Goal: Task Accomplishment & Management: Use online tool/utility

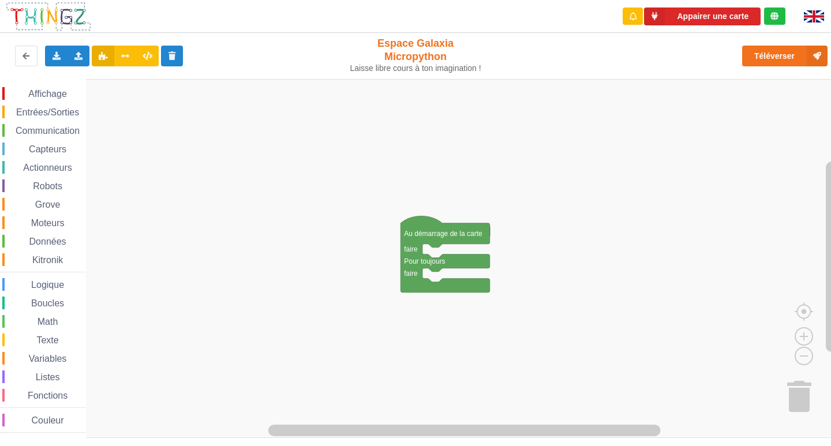
click at [60, 96] on span "Affichage" at bounding box center [48, 94] width 42 height 10
click at [433, 262] on div "Affichage Entrées/Sorties Communication Capteurs Actionneurs Robots Grove Moteu…" at bounding box center [419, 258] width 839 height 359
click at [66, 110] on span "Entrées/Sorties" at bounding box center [47, 112] width 66 height 10
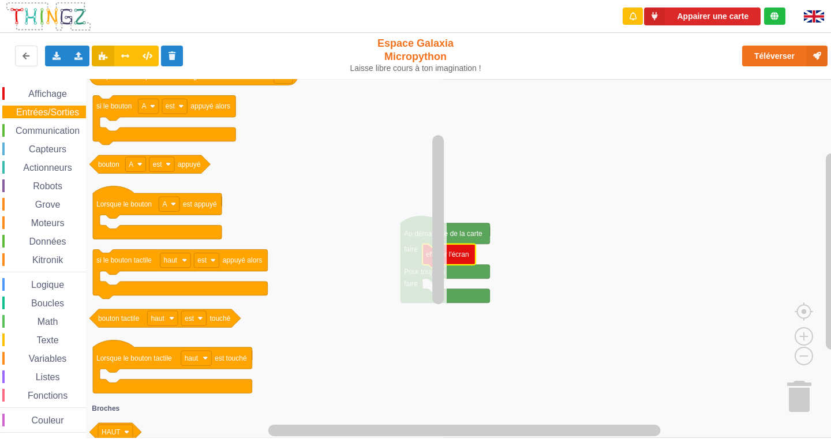
click at [50, 90] on span "Affichage" at bounding box center [48, 94] width 42 height 10
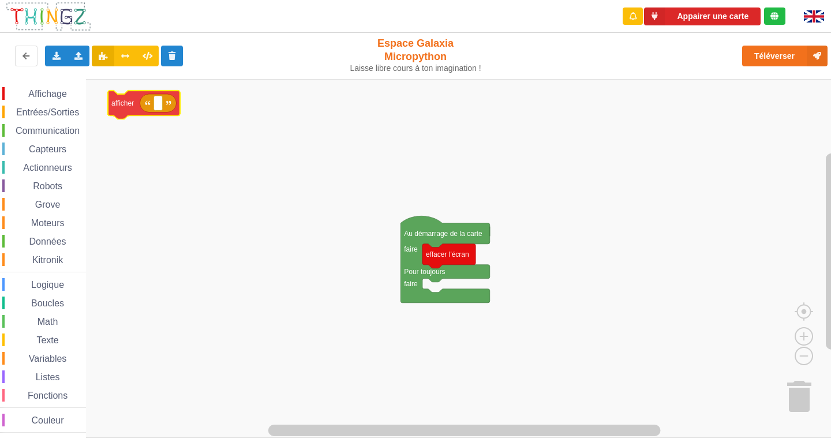
click at [172, 106] on div "Affichage Entrées/Sorties Communication Capteurs Actionneurs Robots Grove Moteu…" at bounding box center [419, 258] width 839 height 359
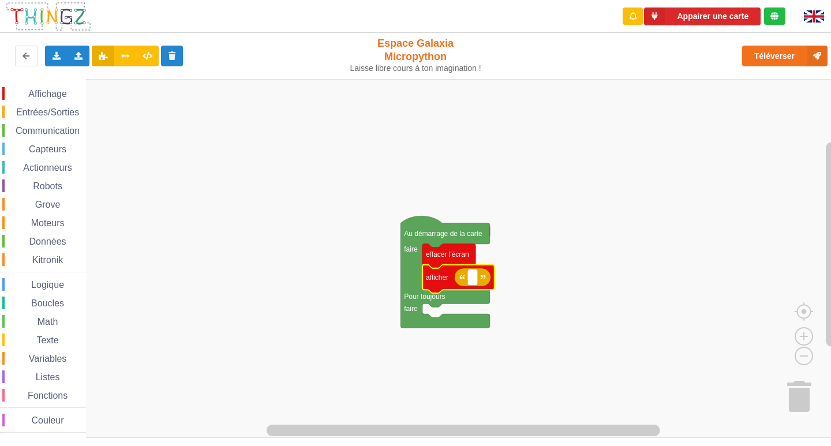
click at [470, 280] on rect "Espace de travail de Blocky" at bounding box center [472, 277] width 9 height 15
type input "Activité 1"
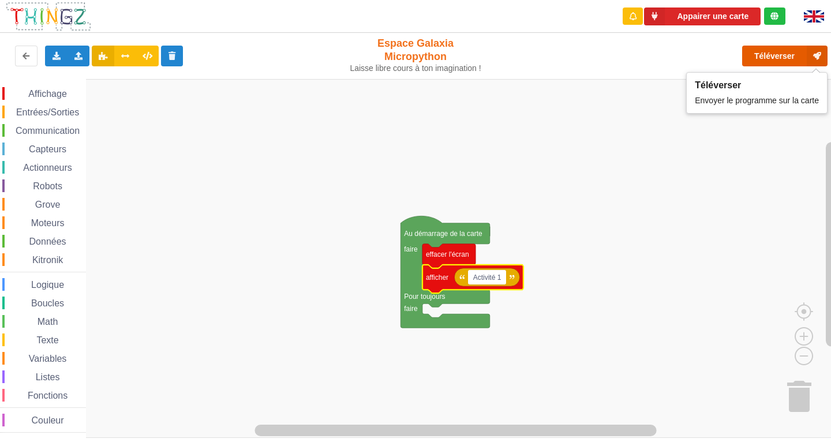
click at [759, 61] on button "Téléverser" at bounding box center [784, 56] width 85 height 21
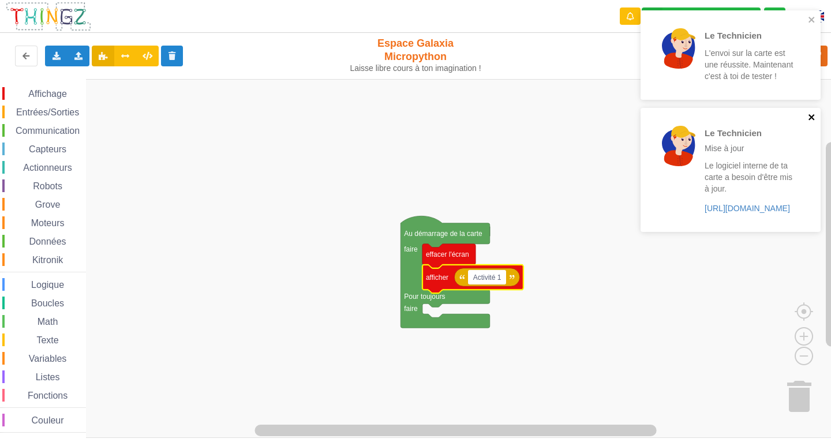
click at [814, 115] on icon "close" at bounding box center [812, 117] width 6 height 6
click at [811, 19] on icon "close" at bounding box center [812, 20] width 6 height 6
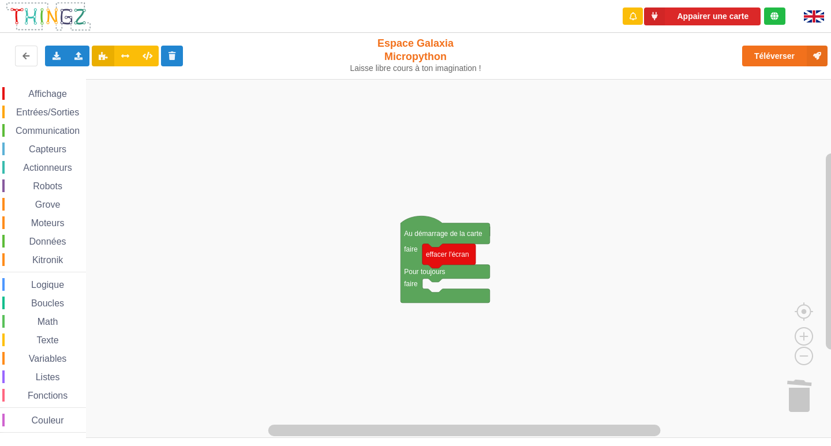
click at [42, 98] on span "Affichage" at bounding box center [48, 94] width 42 height 10
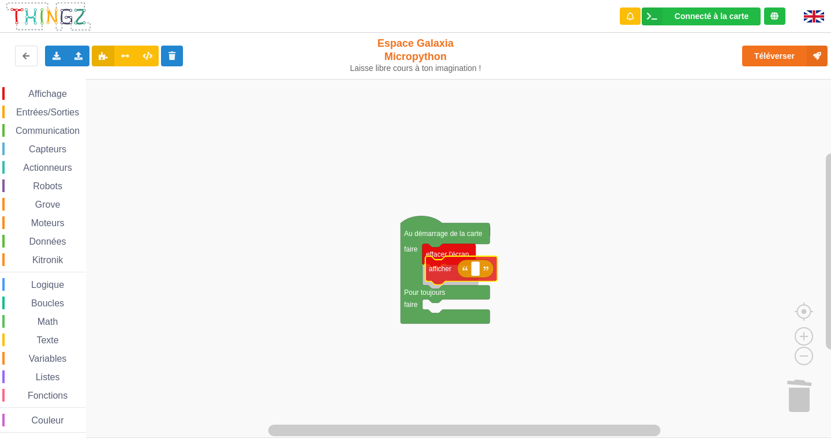
click at [487, 275] on div "Affichage Entrées/Sorties Communication Capteurs Actionneurs Robots Grove Moteu…" at bounding box center [419, 258] width 839 height 359
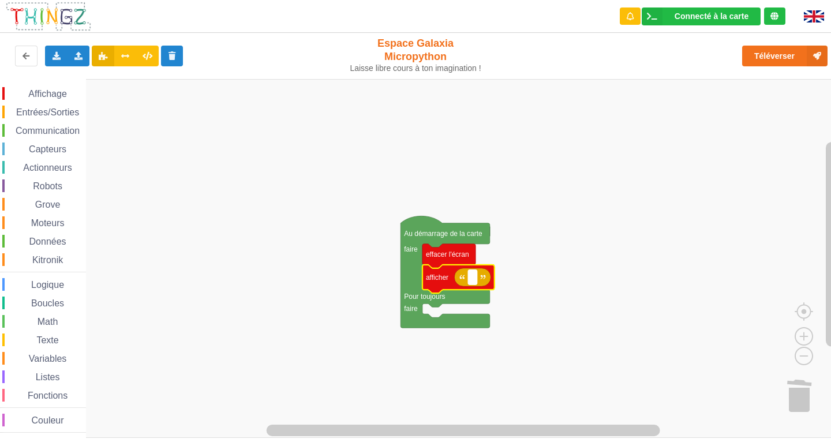
click at [474, 279] on rect "Espace de travail de Blocky" at bounding box center [472, 277] width 9 height 15
type input "a"
type input "Activité 1"
click at [65, 145] on span "Capteurs" at bounding box center [47, 149] width 41 height 10
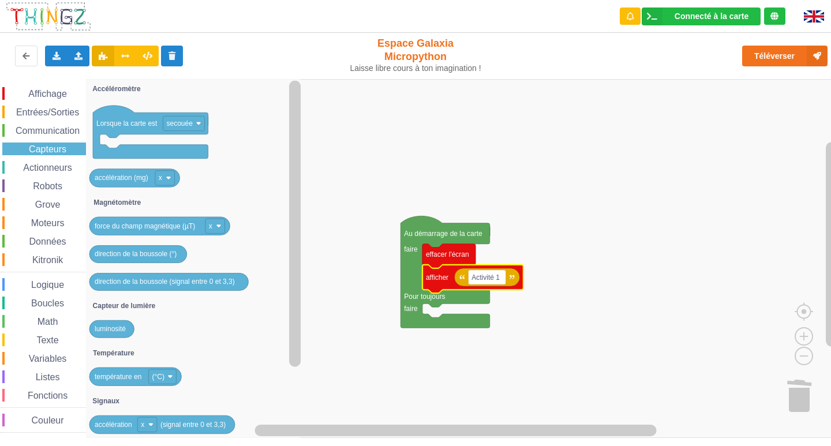
click at [61, 136] on div "Communication" at bounding box center [44, 130] width 84 height 13
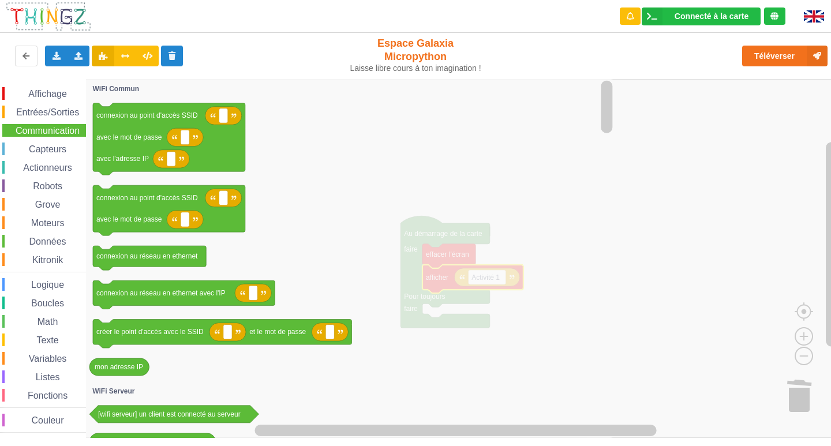
click at [43, 148] on span "Capteurs" at bounding box center [47, 149] width 41 height 10
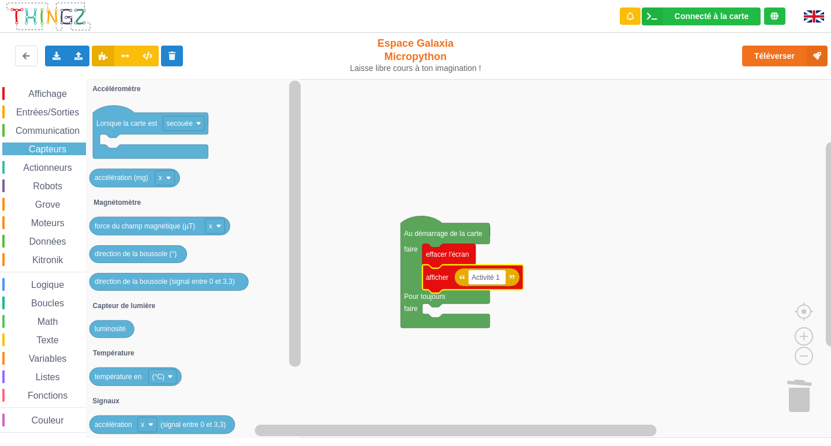
click at [60, 161] on div "Actionneurs" at bounding box center [44, 167] width 84 height 13
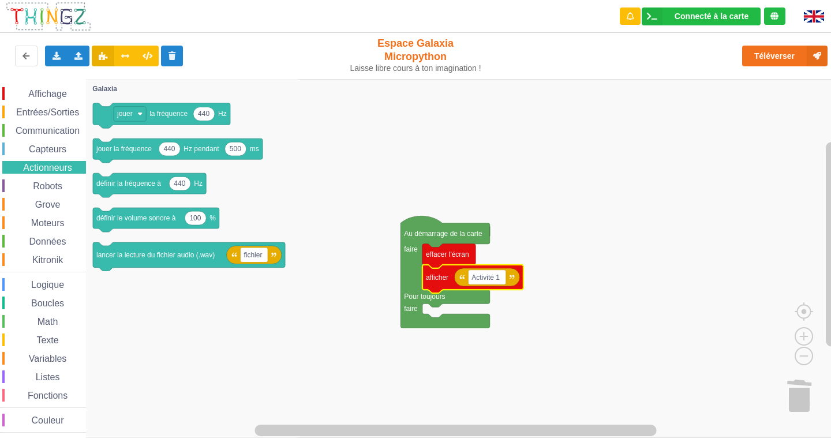
click at [41, 154] on div "Capteurs" at bounding box center [44, 149] width 84 height 13
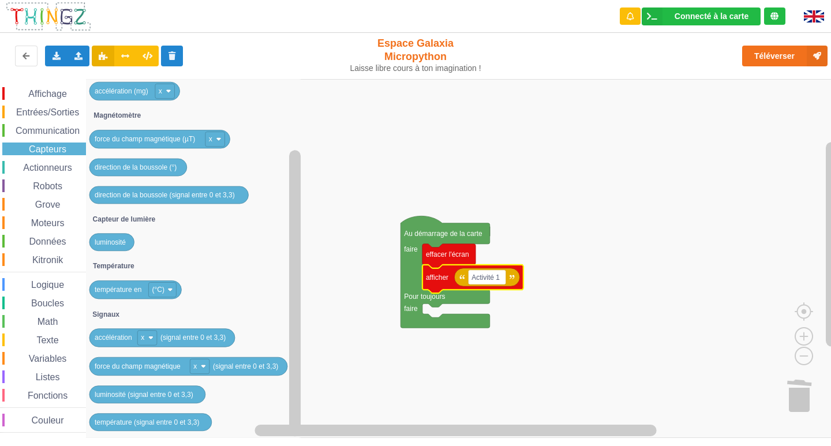
click at [57, 164] on span "Actionneurs" at bounding box center [47, 168] width 53 height 10
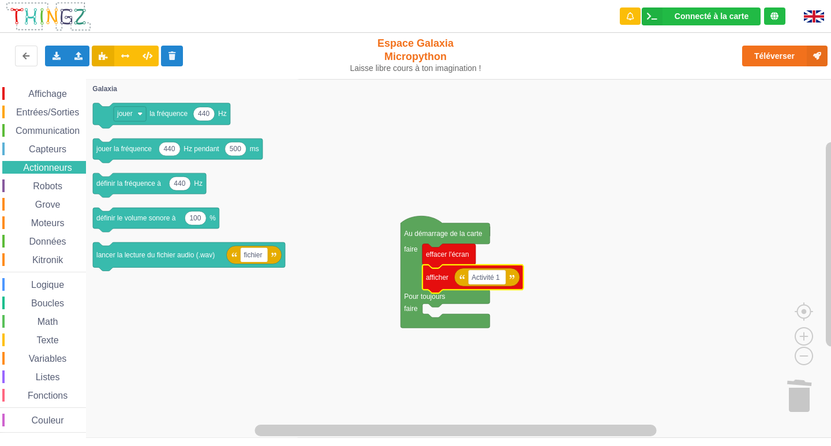
click at [53, 190] on span "Robots" at bounding box center [47, 186] width 33 height 10
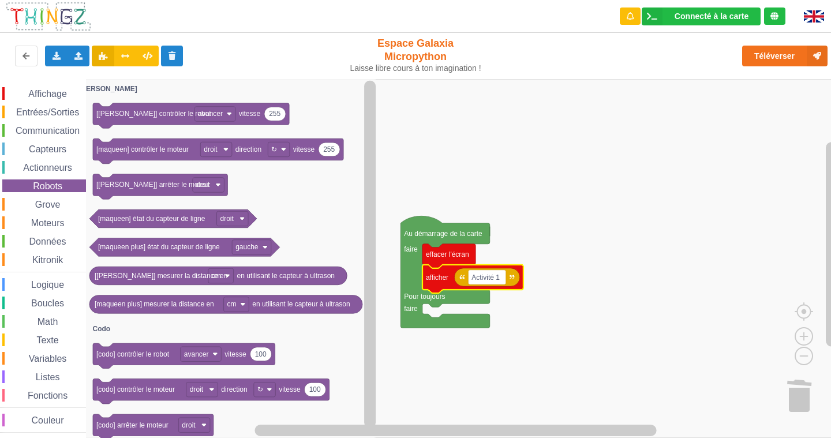
click at [51, 109] on span "Entrées/Sorties" at bounding box center [47, 112] width 66 height 10
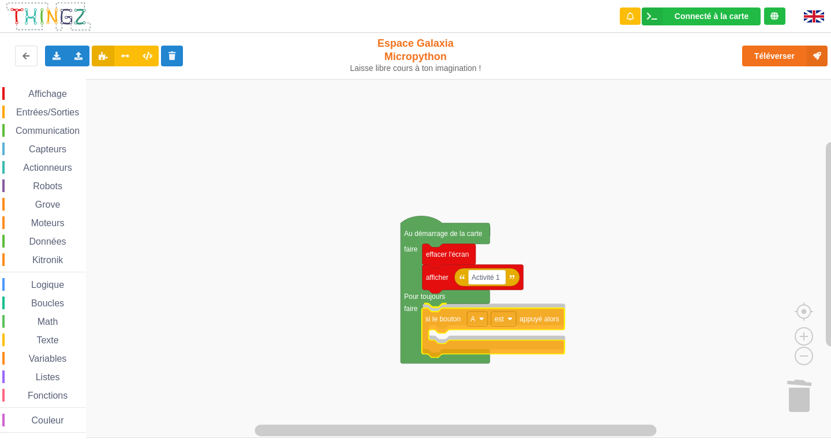
click at [517, 334] on div "Affichage Entrées/Sorties Communication Capteurs Actionneurs Robots Grove Moteu…" at bounding box center [419, 258] width 839 height 359
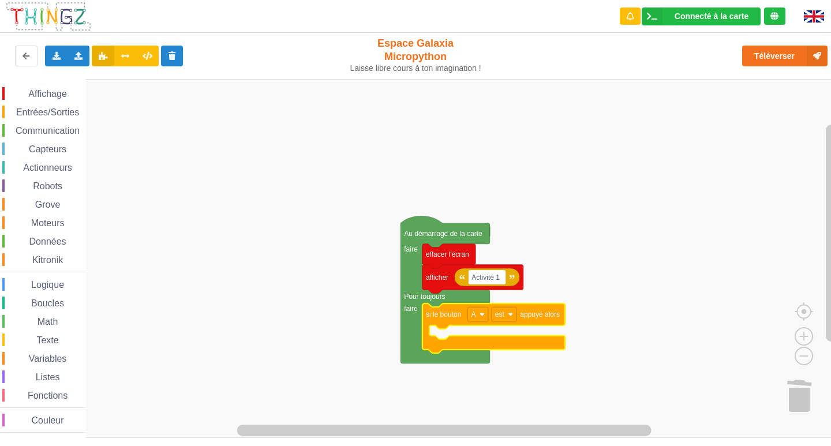
click at [55, 113] on span "Entrées/Sorties" at bounding box center [47, 112] width 66 height 10
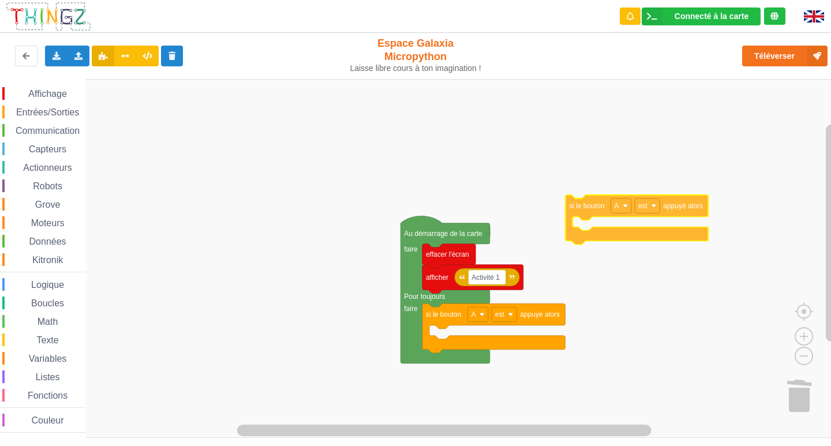
click at [599, 191] on div "Affichage Entrées/Sorties Communication Capteurs Actionneurs Robots Grove Moteu…" at bounding box center [419, 258] width 839 height 359
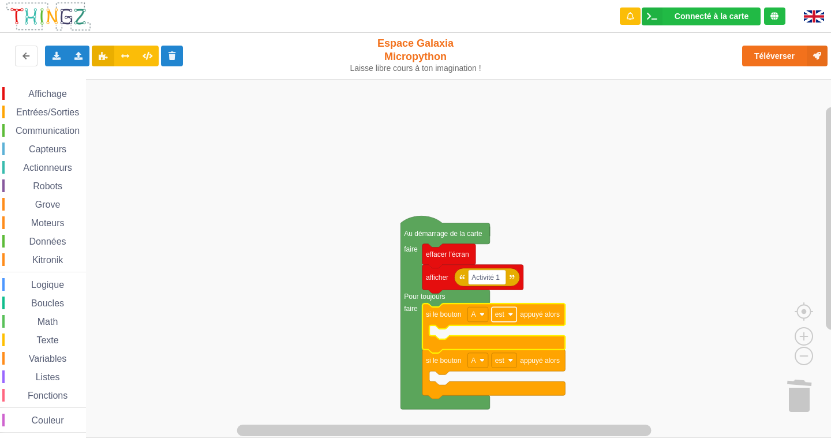
click at [511, 319] on rect "Espace de travail de Blocky" at bounding box center [504, 314] width 25 height 15
click at [608, 170] on rect "Espace de travail de Blocky" at bounding box center [419, 258] width 839 height 359
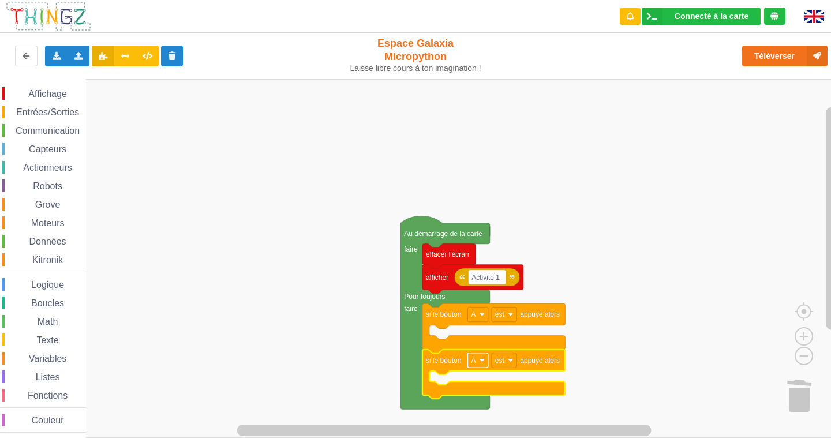
click at [484, 356] on rect "Espace de travail de Blocky" at bounding box center [477, 360] width 20 height 15
click at [468, 404] on div "B" at bounding box center [481, 403] width 28 height 9
click at [55, 92] on span "Affichage" at bounding box center [48, 94] width 42 height 10
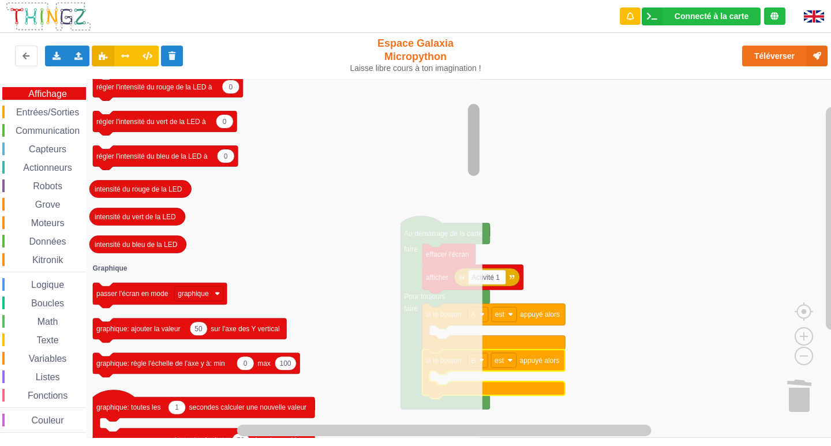
click at [474, 158] on rect "Espace de travail de Blocky" at bounding box center [474, 140] width 12 height 72
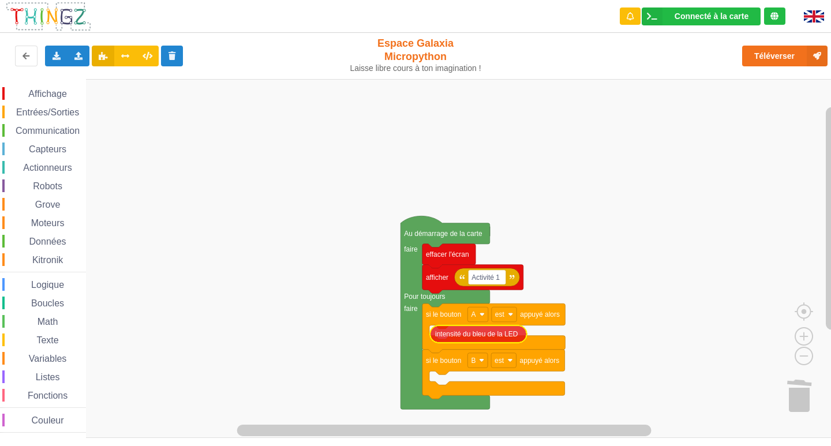
click at [512, 330] on div "Affichage Entrées/Sorties Communication Capteurs Actionneurs Robots Grove Moteu…" at bounding box center [419, 258] width 839 height 359
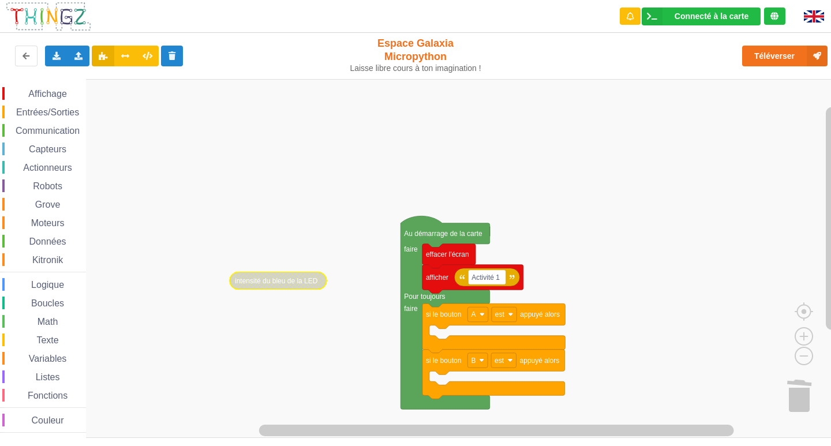
click at [63, 132] on span "Communication" at bounding box center [48, 131] width 68 height 10
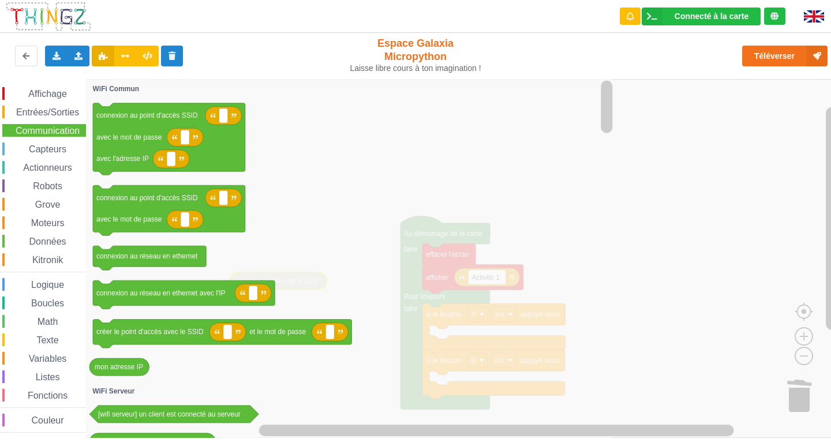
click at [66, 148] on span "Capteurs" at bounding box center [47, 149] width 41 height 10
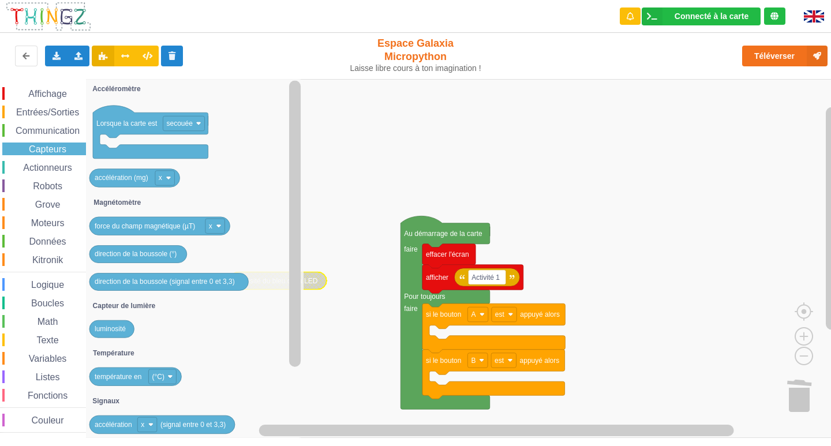
click at [30, 130] on span "Communication" at bounding box center [48, 131] width 68 height 10
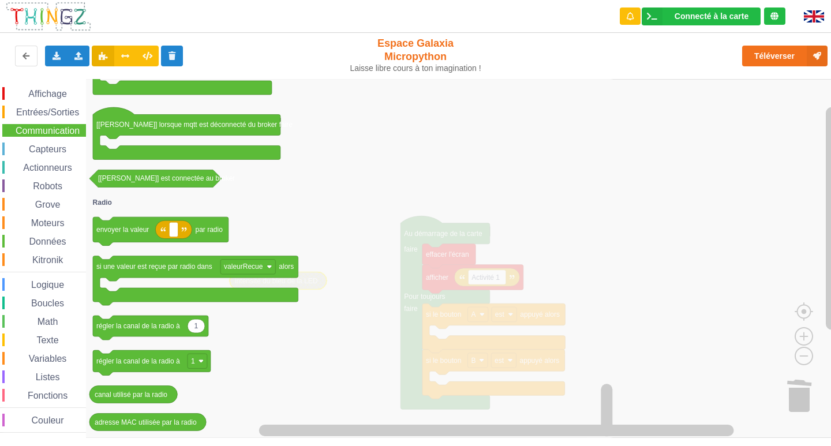
click at [58, 174] on div "Actionneurs" at bounding box center [44, 167] width 84 height 13
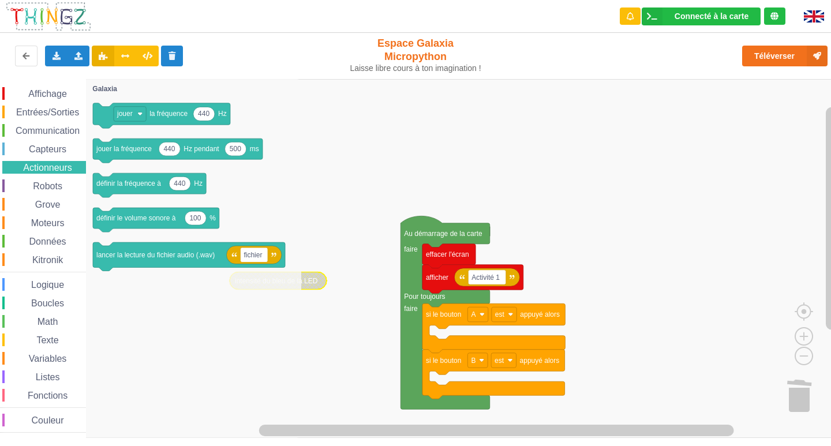
click at [66, 184] on div "Robots" at bounding box center [44, 185] width 84 height 13
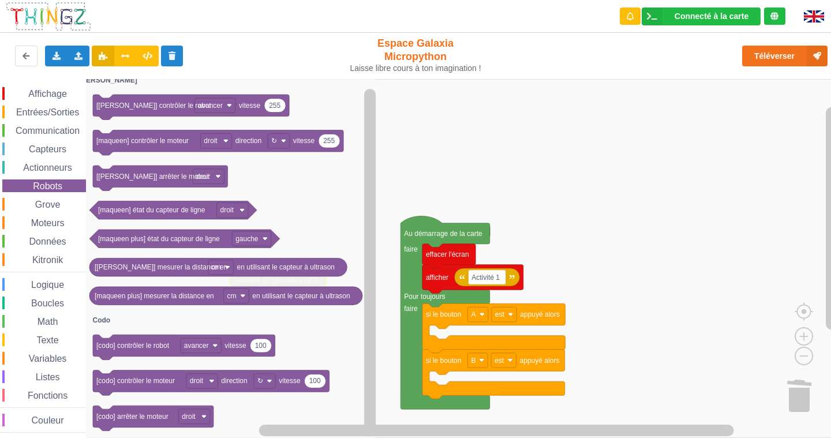
click at [64, 211] on div "Grove" at bounding box center [44, 204] width 84 height 13
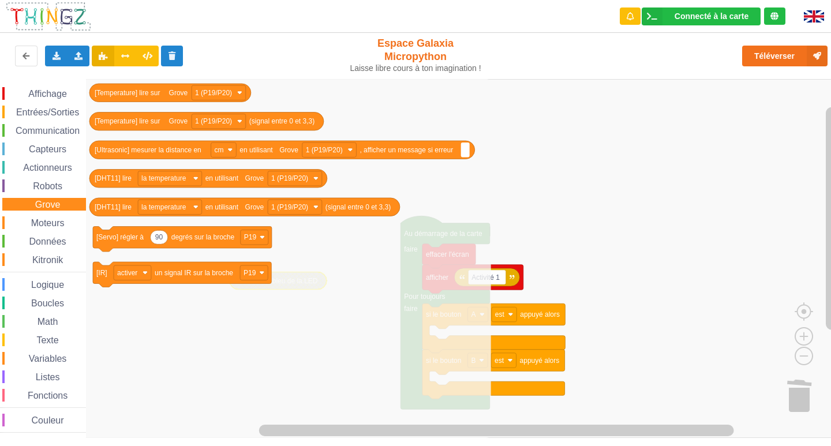
click at [54, 215] on div "Affichage Entrées/Sorties Communication Capteurs Actionneurs Robots Grove Moteu…" at bounding box center [43, 260] width 86 height 346
drag, startPoint x: 54, startPoint y: 215, endPoint x: 49, endPoint y: 220, distance: 6.9
click at [54, 217] on div "Affichage Entrées/Sorties Communication Capteurs Actionneurs Robots Grove Moteu…" at bounding box center [43, 260] width 86 height 346
click at [49, 221] on span "Moteurs" at bounding box center [47, 223] width 37 height 10
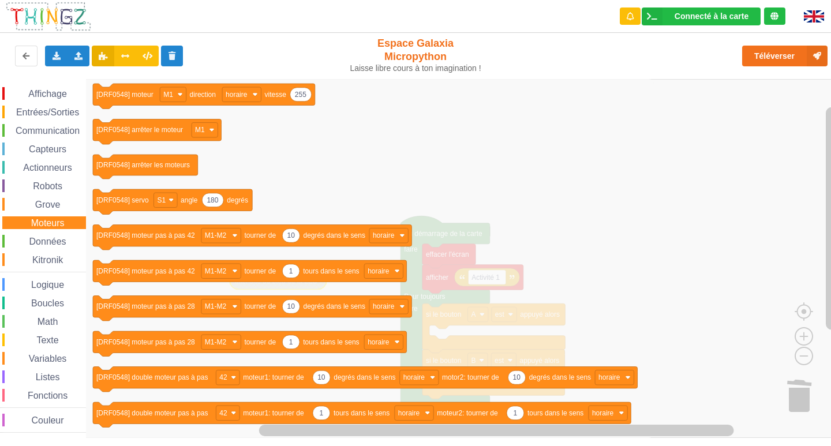
click at [66, 238] on span "Données" at bounding box center [48, 242] width 40 height 10
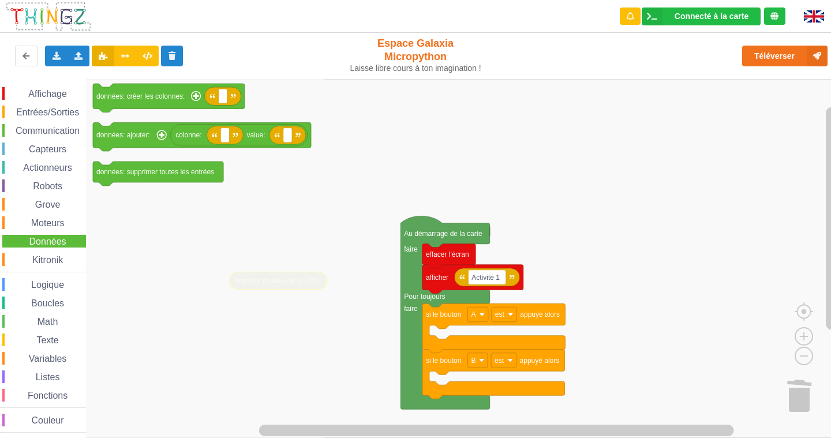
click at [53, 261] on span "Kitronik" at bounding box center [48, 260] width 34 height 10
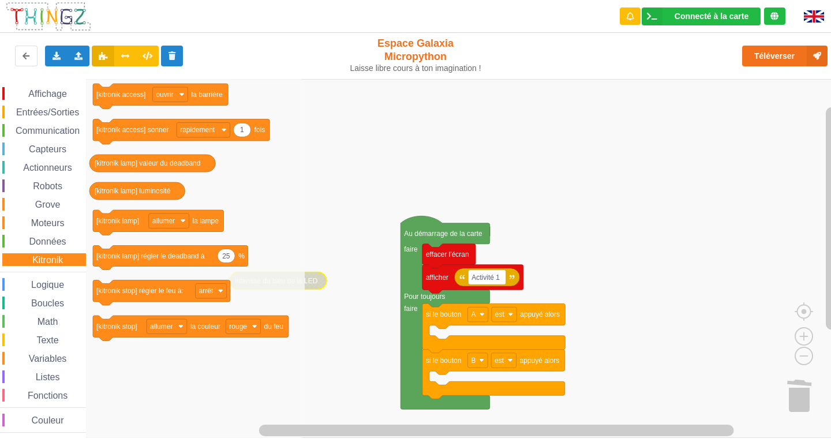
click at [62, 283] on span "Logique" at bounding box center [47, 285] width 36 height 10
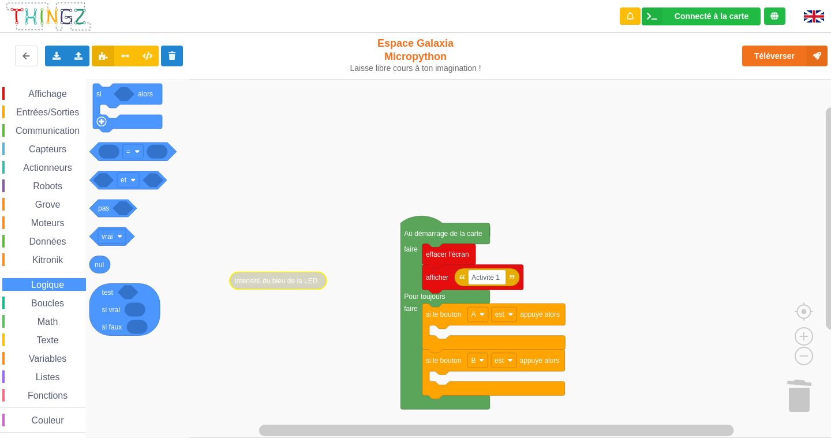
click at [57, 299] on span "Boucles" at bounding box center [47, 303] width 36 height 10
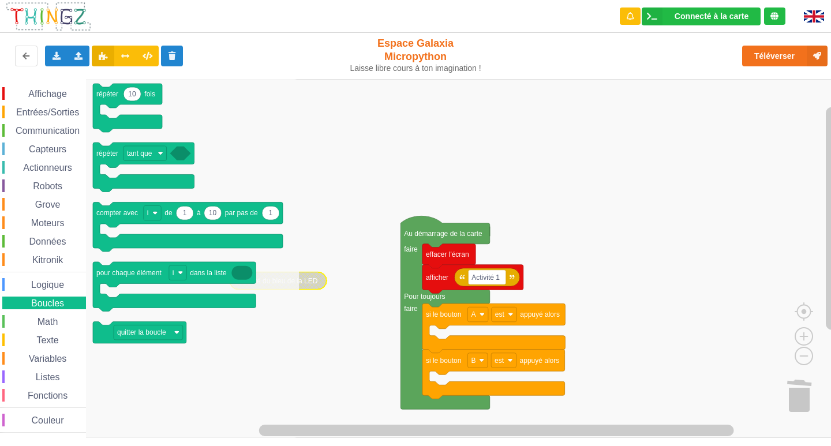
click at [54, 318] on span "Math" at bounding box center [48, 322] width 24 height 10
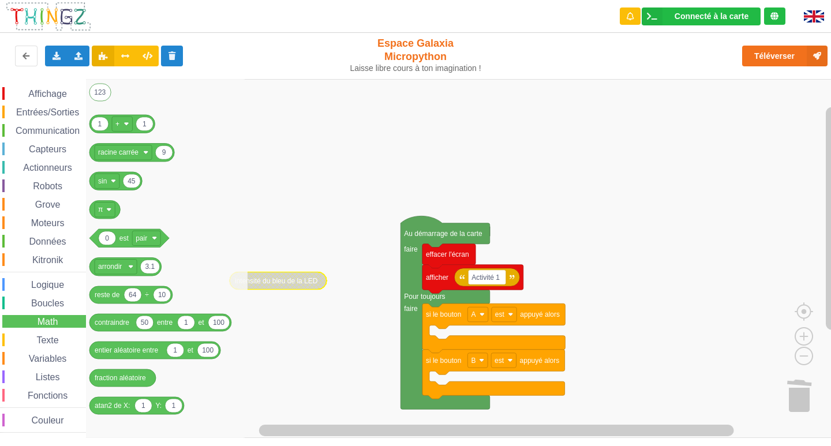
click at [51, 344] on span "Texte" at bounding box center [47, 340] width 25 height 10
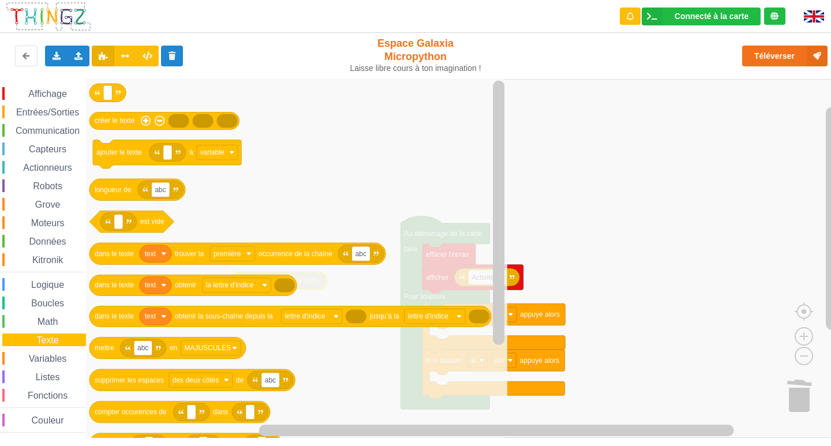
click at [62, 353] on div "Variables" at bounding box center [44, 358] width 84 height 13
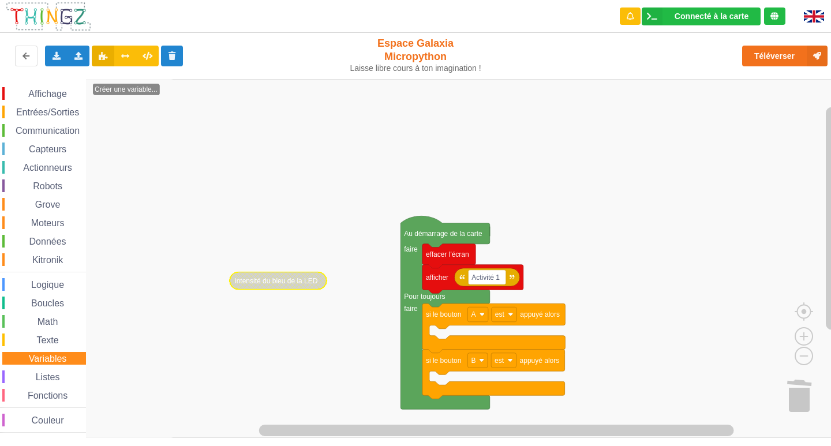
click at [63, 298] on div "Boucles" at bounding box center [44, 303] width 84 height 13
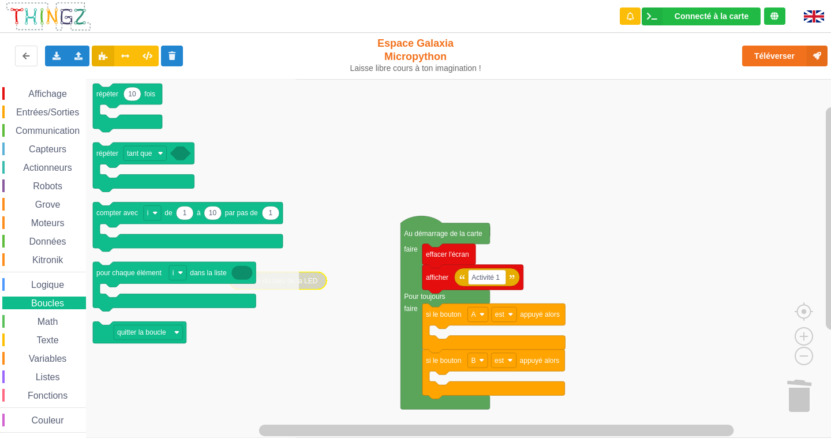
click at [55, 288] on span "Logique" at bounding box center [47, 285] width 36 height 10
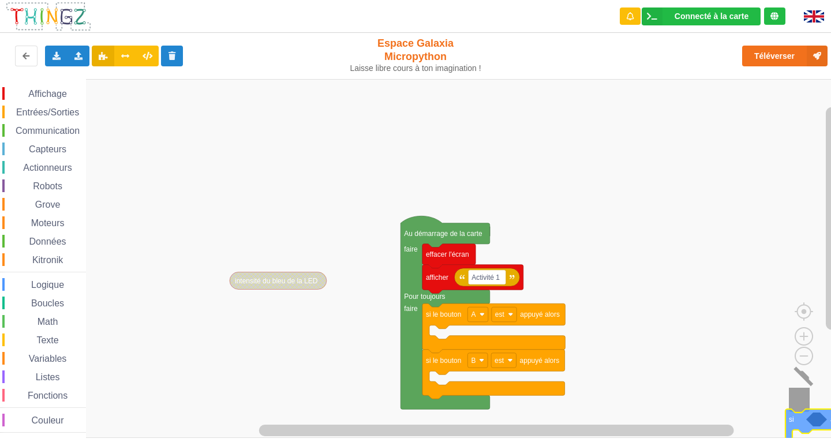
click at [809, 413] on div "Affichage Entrées/Sorties Communication Capteurs Actionneurs Robots Grove Moteu…" at bounding box center [419, 258] width 839 height 359
click at [62, 320] on div "Math" at bounding box center [44, 321] width 84 height 13
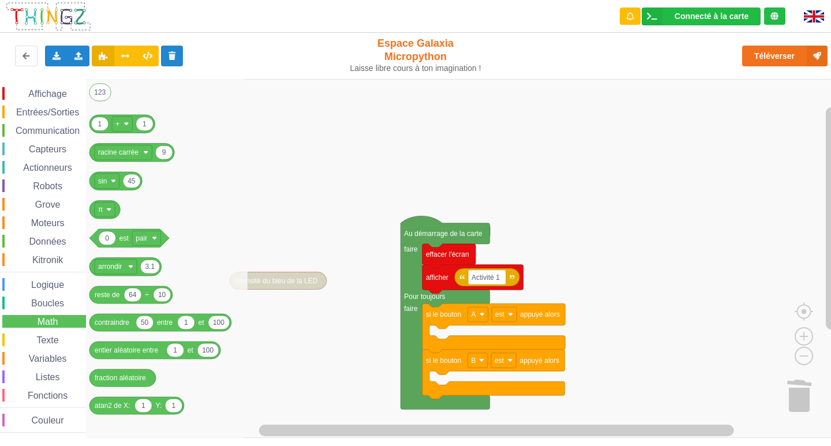
click at [42, 335] on div "Texte" at bounding box center [44, 340] width 84 height 13
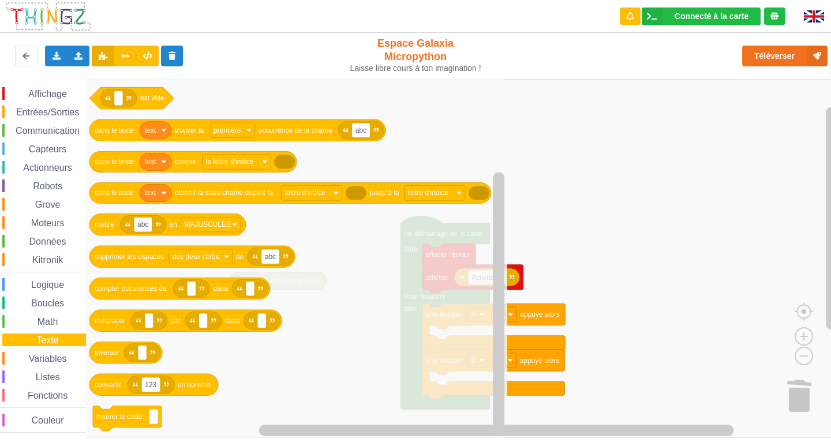
click at [46, 352] on div "Variables" at bounding box center [44, 358] width 84 height 13
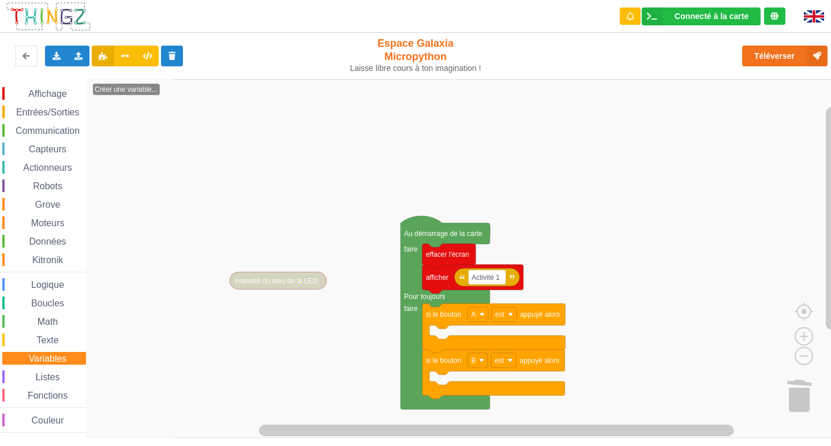
click at [41, 378] on span "Listes" at bounding box center [48, 377] width 28 height 10
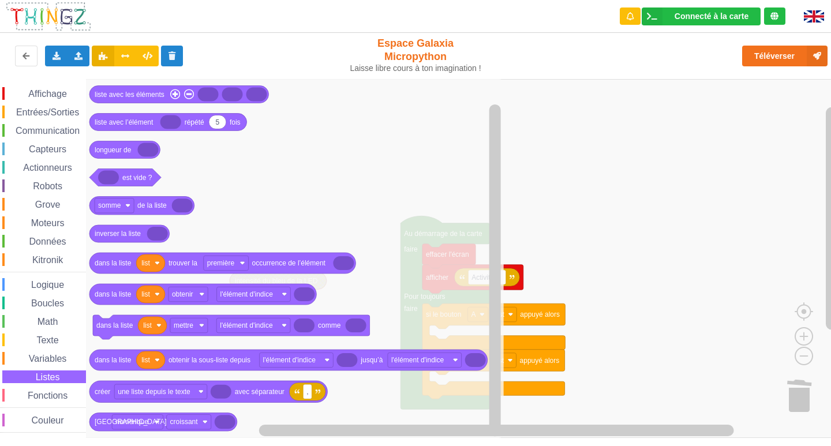
click at [20, 386] on div "Affichage Entrées/Sorties Communication Capteurs Actionneurs Robots Grove Moteu…" at bounding box center [43, 260] width 86 height 346
click at [44, 396] on span "Fonctions" at bounding box center [47, 396] width 43 height 10
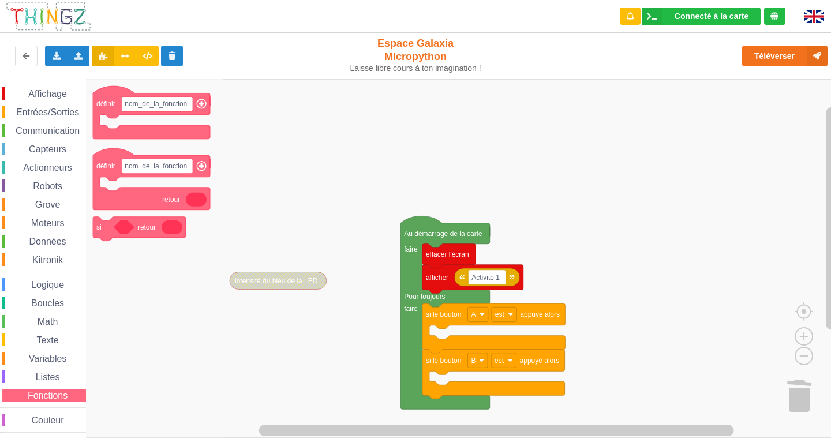
click at [44, 420] on span "Couleur" at bounding box center [48, 421] width 36 height 10
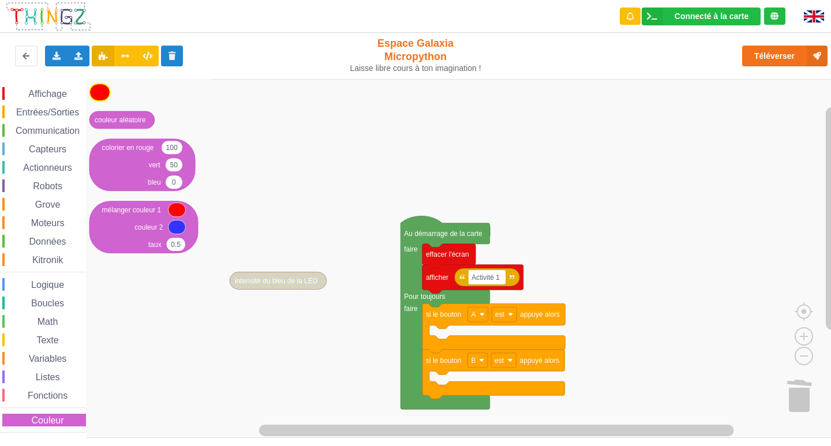
click at [107, 90] on icon "Espace de travail de Blocky" at bounding box center [99, 92] width 21 height 17
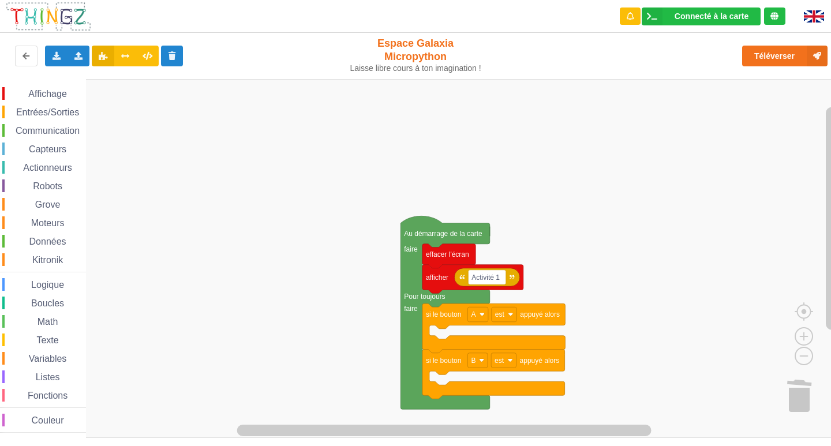
click at [37, 94] on span "Affichage" at bounding box center [48, 94] width 42 height 10
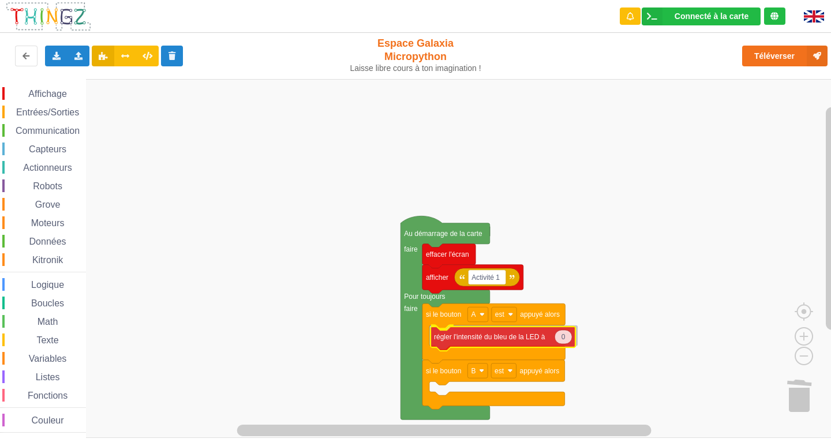
click at [541, 337] on div "Affichage Entrées/Sorties Communication Capteurs Actionneurs Robots Grove Moteu…" at bounding box center [419, 258] width 839 height 359
click at [57, 95] on span "Affichage" at bounding box center [48, 94] width 42 height 10
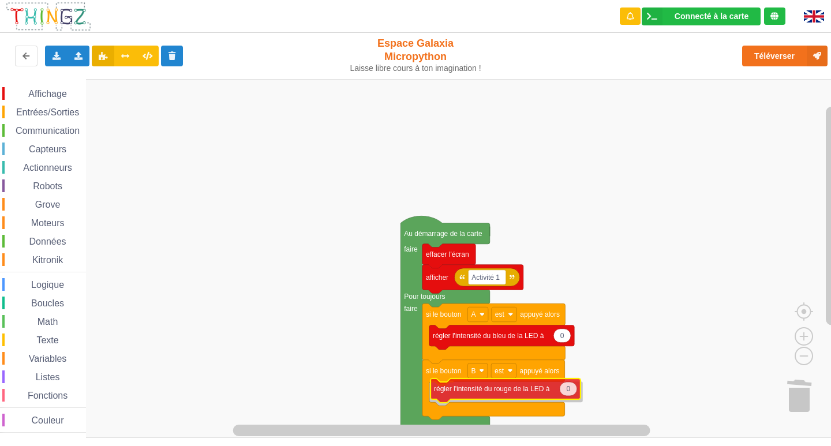
click at [528, 390] on div "Affichage Entrées/Sorties Communication Capteurs Actionneurs Robots Grove Moteu…" at bounding box center [419, 258] width 839 height 359
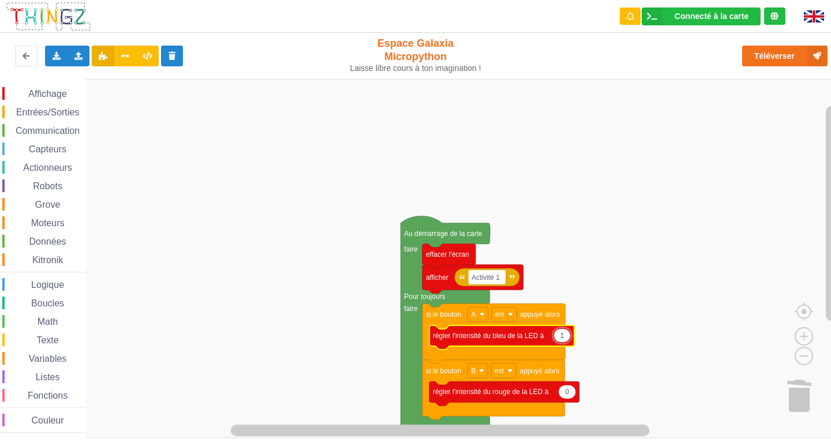
type input "10"
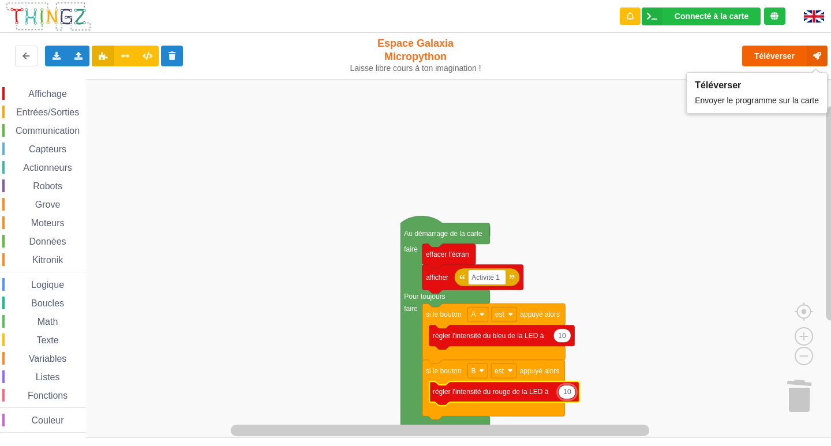
type input "10"
click at [775, 50] on button "Téléverser" at bounding box center [784, 56] width 85 height 21
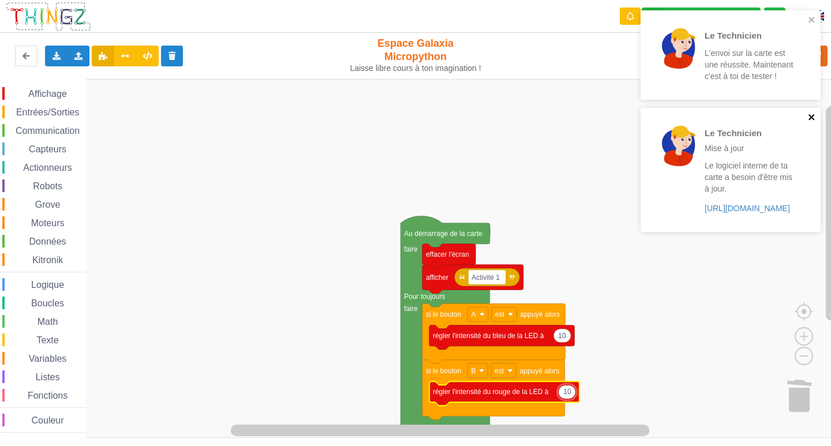
click at [808, 115] on icon "close" at bounding box center [812, 117] width 8 height 9
click at [813, 18] on icon "close" at bounding box center [812, 20] width 6 height 6
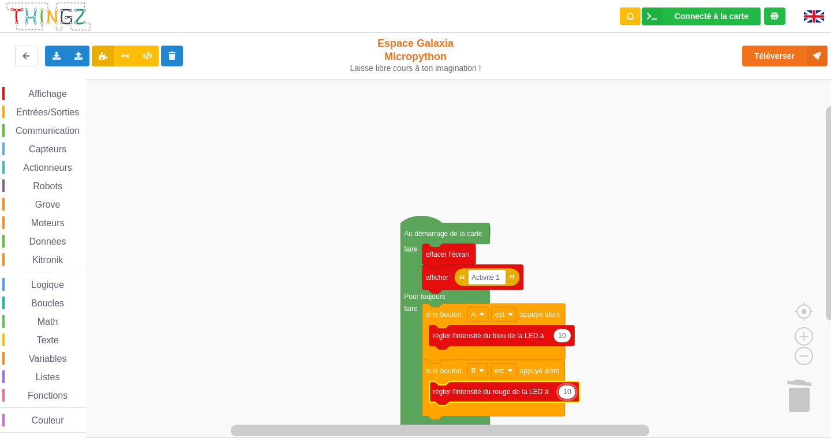
click at [803, 54] on div "Le Technicien L'envoi sur la carte est une réussite. Maintenant c'est à toi de …" at bounding box center [415, 215] width 847 height 446
click at [803, 54] on button "Téléverser" at bounding box center [784, 56] width 85 height 21
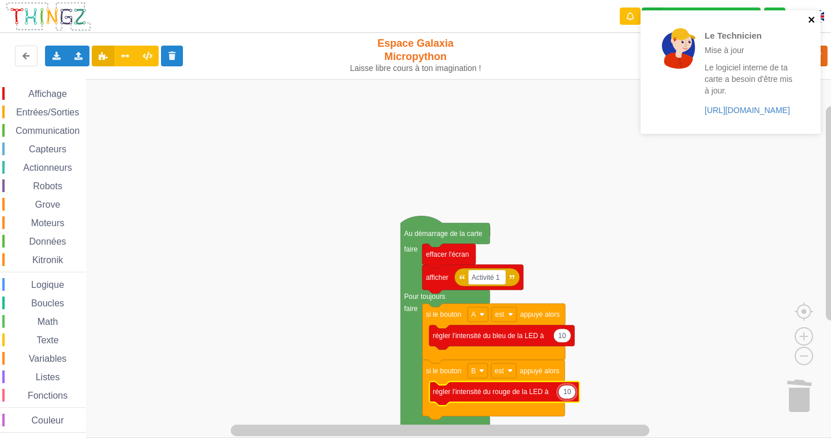
click at [809, 21] on icon "close" at bounding box center [812, 19] width 8 height 9
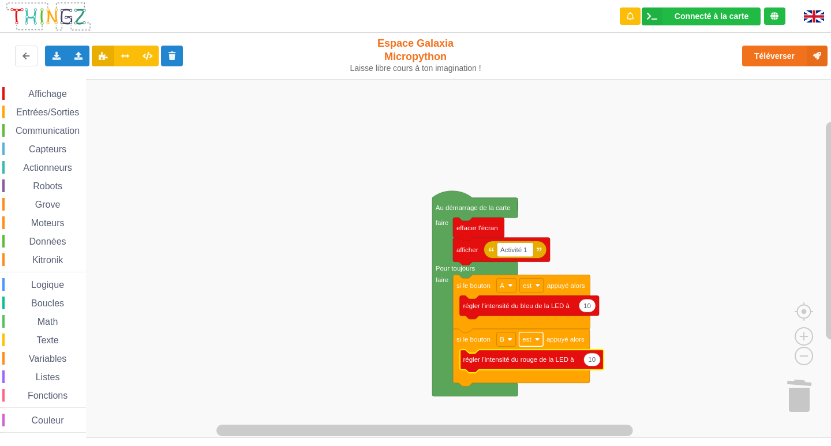
click at [530, 336] on text "est" at bounding box center [526, 339] width 9 height 7
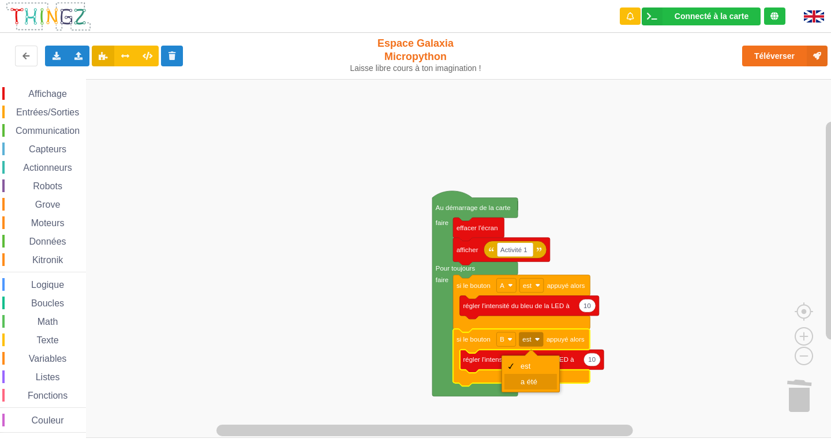
click at [530, 380] on div "a été" at bounding box center [535, 381] width 28 height 9
click at [530, 342] on text "a été" at bounding box center [529, 339] width 15 height 7
click at [529, 371] on div "est" at bounding box center [534, 366] width 53 height 16
click at [595, 362] on icon "Espace de travail de Blocky" at bounding box center [591, 359] width 17 height 13
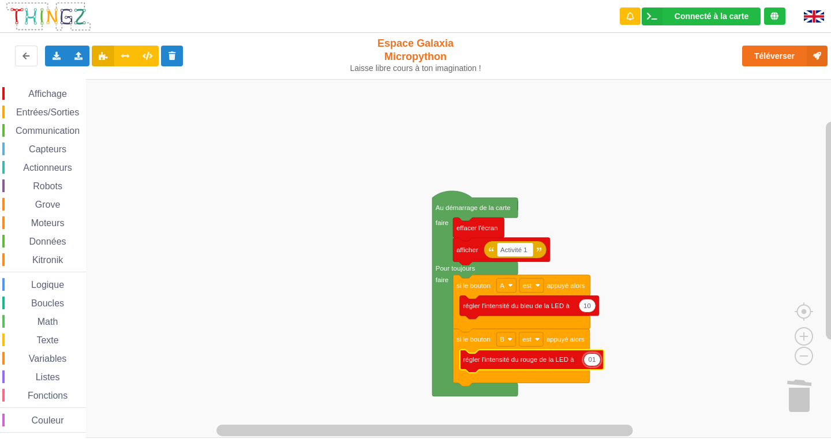
type input "0"
type input "10"
click at [487, 59] on div "Appairer une carte Exporter l'assemblage de blocs Exporter l'assemblage de bloc…" at bounding box center [415, 215] width 847 height 446
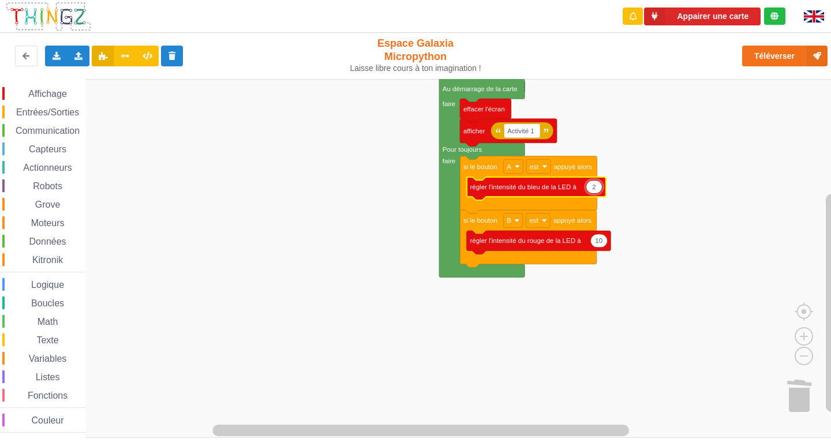
type input "20"
click at [682, 206] on div "Affichage Entrées/Sorties Communication Capteurs Actionneurs Robots Grove Moteu…" at bounding box center [419, 258] width 839 height 359
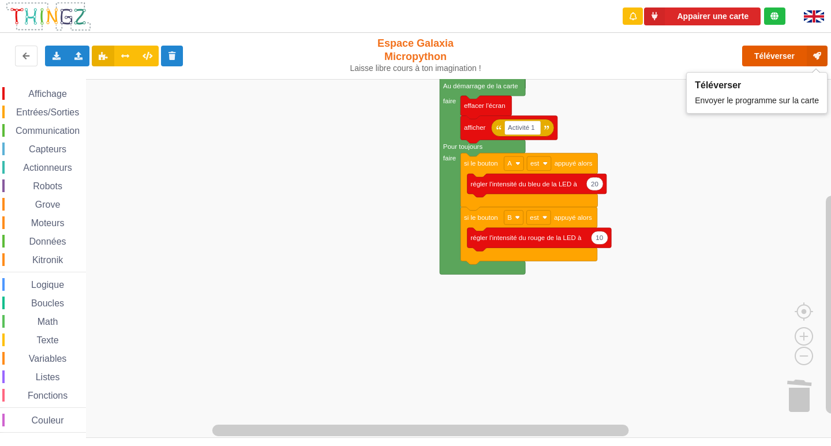
click at [797, 57] on button "Téléverser" at bounding box center [784, 56] width 85 height 21
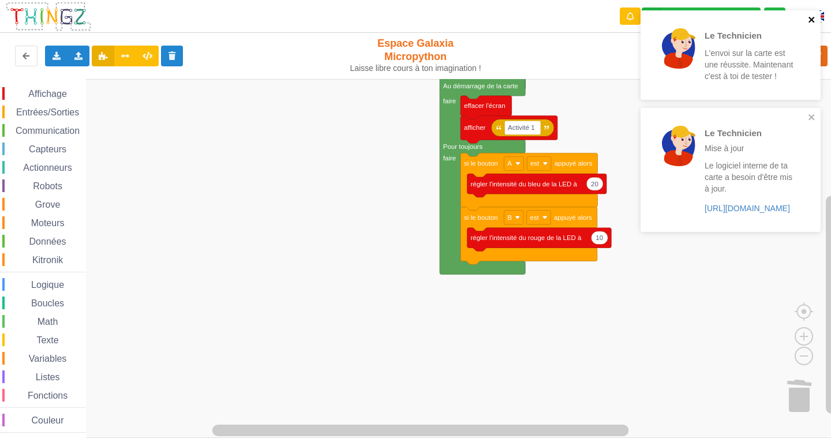
click at [813, 19] on icon "close" at bounding box center [812, 20] width 6 height 6
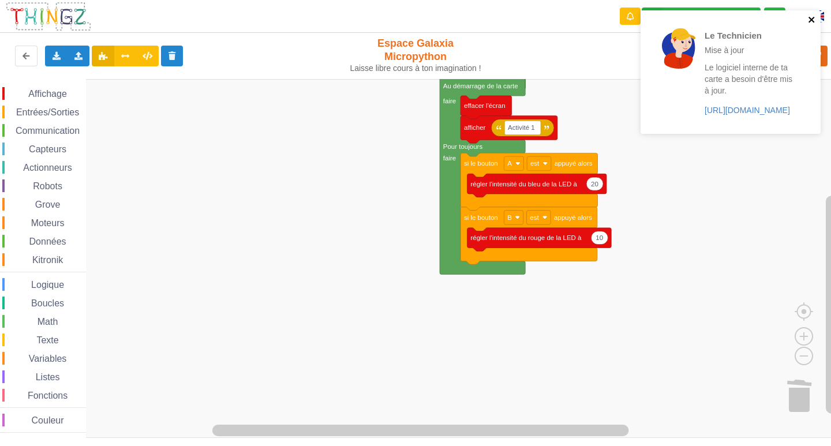
click at [813, 17] on icon "close" at bounding box center [812, 19] width 8 height 9
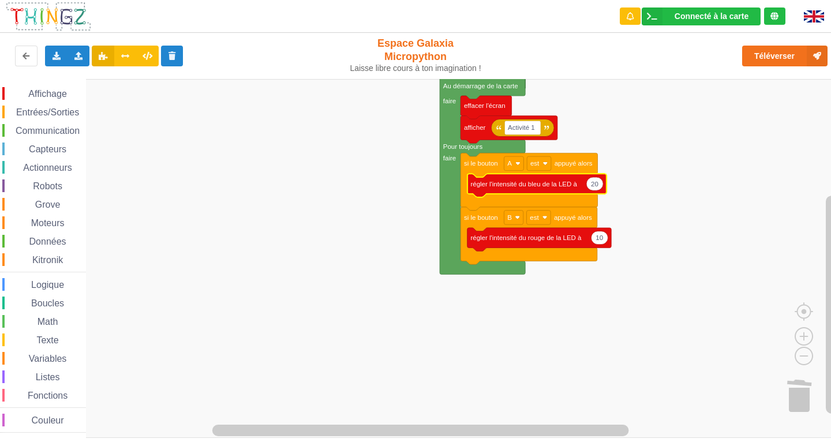
click at [597, 182] on text "20" at bounding box center [595, 184] width 8 height 7
type input "100"
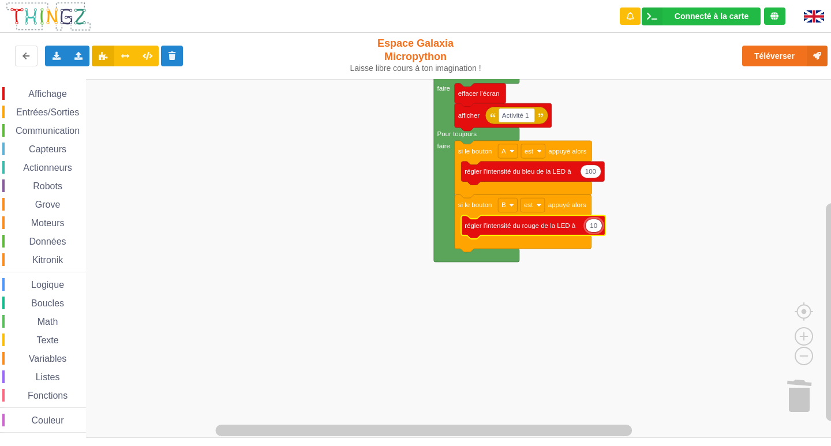
type input "100"
click at [642, 213] on rect "Espace de travail de Blocky" at bounding box center [419, 258] width 839 height 359
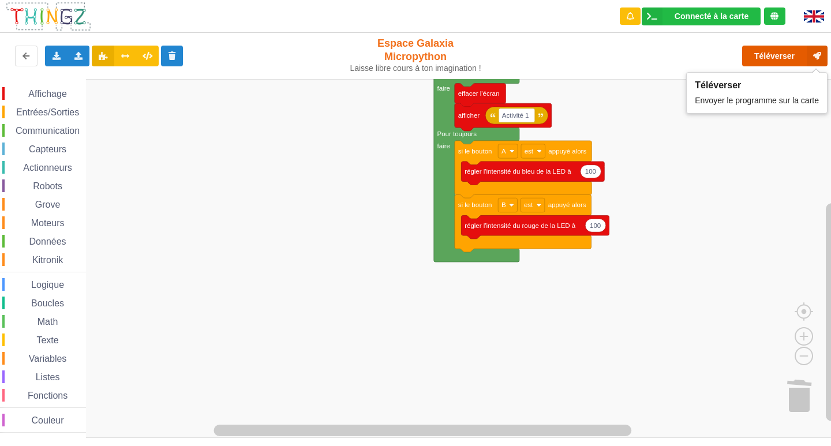
click at [774, 54] on button "Téléverser" at bounding box center [784, 56] width 85 height 21
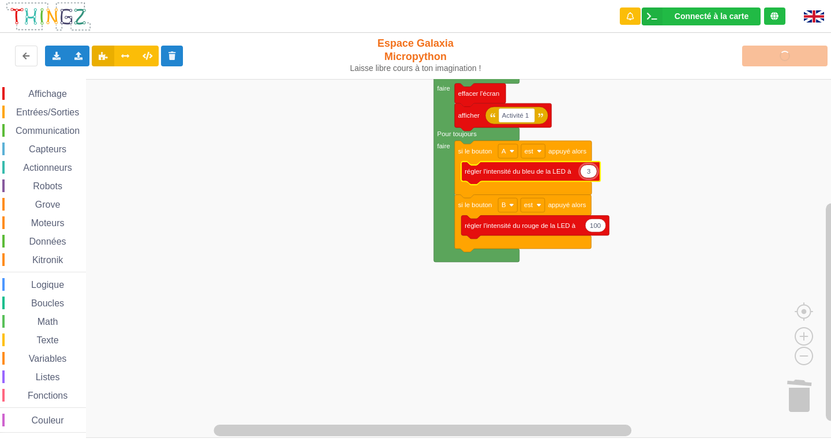
type input "30"
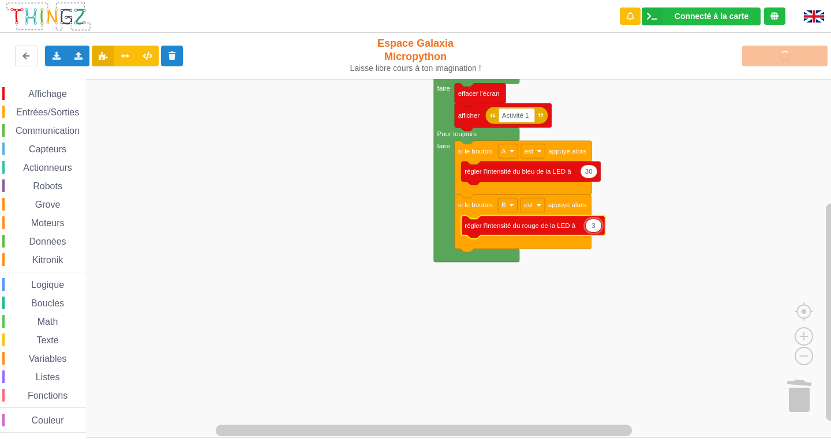
type input "30"
click at [751, 175] on div "Affichage Entrées/Sorties Communication Capteurs Actionneurs Robots Grove Moteu…" at bounding box center [419, 258] width 839 height 359
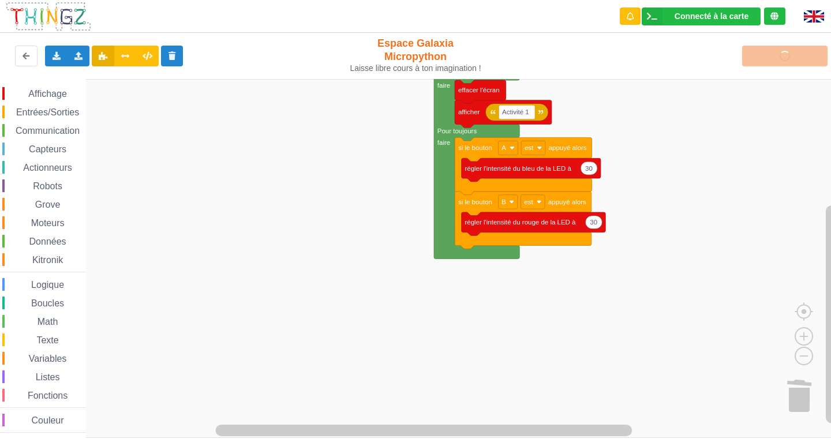
click at [743, 57] on div "Téléverser" at bounding box center [666, 56] width 342 height 37
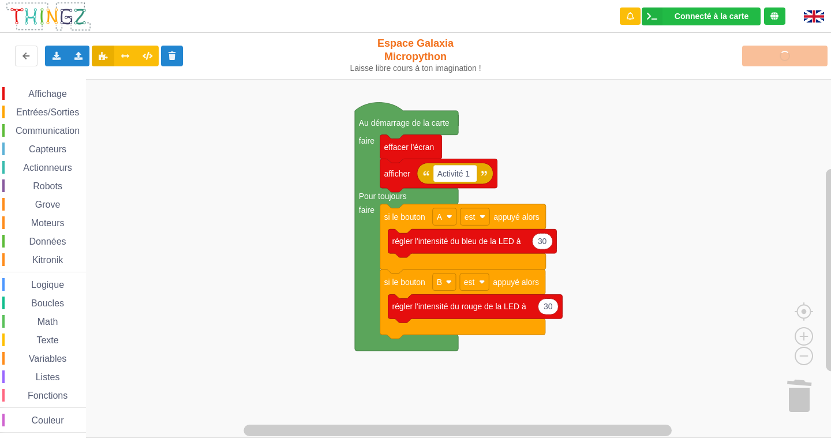
click at [588, 349] on rect "Espace de travail de Blocky" at bounding box center [419, 258] width 839 height 359
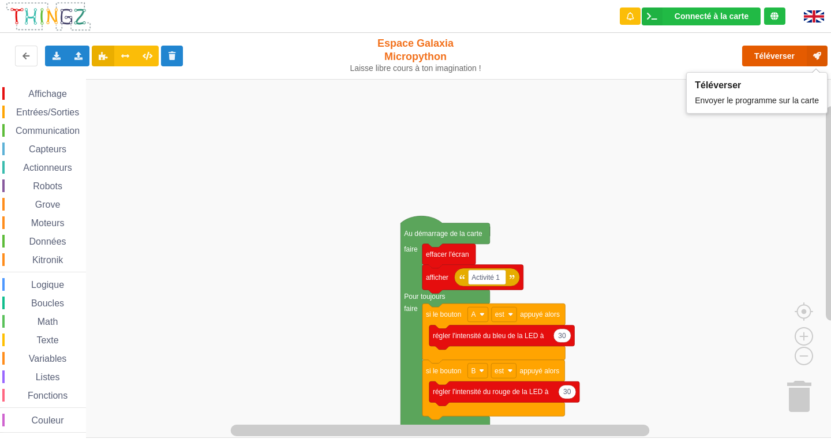
click at [785, 49] on button "Téléverser" at bounding box center [784, 56] width 85 height 21
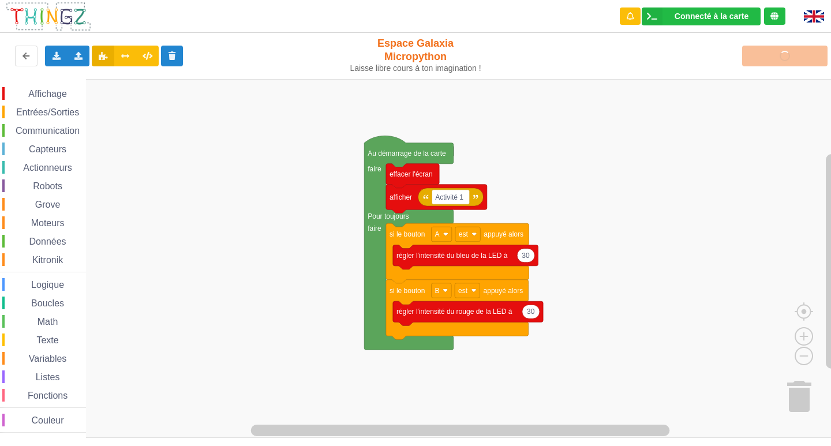
click at [511, 182] on div "Affichage Entrées/Sorties Communication Capteurs Actionneurs Robots Grove Moteu…" at bounding box center [419, 258] width 839 height 359
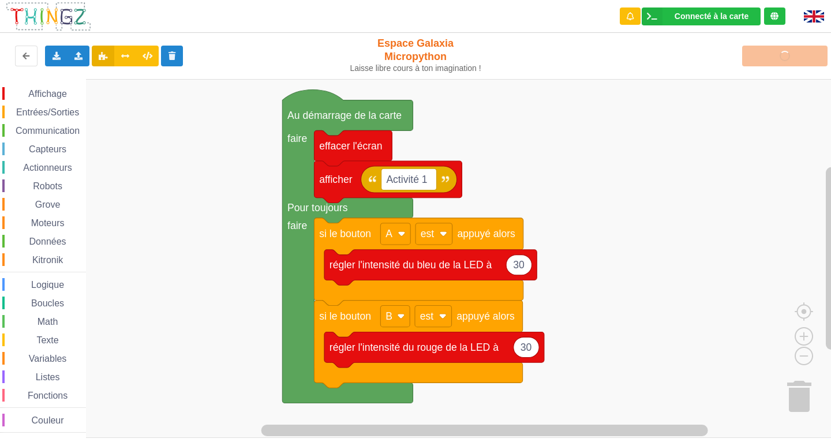
click at [587, 268] on rect "Espace de travail de Blocky" at bounding box center [419, 258] width 839 height 359
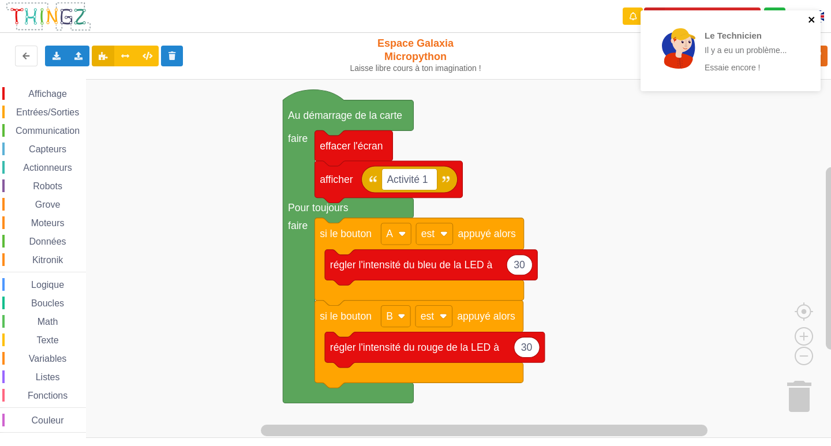
click at [812, 19] on icon "close" at bounding box center [812, 20] width 6 height 6
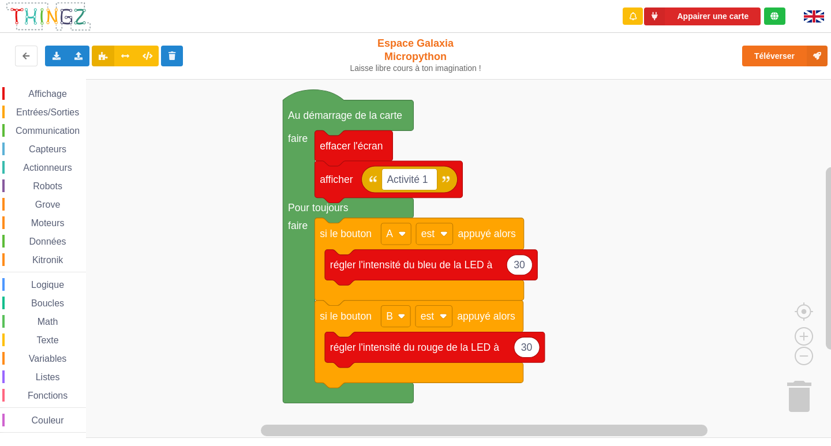
click at [798, 57] on div "Le Technicien Il y a eu un problème... Essaie encore ! Appairer une carte Expor…" at bounding box center [415, 215] width 847 height 446
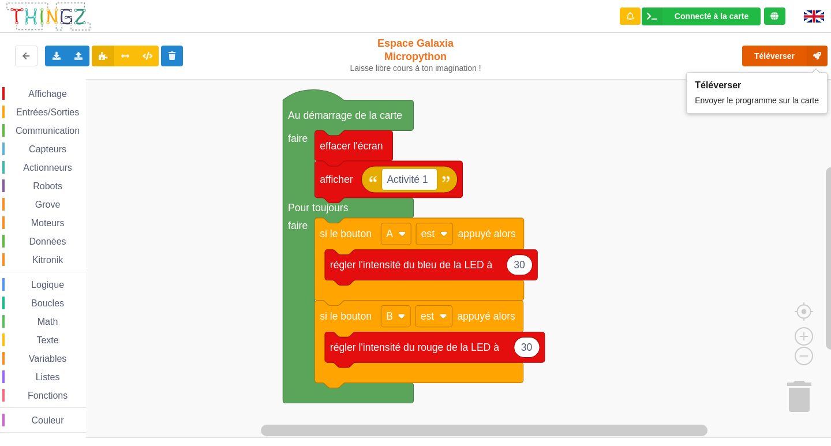
click at [785, 55] on button "Téléverser" at bounding box center [784, 56] width 85 height 21
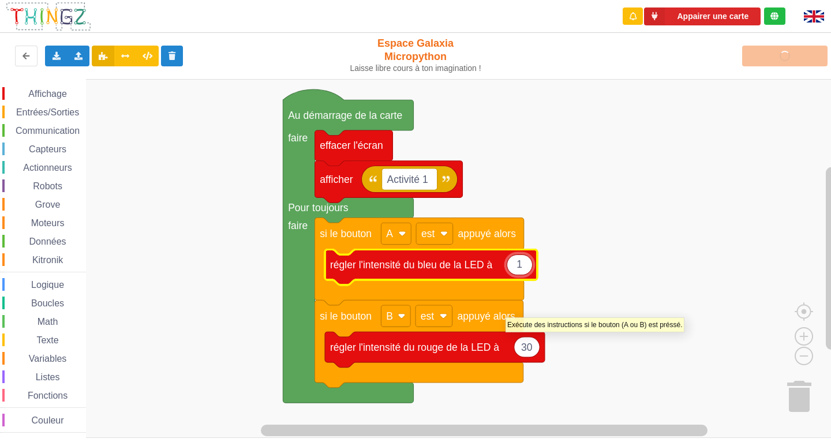
type input "10"
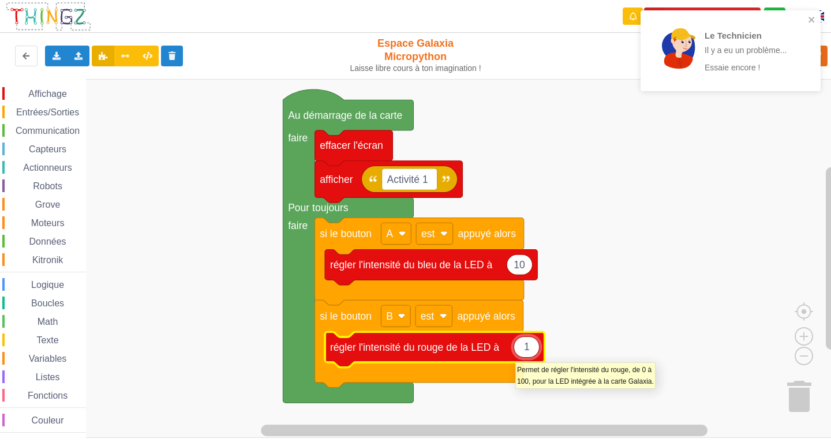
type input "10"
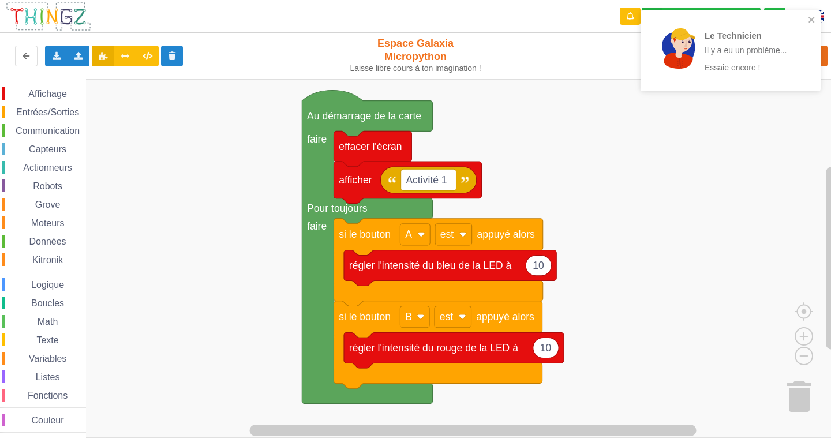
click at [585, 290] on rect "Espace de travail de Blocky" at bounding box center [419, 258] width 839 height 359
click at [809, 16] on icon "close" at bounding box center [812, 19] width 8 height 9
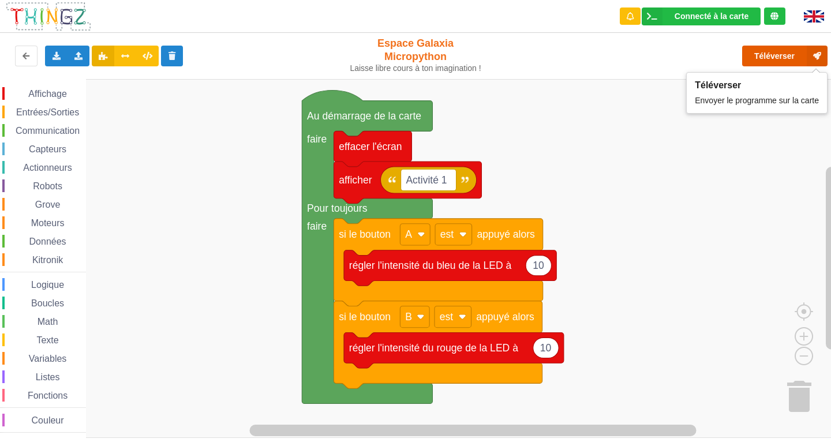
click at [793, 50] on button "Téléverser" at bounding box center [784, 56] width 85 height 21
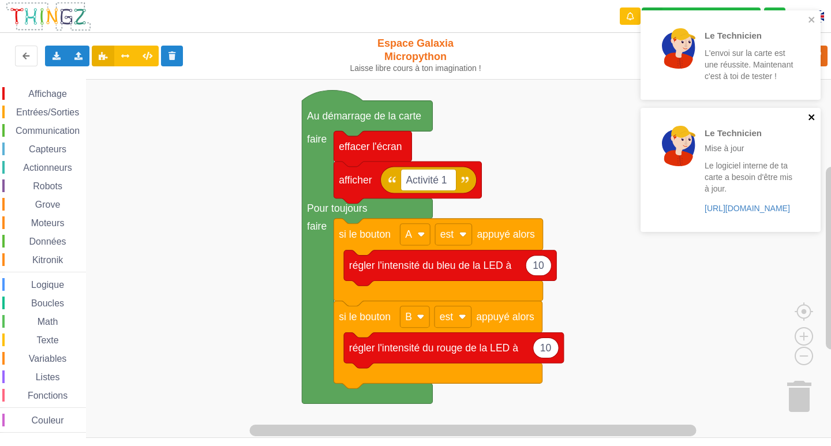
click at [811, 114] on icon "close" at bounding box center [812, 117] width 8 height 9
click at [812, 17] on icon "close" at bounding box center [812, 19] width 8 height 9
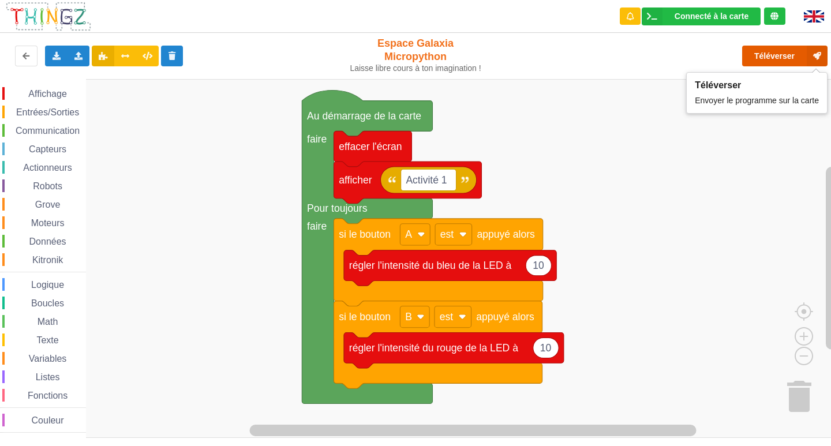
click at [798, 53] on button "Téléverser" at bounding box center [784, 56] width 85 height 21
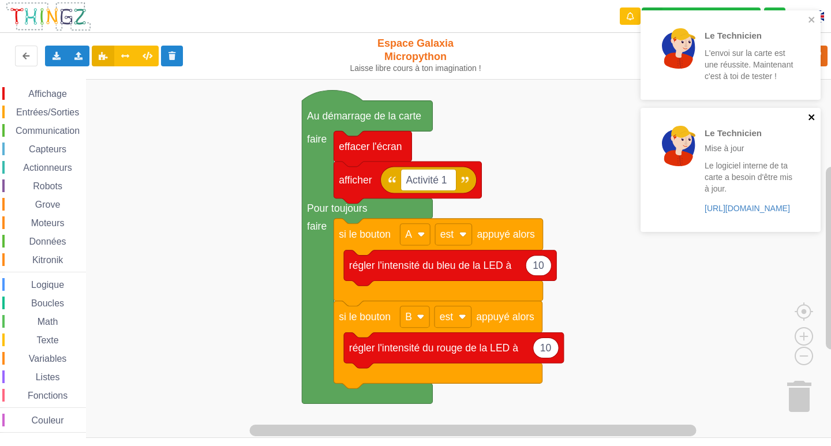
click at [815, 114] on icon "close" at bounding box center [812, 117] width 8 height 9
click at [811, 20] on icon "close" at bounding box center [812, 20] width 6 height 6
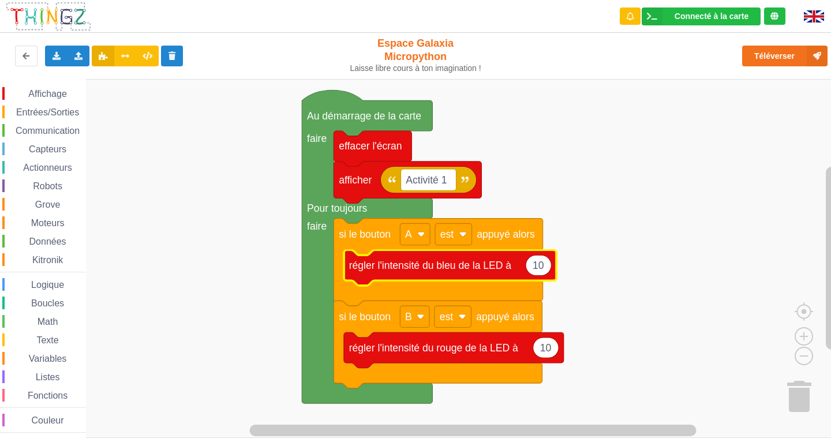
click at [693, 334] on rect "Espace de travail de Blocky" at bounding box center [419, 258] width 839 height 359
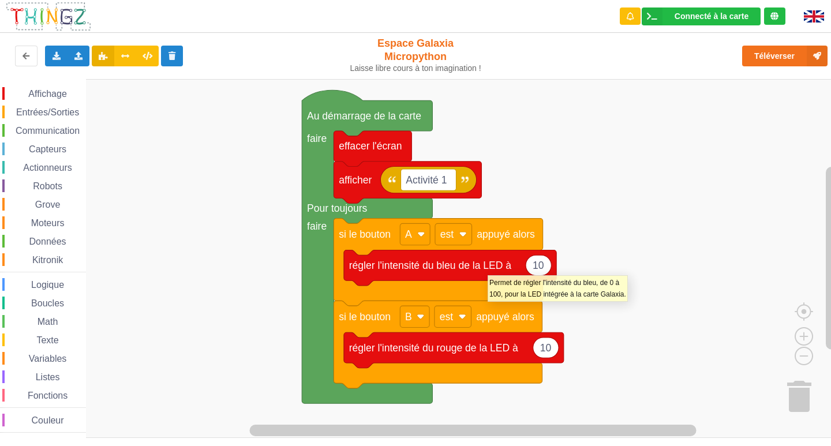
click at [488, 270] on text "régler l'intensité du bleu de la LED à" at bounding box center [430, 266] width 163 height 12
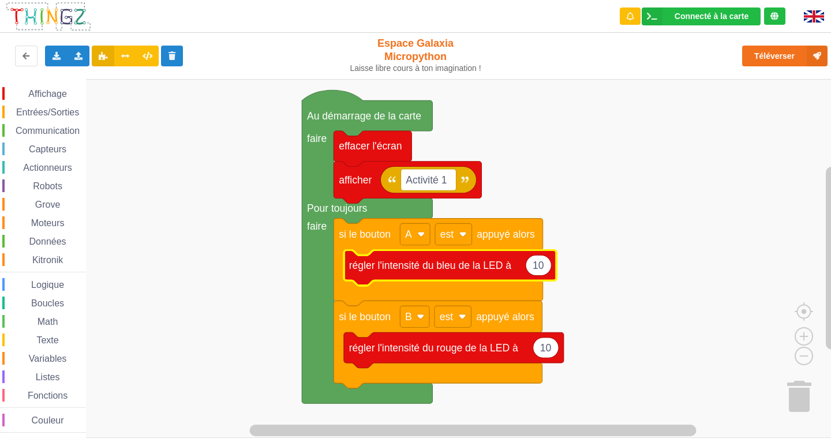
click at [488, 270] on text "régler l'intensité du bleu de la LED à" at bounding box center [430, 266] width 163 height 12
click at [652, 362] on rect "Espace de travail de Blocky" at bounding box center [419, 258] width 839 height 359
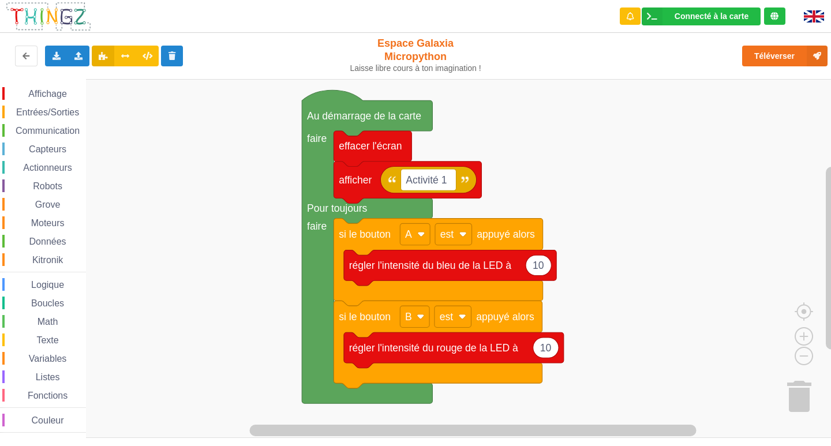
click at [542, 267] on icon "Espace de travail de Blocky" at bounding box center [538, 265] width 25 height 20
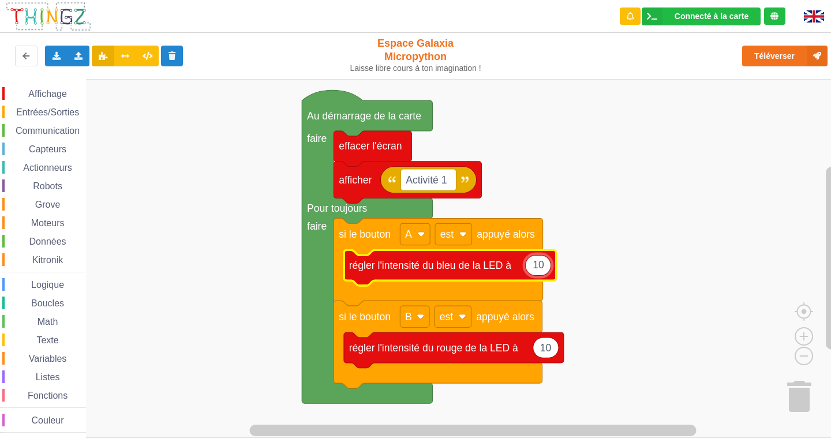
type input "100"
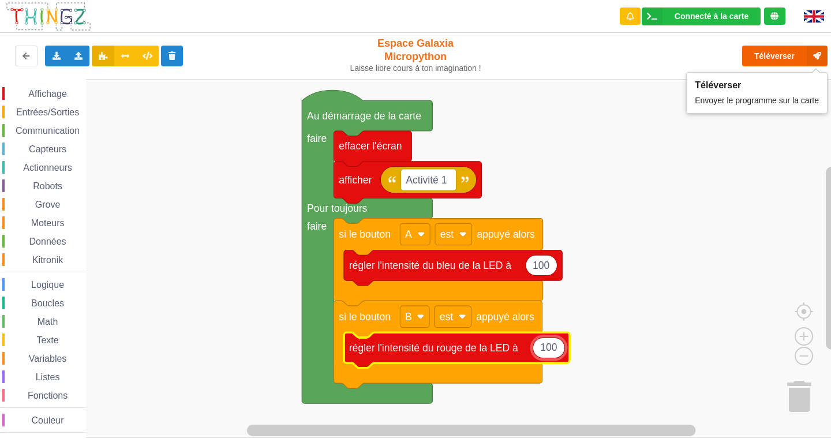
type input "100"
click at [789, 56] on button "Téléverser" at bounding box center [784, 56] width 85 height 21
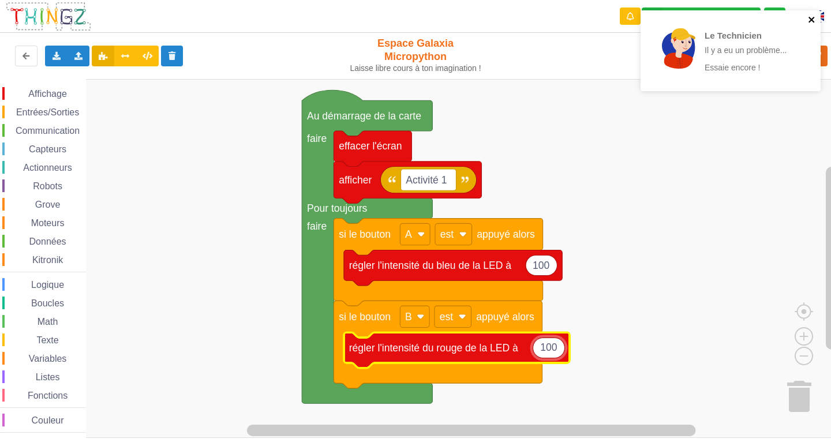
click at [809, 18] on icon "close" at bounding box center [812, 19] width 8 height 9
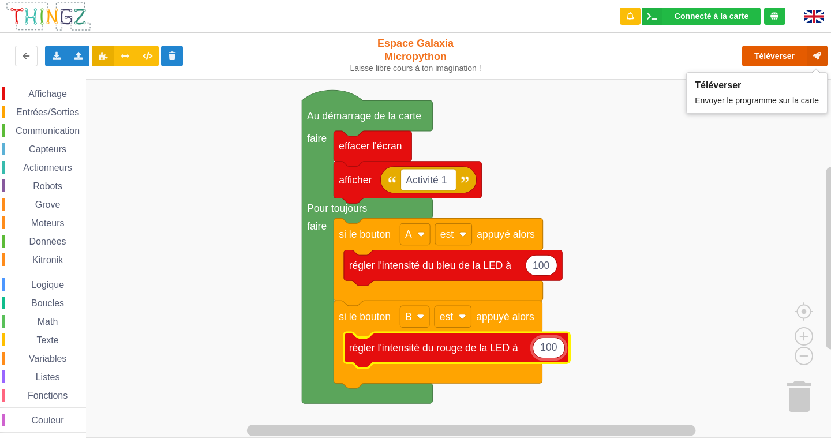
click at [787, 58] on button "Téléverser" at bounding box center [784, 56] width 85 height 21
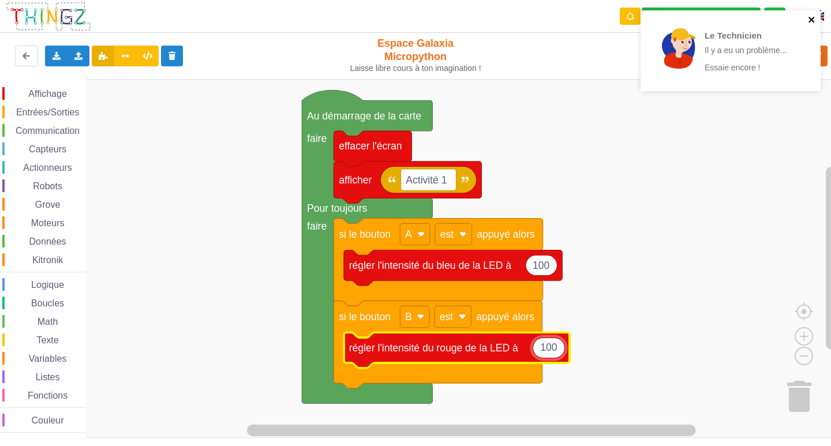
click at [810, 21] on icon "close" at bounding box center [812, 20] width 6 height 6
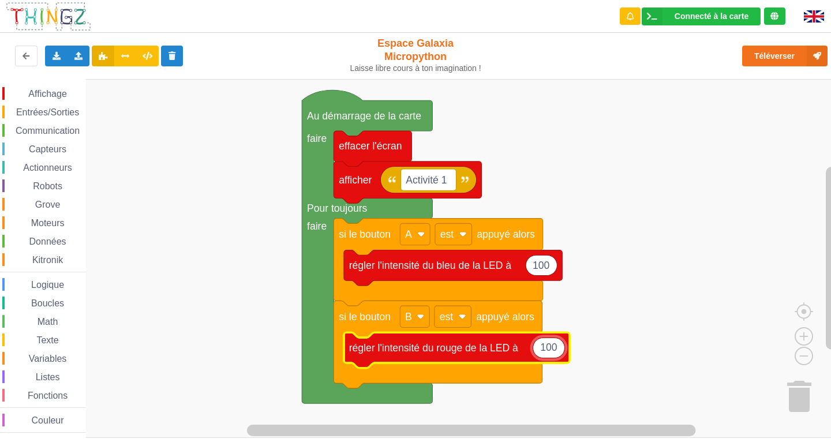
click at [689, 20] on div "Connecté à la carte" at bounding box center [712, 16] width 74 height 8
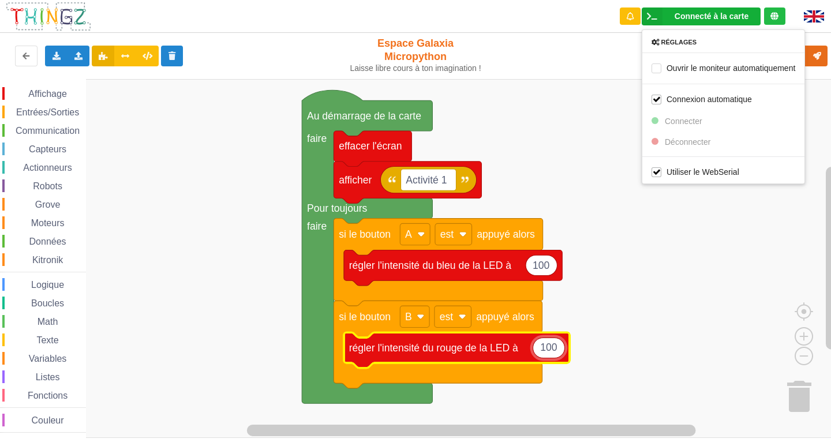
click at [603, 139] on rect "Espace de travail de Blocky" at bounding box center [419, 258] width 839 height 359
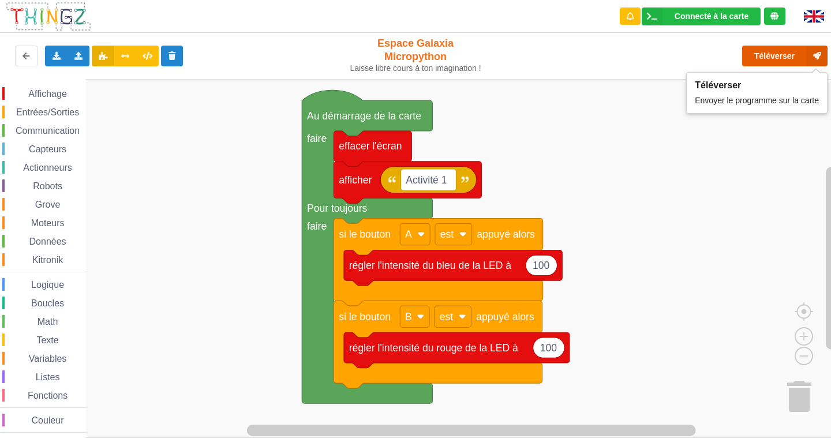
click at [776, 59] on button "Téléverser" at bounding box center [784, 56] width 85 height 21
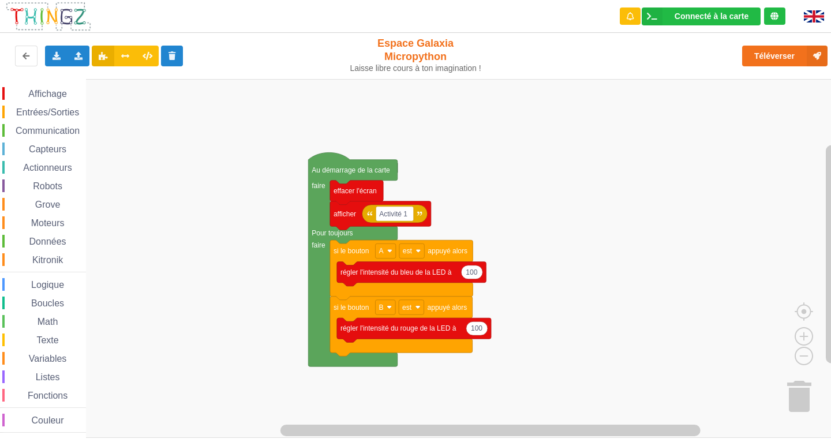
click at [497, 192] on div "Affichage Entrées/Sorties Communication Capteurs Actionneurs Robots Grove Moteu…" at bounding box center [419, 258] width 839 height 359
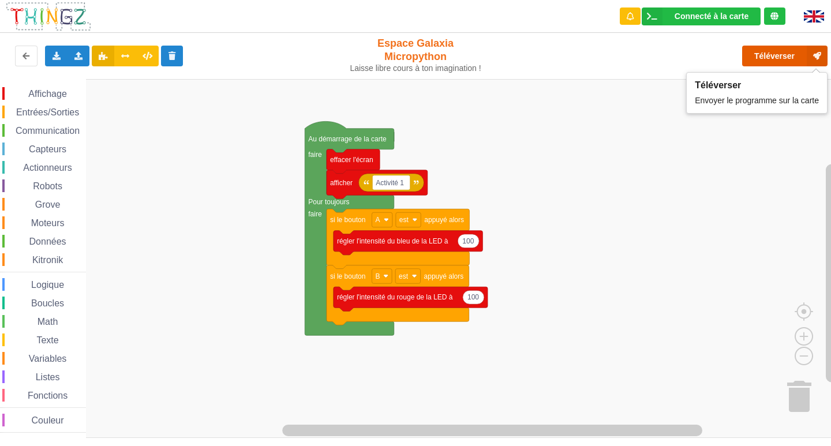
click at [756, 58] on button "Téléverser" at bounding box center [784, 56] width 85 height 21
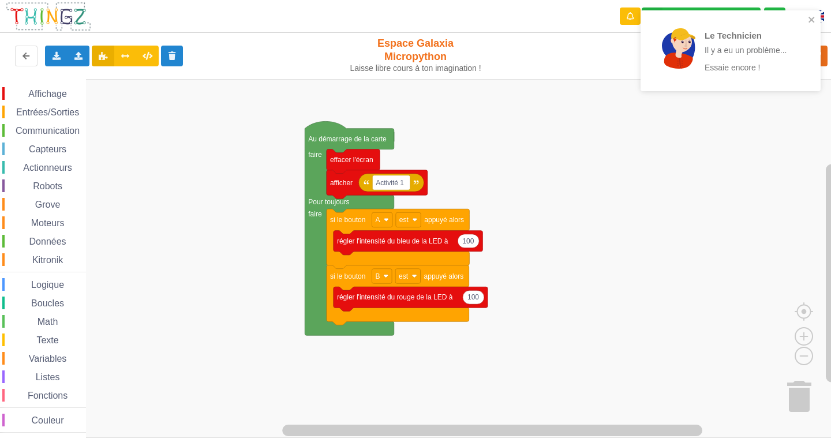
click at [794, 200] on rect "Espace de travail de Blocky" at bounding box center [419, 258] width 839 height 359
click at [808, 24] on icon "close" at bounding box center [812, 19] width 8 height 9
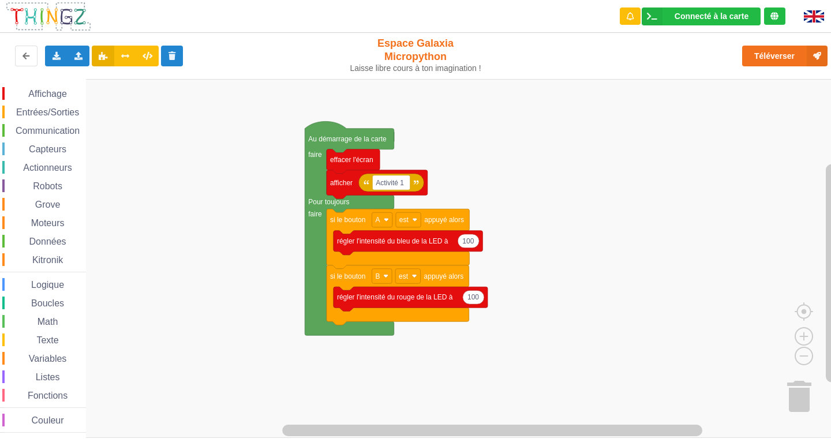
click at [780, 63] on div "Le Technicien Il y a eu un problème... Essaie encore !" at bounding box center [730, 54] width 185 height 93
click at [775, 58] on button "Téléverser" at bounding box center [784, 56] width 85 height 21
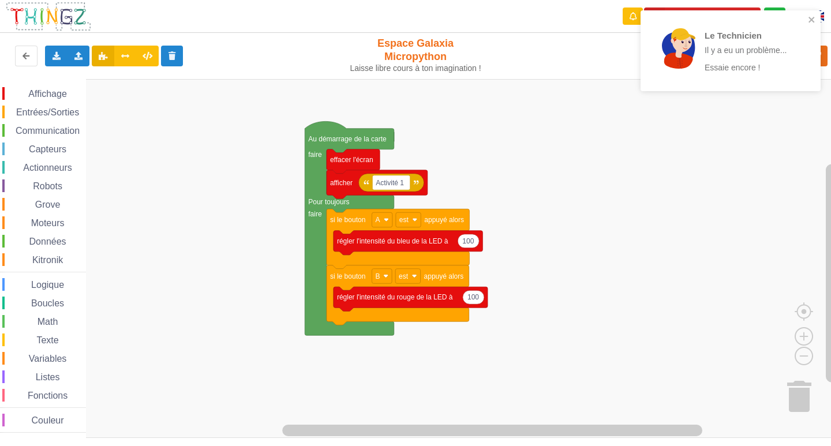
click at [735, 147] on rect "Espace de travail de Blocky" at bounding box center [419, 258] width 839 height 359
click at [814, 15] on icon "close" at bounding box center [812, 19] width 8 height 9
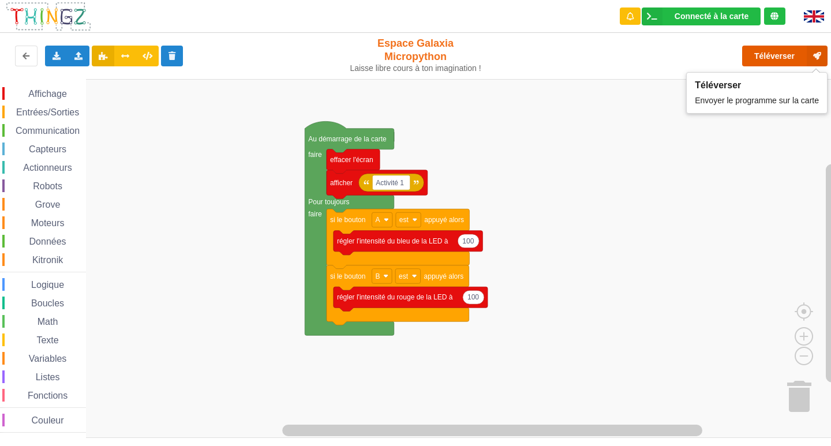
click at [787, 60] on button "Téléverser" at bounding box center [784, 56] width 85 height 21
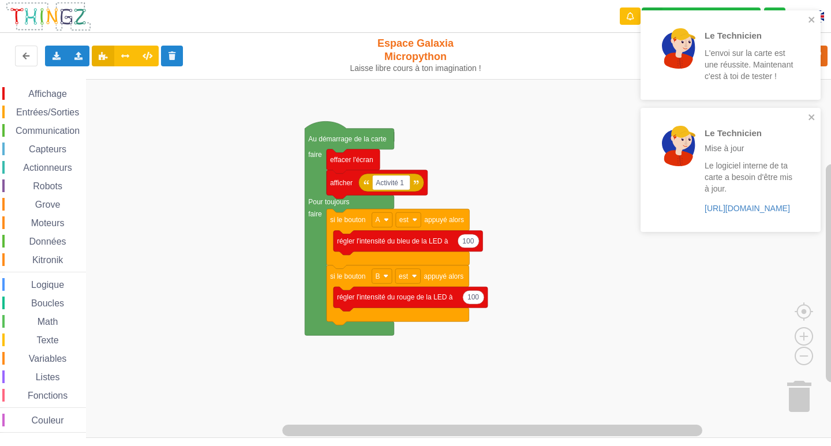
click at [816, 14] on div "Le Technicien L'envoi sur la carte est une réussite. Maintenant c'est à toi de …" at bounding box center [731, 54] width 180 height 89
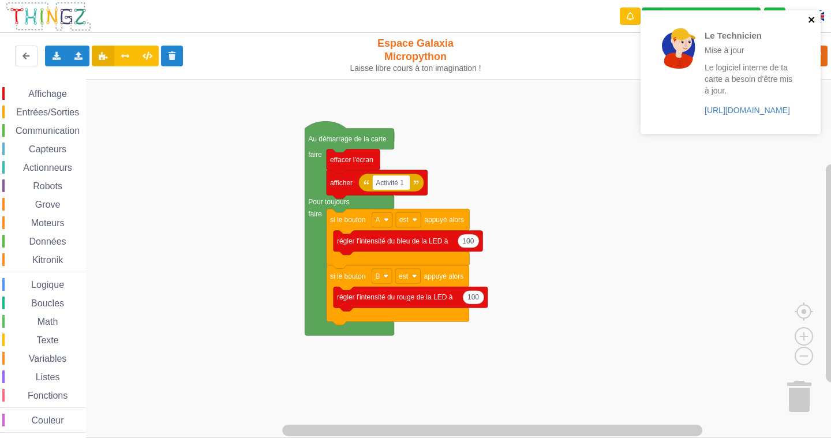
click at [810, 20] on icon "close" at bounding box center [812, 20] width 6 height 6
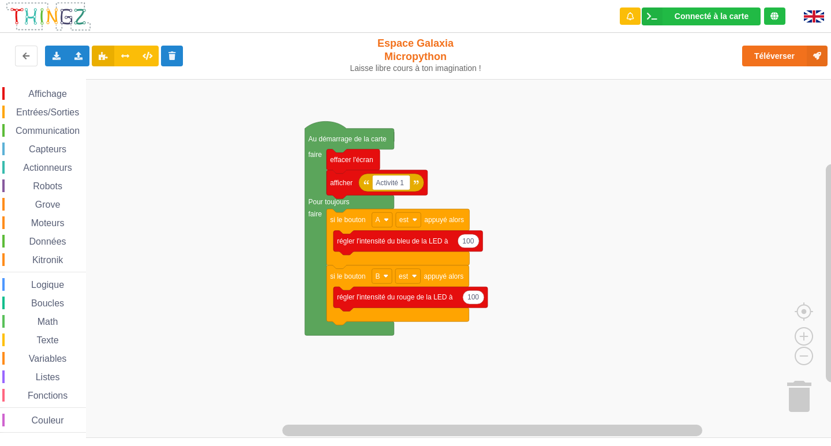
click at [800, 51] on div "Le Technicien Mise à jour Le logiciel interne de ta carte a besoin d'être mis à…" at bounding box center [730, 76] width 185 height 136
click at [800, 51] on button "Téléverser" at bounding box center [784, 56] width 85 height 21
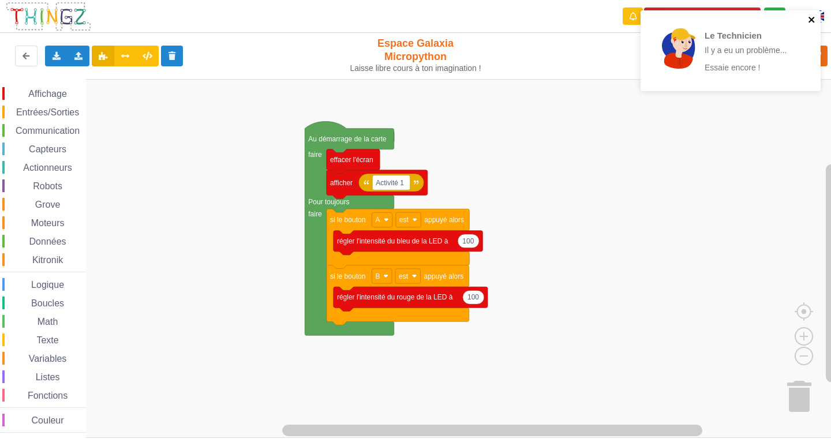
click at [811, 20] on icon "close" at bounding box center [812, 20] width 6 height 6
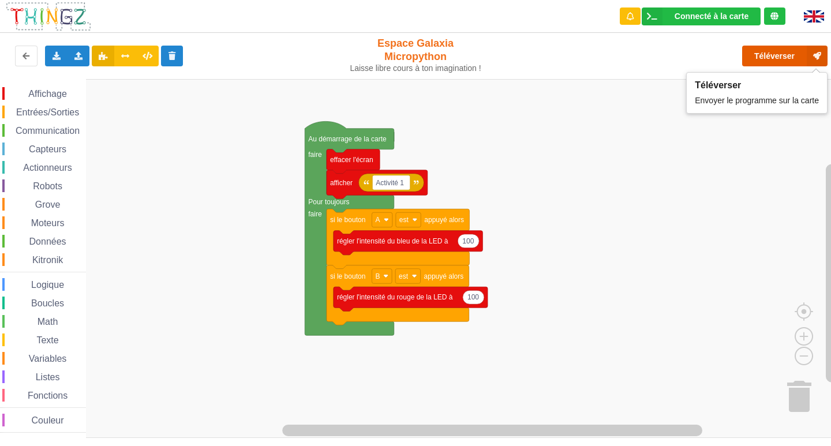
click at [795, 51] on button "Téléverser" at bounding box center [784, 56] width 85 height 21
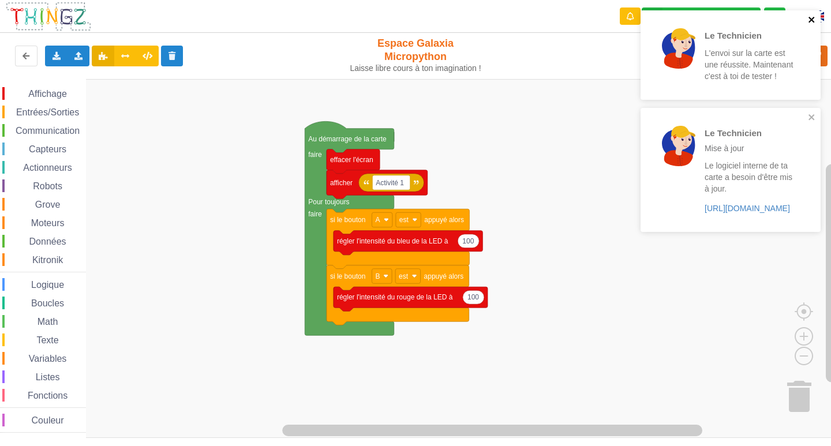
click at [810, 18] on icon "close" at bounding box center [812, 20] width 6 height 6
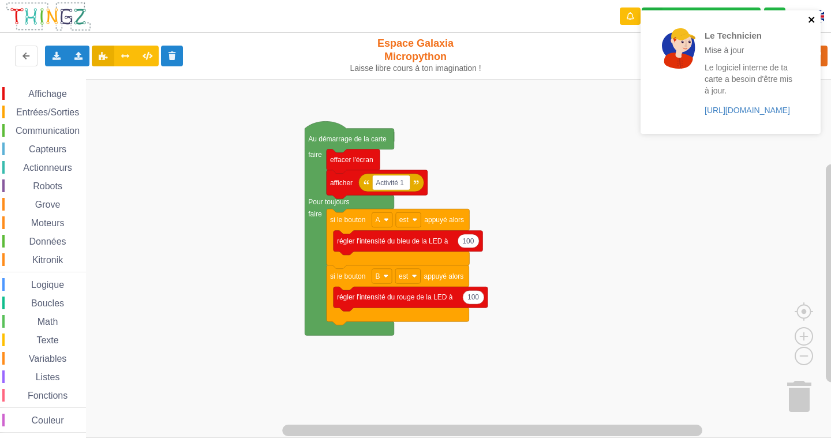
click at [811, 18] on icon "close" at bounding box center [812, 19] width 8 height 9
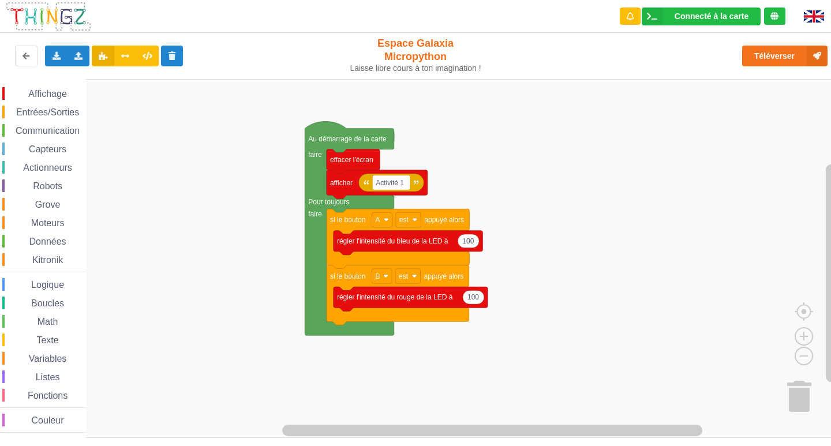
click at [794, 49] on div "Le Technicien Mise à jour Le logiciel interne de ta carte a besoin d'être mis à…" at bounding box center [415, 215] width 847 height 446
click at [794, 49] on button "Téléverser" at bounding box center [784, 56] width 85 height 21
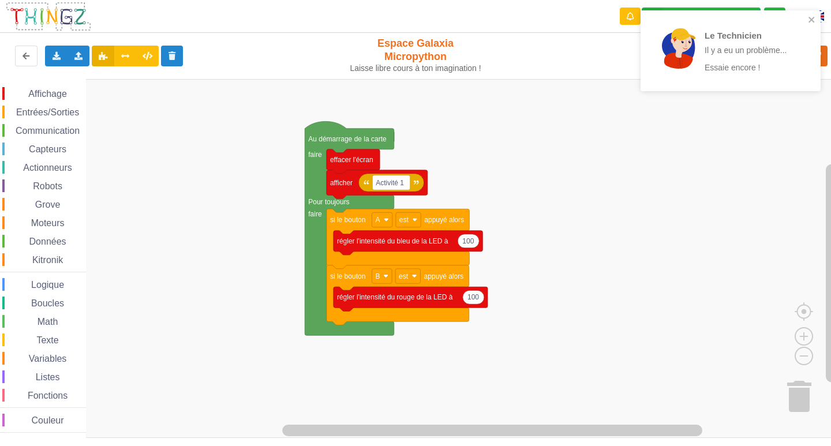
click at [810, 14] on div "Le Technicien Il y a eu un problème... Essaie encore !" at bounding box center [731, 50] width 180 height 81
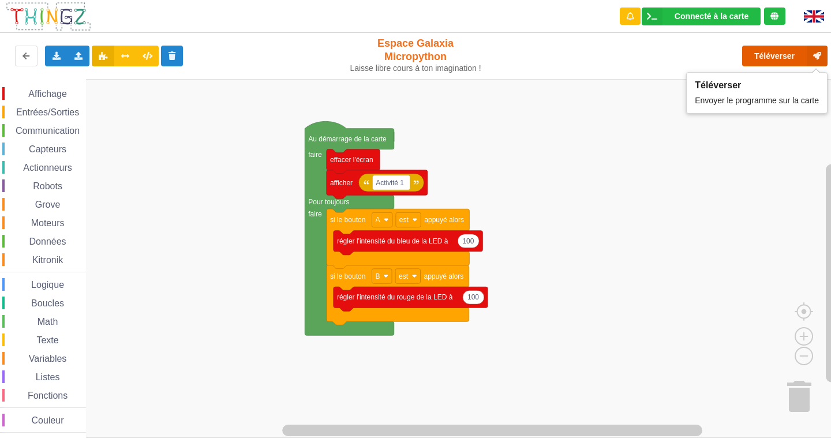
click at [773, 52] on button "Téléverser" at bounding box center [784, 56] width 85 height 21
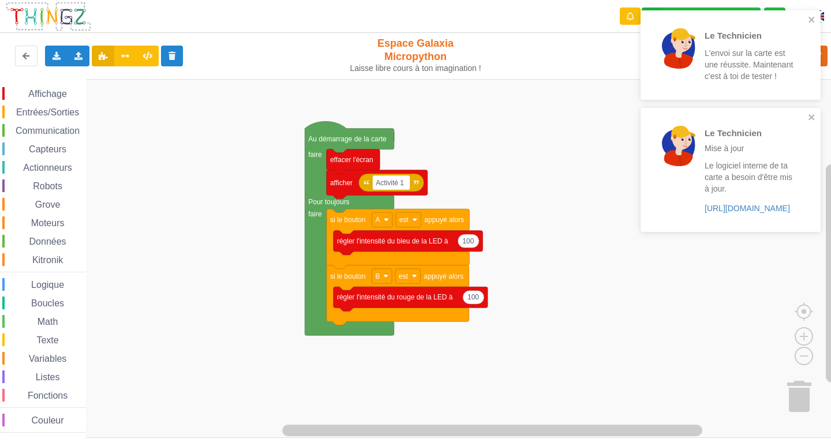
click at [813, 14] on div "Le Technicien L'envoi sur la carte est une réussite. Maintenant c'est à toi de …" at bounding box center [731, 54] width 180 height 89
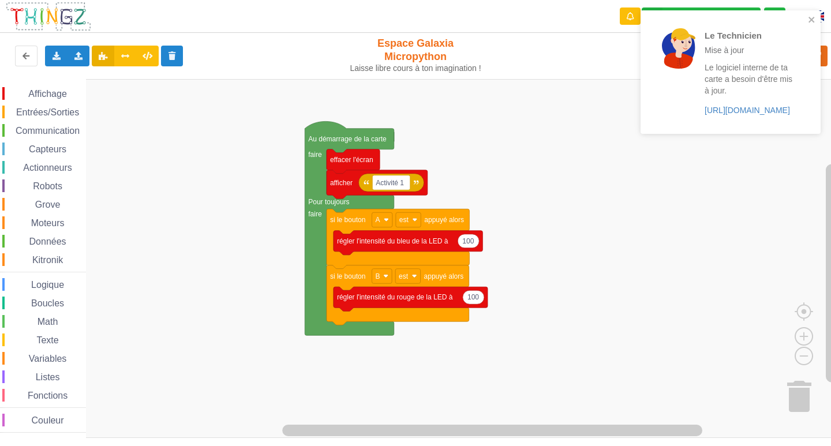
click at [808, 14] on div "Le Technicien Mise à jour Le logiciel interne de ta carte a besoin d'être mis à…" at bounding box center [731, 72] width 180 height 124
click at [811, 24] on button "close" at bounding box center [812, 20] width 8 height 11
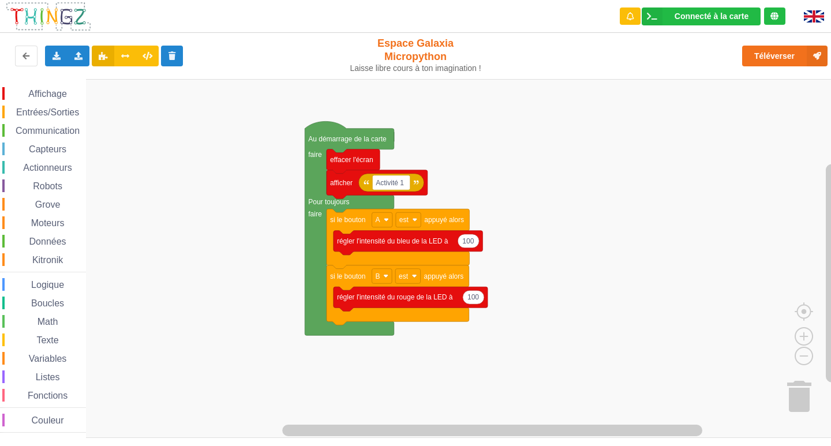
click at [69, 117] on span "Entrées/Sorties" at bounding box center [47, 112] width 66 height 10
click at [628, 248] on rect "Espace de travail de Blocky" at bounding box center [419, 258] width 839 height 359
click at [69, 131] on span "Communication" at bounding box center [48, 131] width 68 height 10
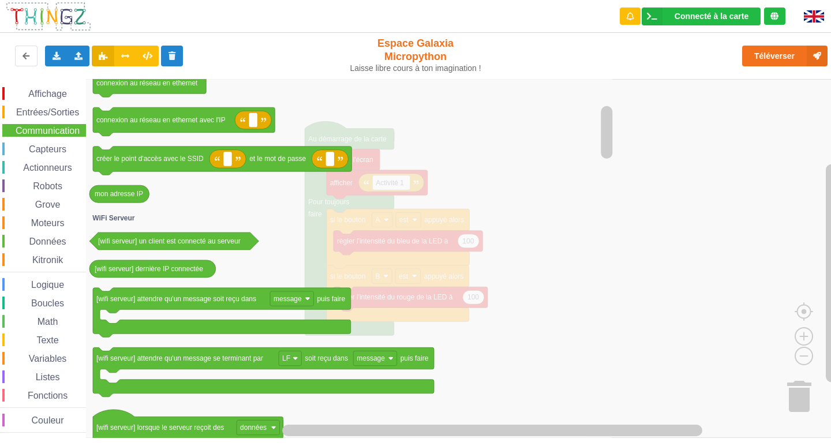
click at [705, 275] on rect "Espace de travail de Blocky" at bounding box center [419, 258] width 839 height 359
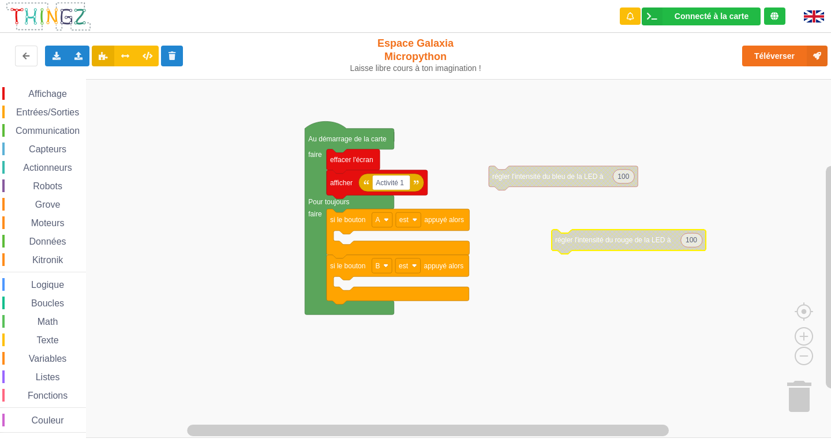
click at [38, 107] on div "Entrées/Sorties" at bounding box center [44, 112] width 84 height 13
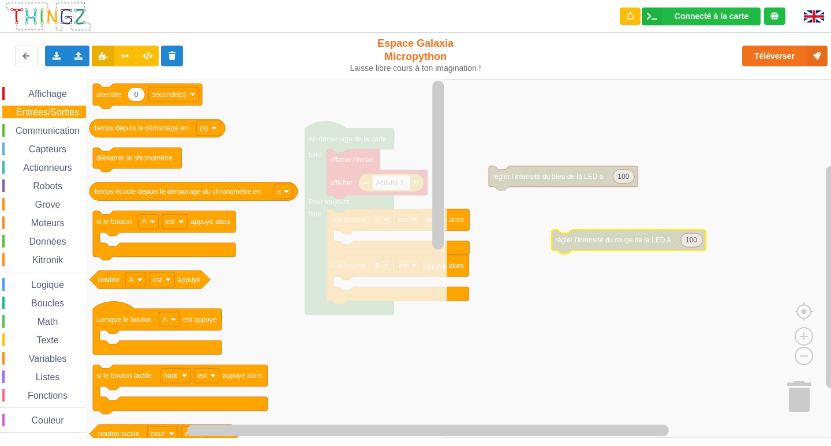
click at [60, 98] on span "Affichage" at bounding box center [48, 94] width 42 height 10
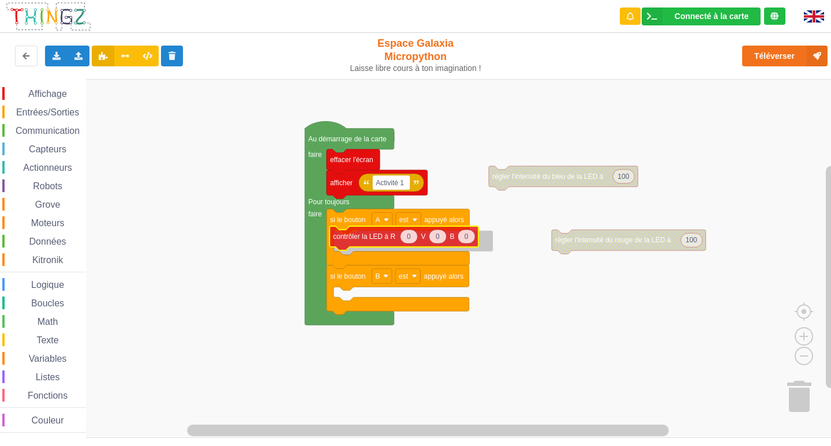
click at [358, 242] on div "Affichage Entrées/Sorties Communication Capteurs Actionneurs Robots Grove Moteu…" at bounding box center [419, 258] width 839 height 359
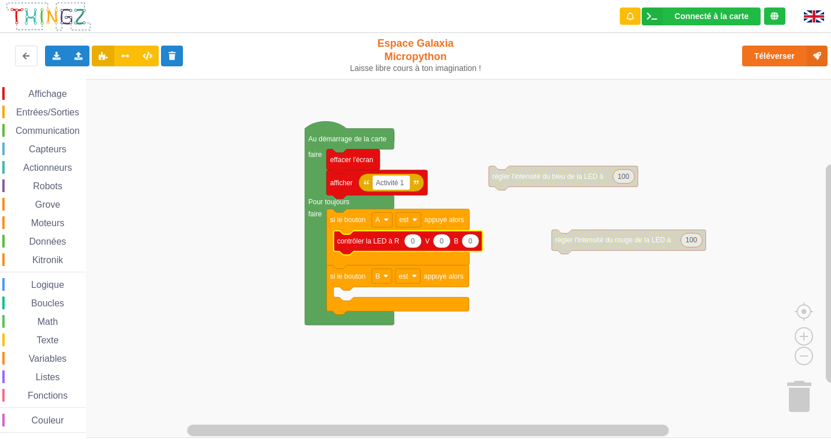
click at [29, 95] on span "Affichage" at bounding box center [48, 94] width 42 height 10
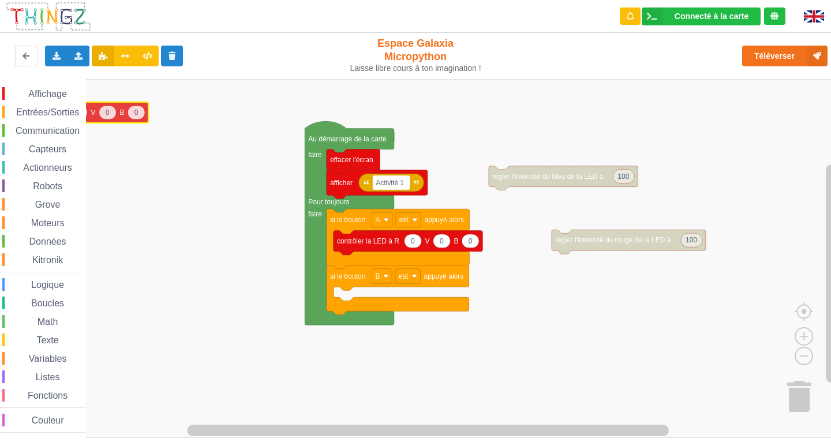
click at [11, 109] on div "Affichage Entrées/Sorties Communication Capteurs Actionneurs Robots Grove Moteu…" at bounding box center [419, 258] width 839 height 359
click at [31, 91] on span "Affichage" at bounding box center [48, 94] width 42 height 10
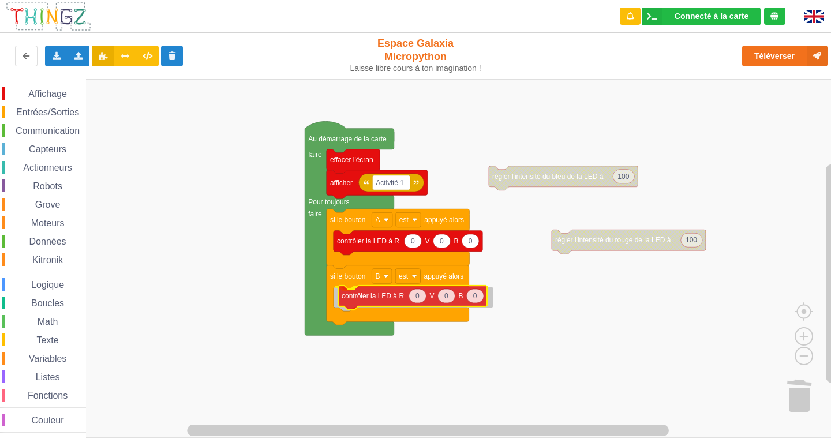
click at [398, 297] on div "Affichage Entrées/Sorties Communication Capteurs Actionneurs Robots Grove Moteu…" at bounding box center [419, 258] width 839 height 359
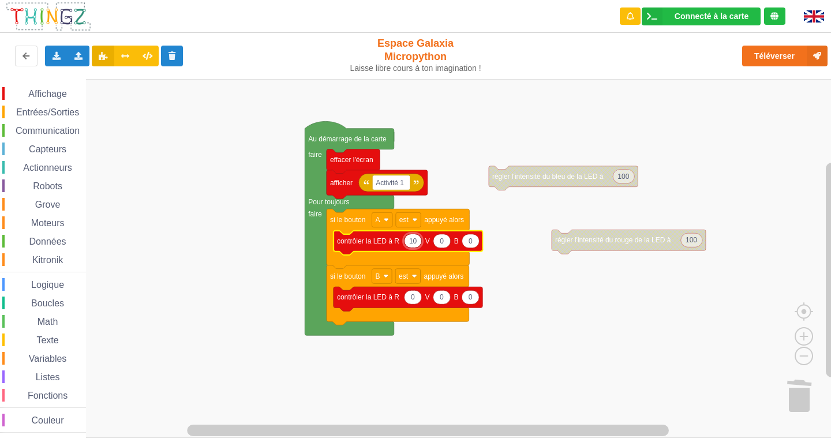
type input "100"
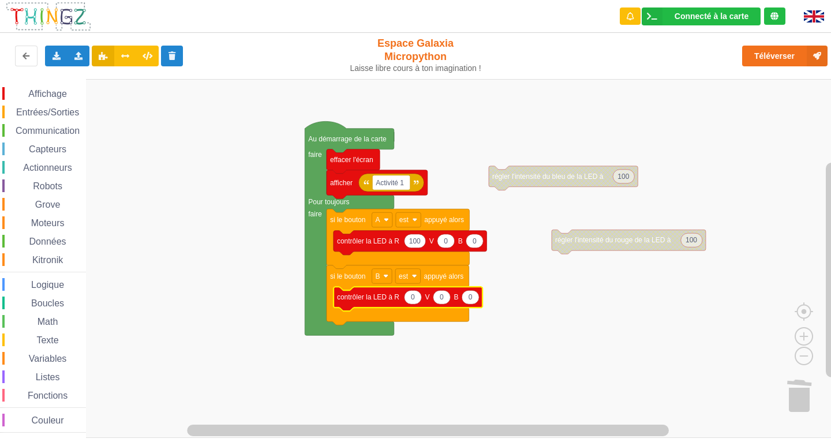
click at [474, 301] on icon "Espace de travail de Blocky" at bounding box center [470, 297] width 17 height 14
type input "100"
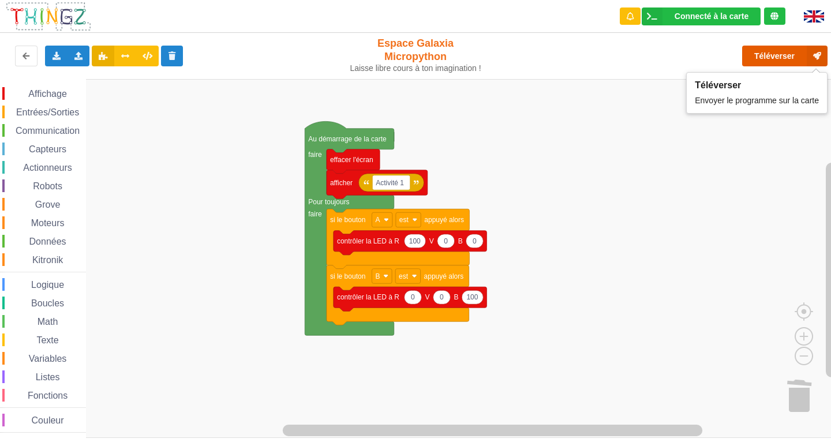
click at [770, 61] on button "Téléverser" at bounding box center [784, 56] width 85 height 21
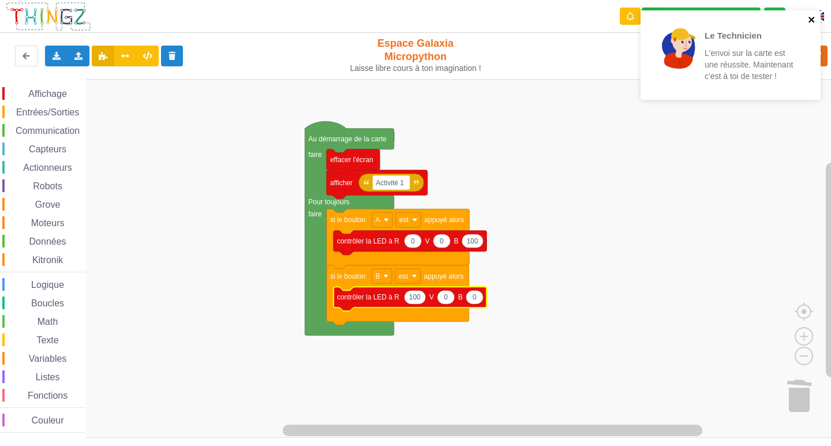
click at [813, 20] on icon "close" at bounding box center [812, 19] width 8 height 9
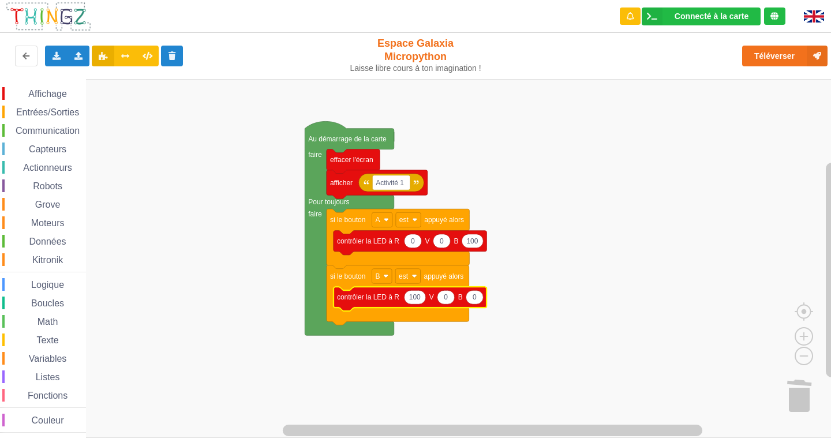
click at [763, 56] on div "Le Technicien L'envoi sur la carte est une réussite. Maintenant c'est à toi de …" at bounding box center [415, 215] width 847 height 446
click at [763, 56] on button "Téléverser" at bounding box center [784, 56] width 85 height 21
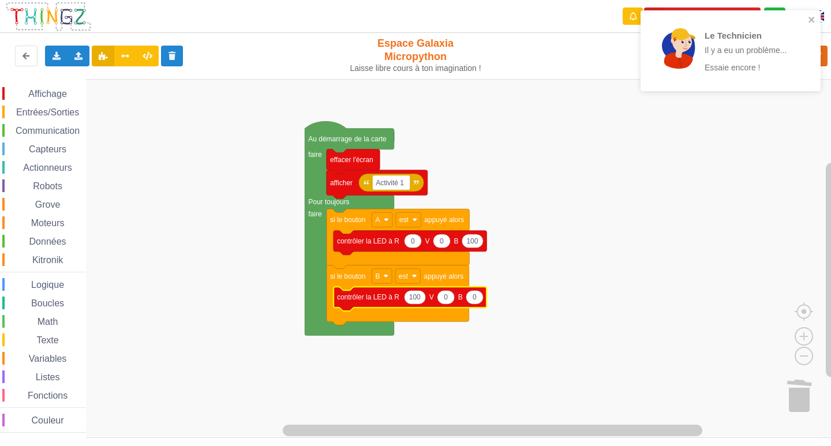
click at [817, 17] on div "Le Technicien Il y a eu un problème... Essaie encore !" at bounding box center [731, 50] width 180 height 81
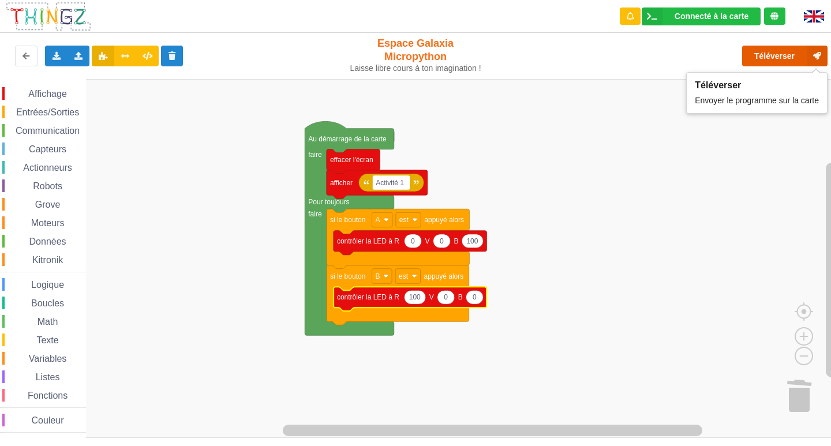
click at [779, 57] on button "Téléverser" at bounding box center [784, 56] width 85 height 21
click at [76, 135] on span "Communication" at bounding box center [48, 131] width 68 height 10
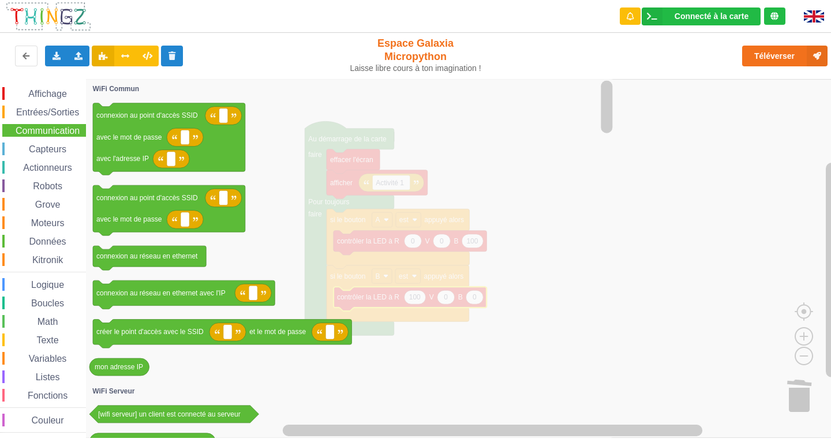
click at [64, 118] on div "Entrées/Sorties" at bounding box center [44, 112] width 84 height 13
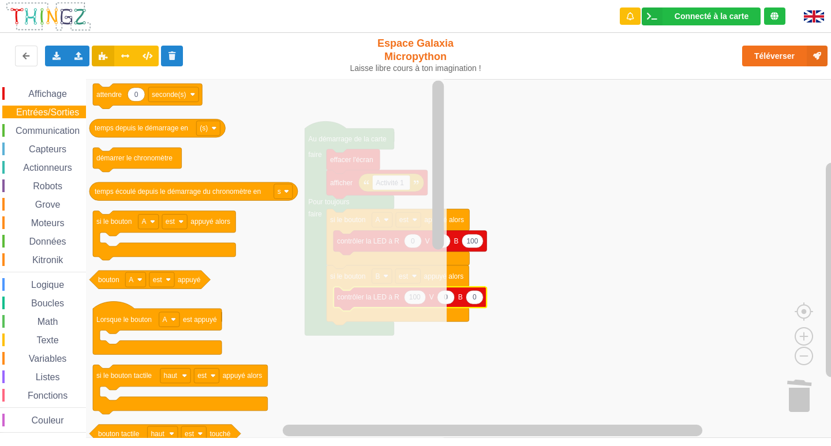
click at [60, 86] on div "Affichage Entrées/Sorties Communication Capteurs Actionneurs Robots Grove Moteu…" at bounding box center [43, 258] width 86 height 359
click at [64, 91] on span "Affichage" at bounding box center [48, 94] width 42 height 10
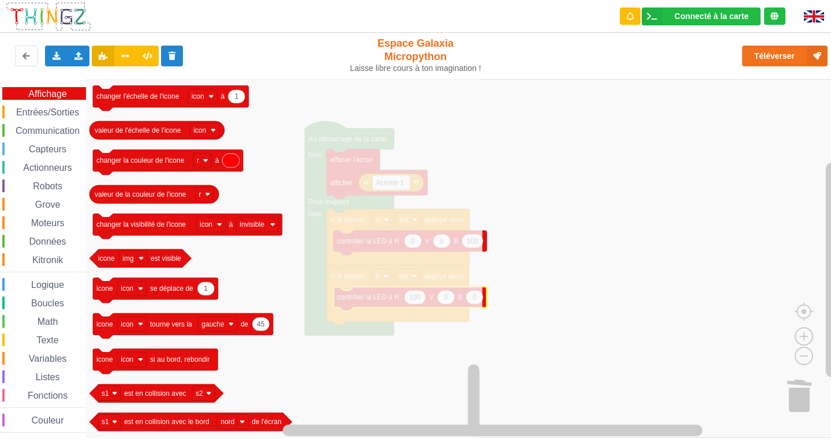
click at [48, 113] on span "Entrées/Sorties" at bounding box center [47, 112] width 66 height 10
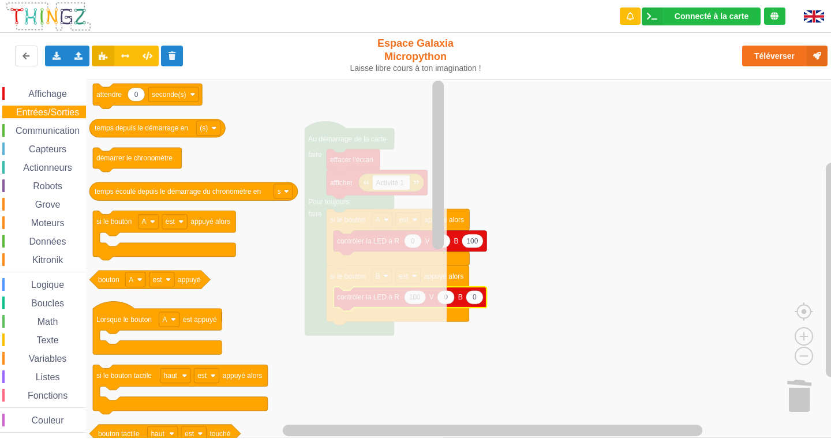
click at [38, 130] on span "Communication" at bounding box center [48, 131] width 68 height 10
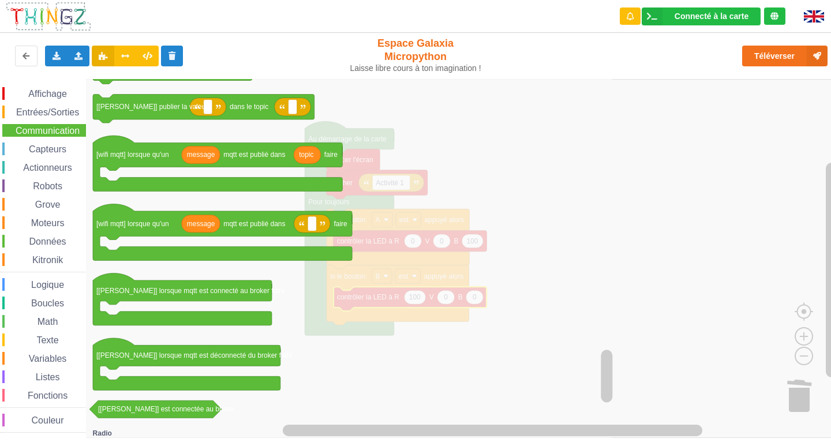
click at [52, 151] on span "Capteurs" at bounding box center [47, 149] width 41 height 10
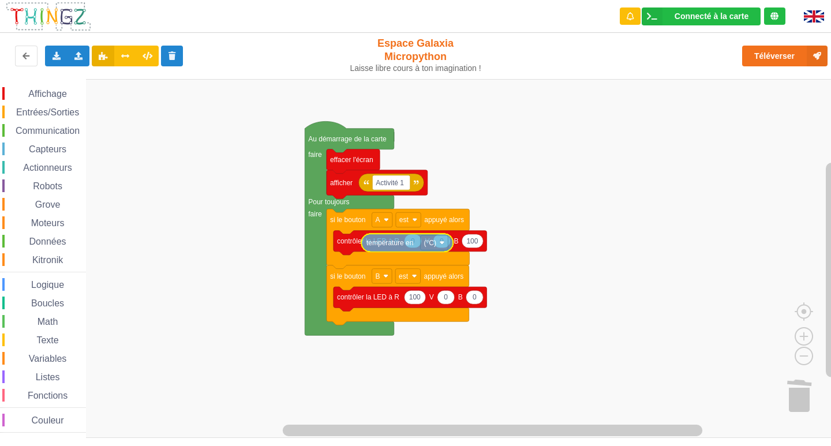
click at [428, 240] on div "Affichage Entrées/Sorties Communication Capteurs Actionneurs Robots Grove Moteu…" at bounding box center [419, 258] width 839 height 359
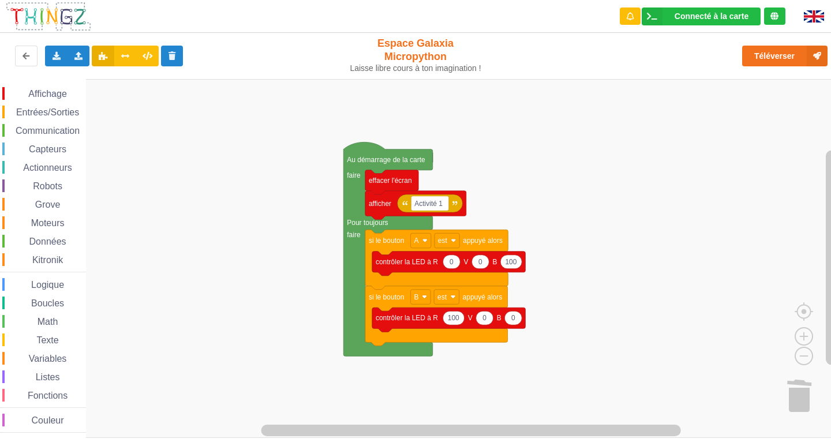
click at [159, 354] on div "Affichage Entrées/Sorties Communication Capteurs Actionneurs Robots Grove Moteu…" at bounding box center [419, 258] width 839 height 359
click at [130, 330] on rect "Espace de travail de Blocky" at bounding box center [419, 258] width 839 height 359
click at [46, 162] on div "Actionneurs" at bounding box center [44, 167] width 84 height 13
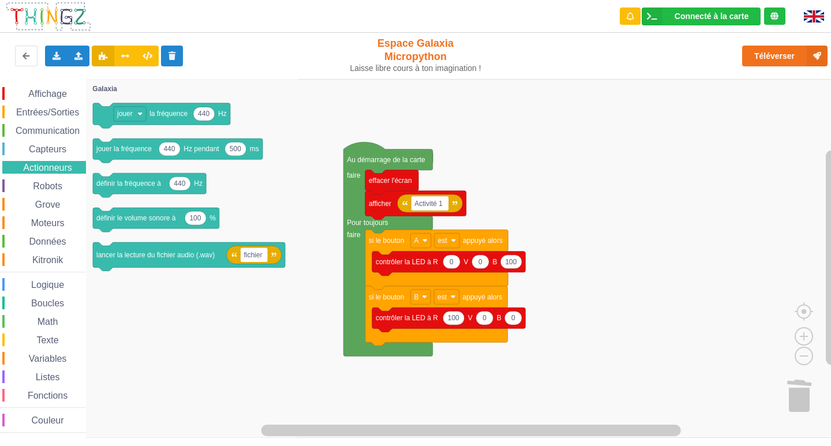
click at [20, 185] on div "Robots" at bounding box center [44, 185] width 84 height 13
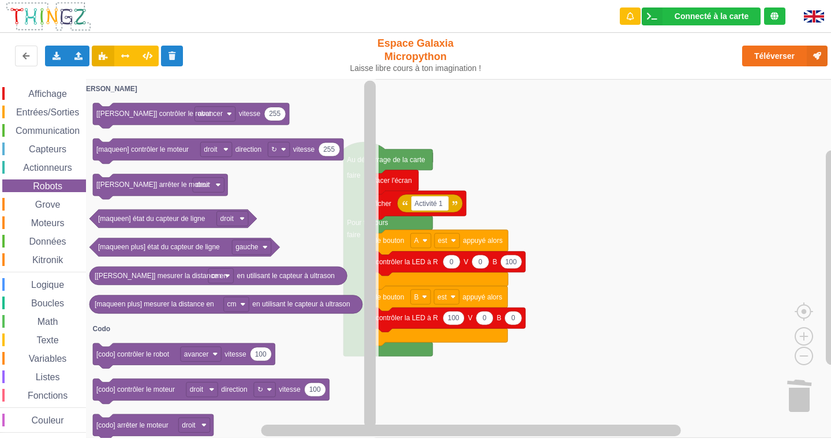
click at [48, 199] on div "Grove" at bounding box center [44, 204] width 84 height 13
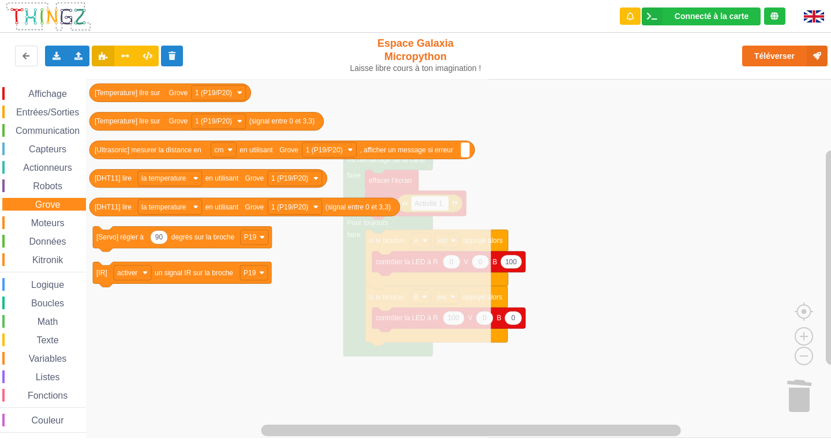
click at [54, 220] on span "Moteurs" at bounding box center [47, 223] width 37 height 10
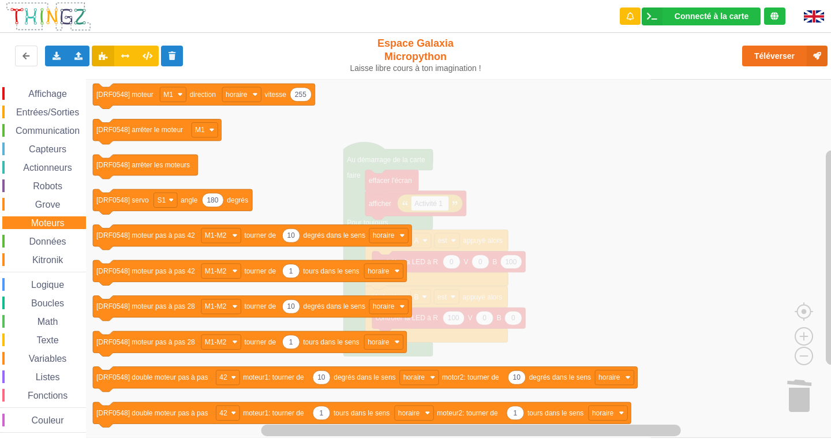
click at [47, 235] on div "Données" at bounding box center [44, 241] width 84 height 13
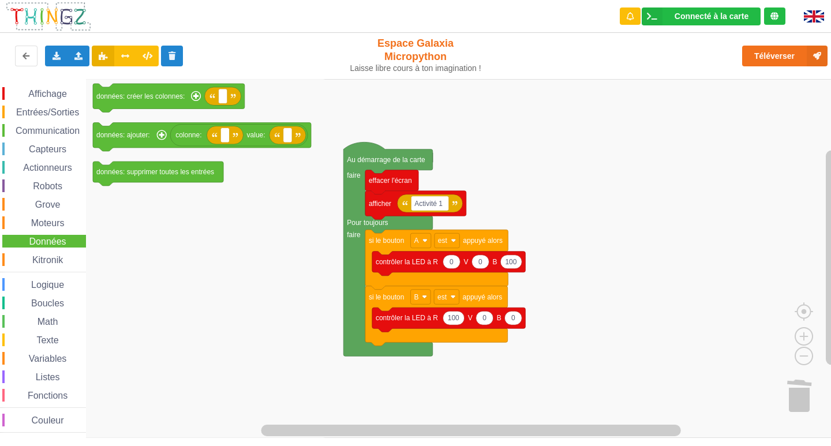
click at [39, 260] on span "Kitronik" at bounding box center [48, 260] width 34 height 10
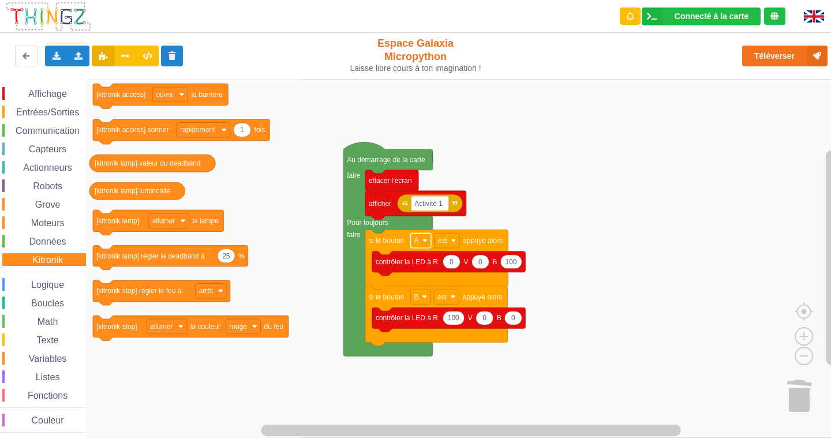
click at [428, 248] on rect "Espace de travail de Blocky" at bounding box center [420, 240] width 20 height 15
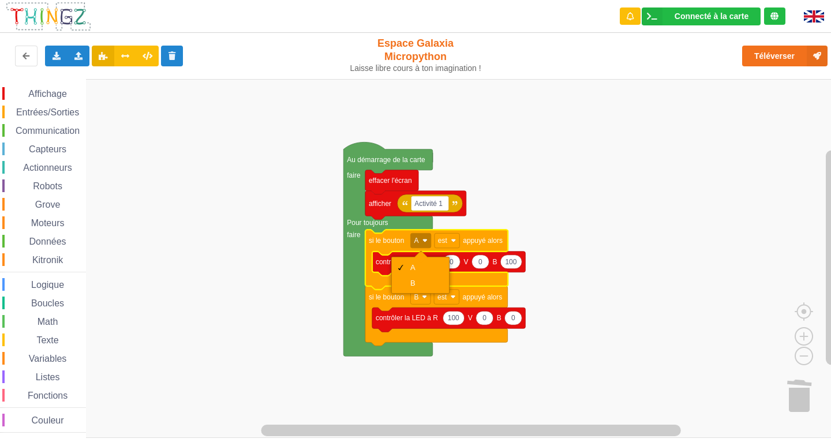
click at [569, 125] on rect "Espace de travail de Blocky" at bounding box center [419, 258] width 839 height 359
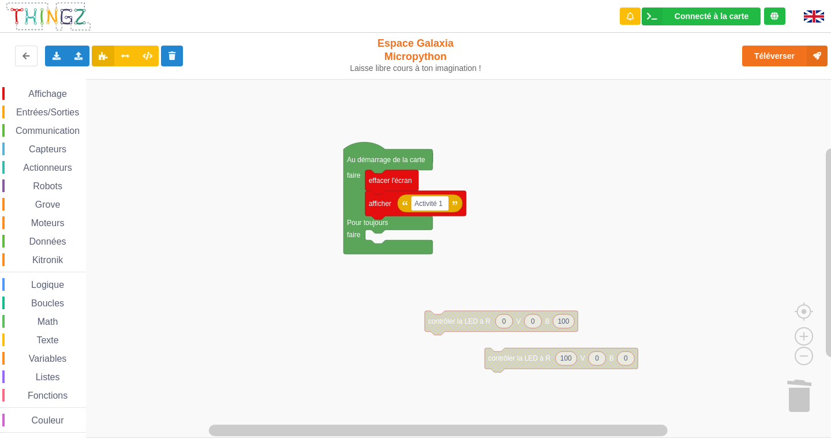
click at [28, 117] on span "Entrées/Sorties" at bounding box center [47, 112] width 66 height 10
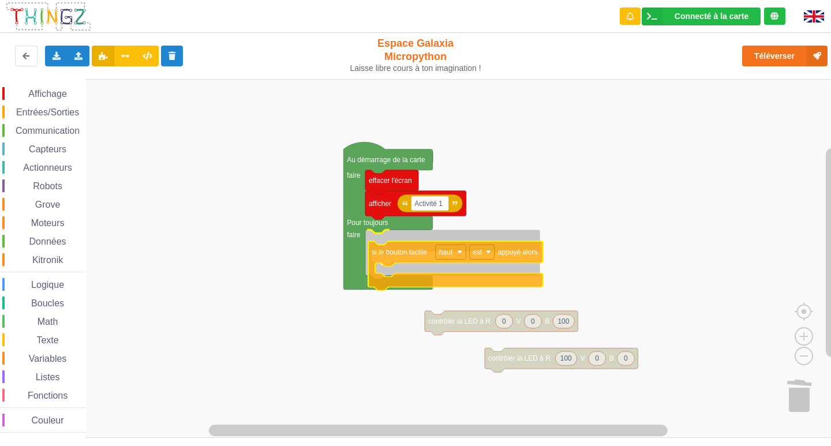
click at [413, 286] on div "Affichage Entrées/Sorties Communication Capteurs Actionneurs Robots Grove Moteu…" at bounding box center [419, 258] width 839 height 359
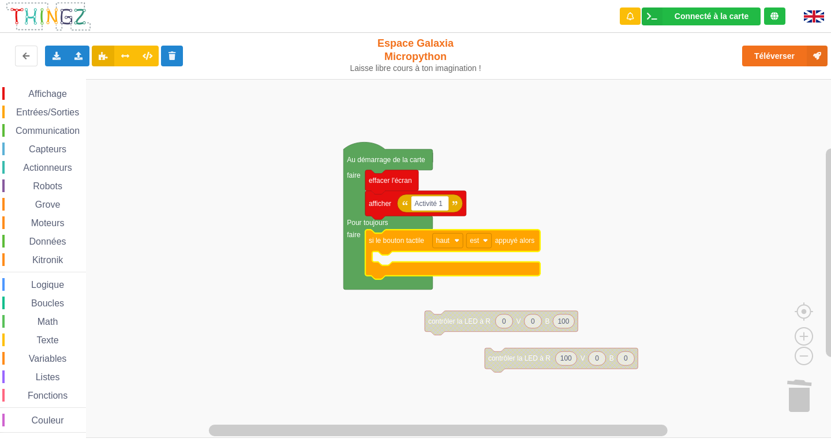
click at [43, 115] on span "Entrées/Sorties" at bounding box center [47, 112] width 66 height 10
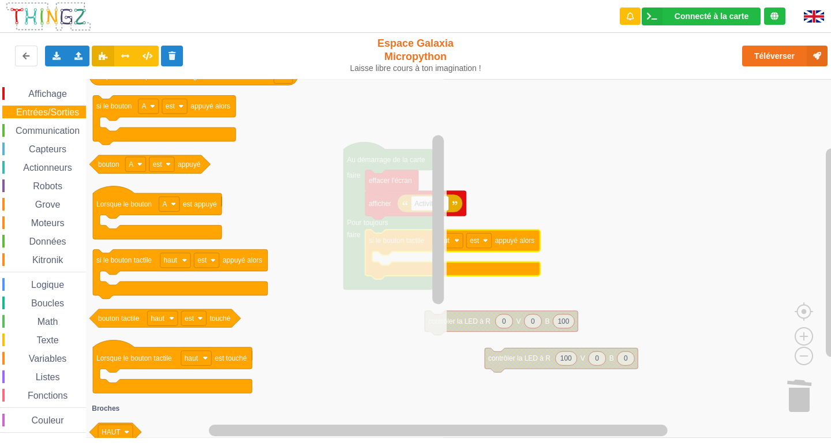
click at [133, 305] on icon "Espace de travail de Blocky" at bounding box center [266, 258] width 361 height 359
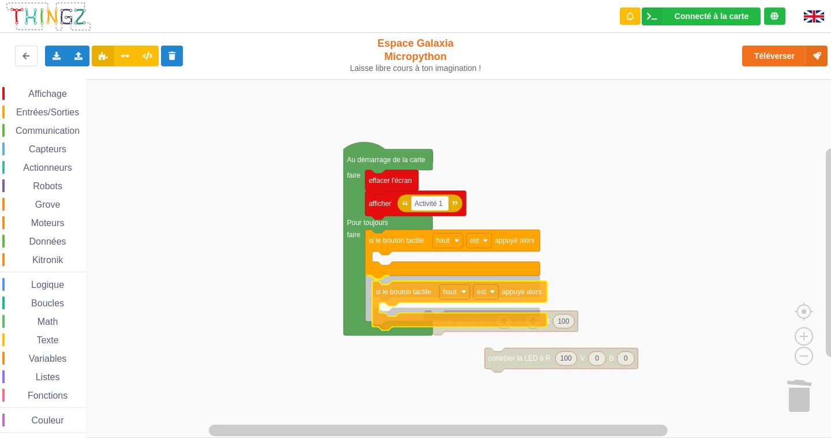
click at [413, 319] on div "Affichage Entrées/Sorties Communication Capteurs Actionneurs Robots Grove Moteu…" at bounding box center [419, 258] width 839 height 359
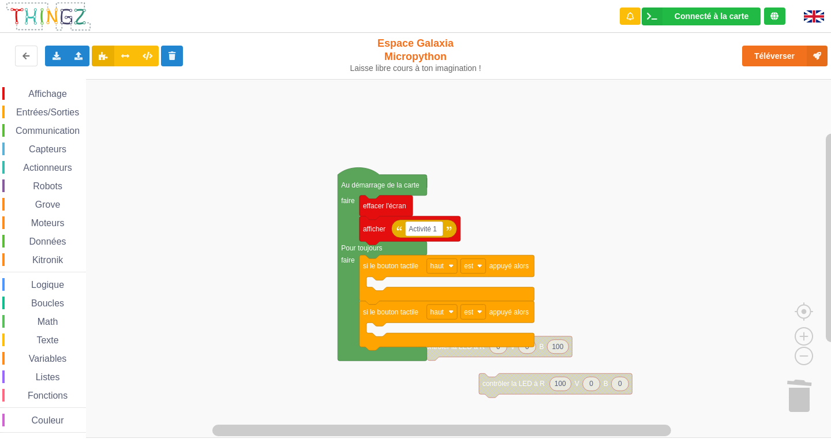
click at [457, 358] on div "Affichage Entrées/Sorties Communication Capteurs Actionneurs Robots Grove Moteu…" at bounding box center [419, 258] width 839 height 359
click at [532, 358] on rect "Espace de travail de Blocky" at bounding box center [419, 258] width 839 height 359
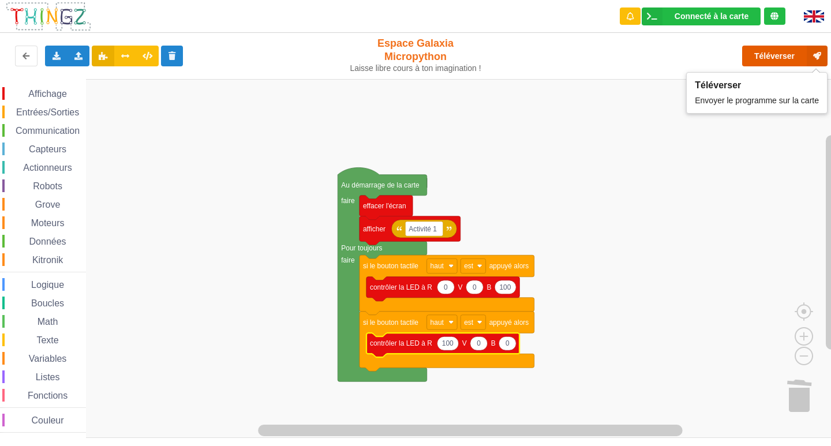
click at [792, 49] on button "Téléverser" at bounding box center [784, 56] width 85 height 21
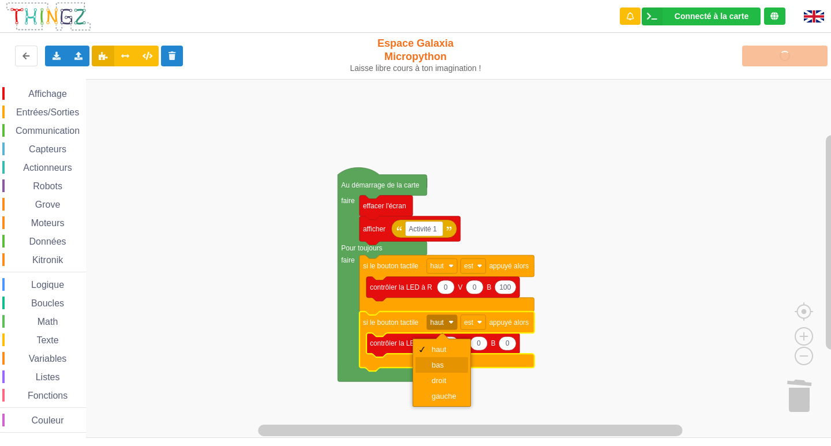
click at [451, 366] on div "bas" at bounding box center [446, 365] width 28 height 9
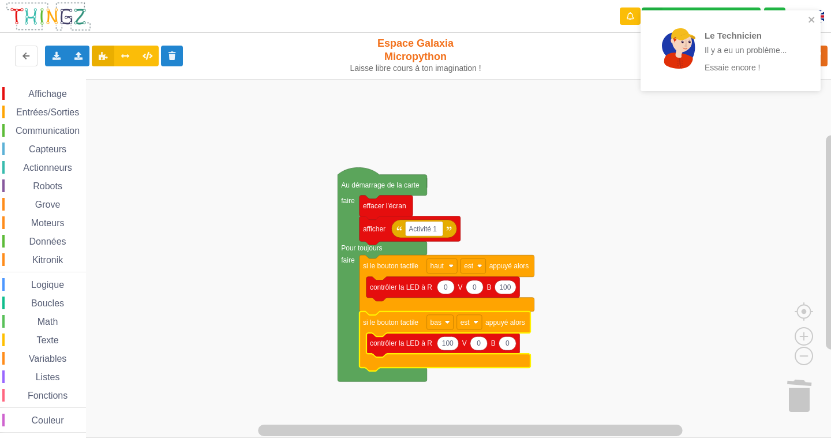
click at [807, 16] on div "Le Technicien Il y a eu un problème... Essaie encore !" at bounding box center [726, 51] width 163 height 72
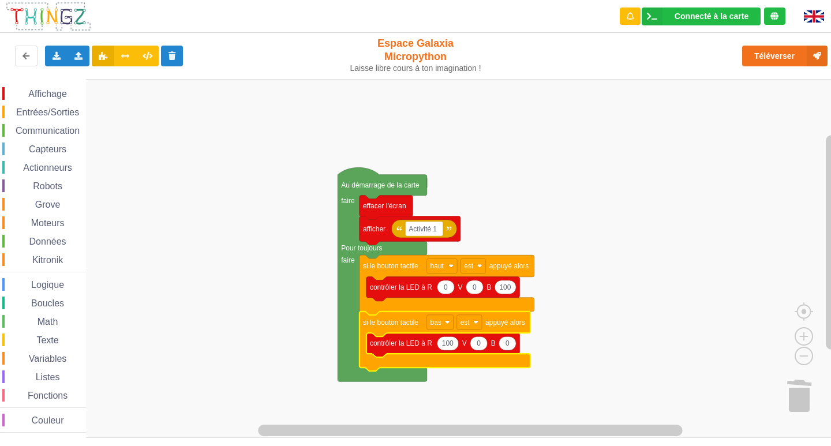
click at [791, 54] on div "Le Technicien Il y a eu un problème... Essaie encore ! Connecté à la carte Régl…" at bounding box center [415, 215] width 847 height 446
click at [791, 54] on button "Téléverser" at bounding box center [784, 56] width 85 height 21
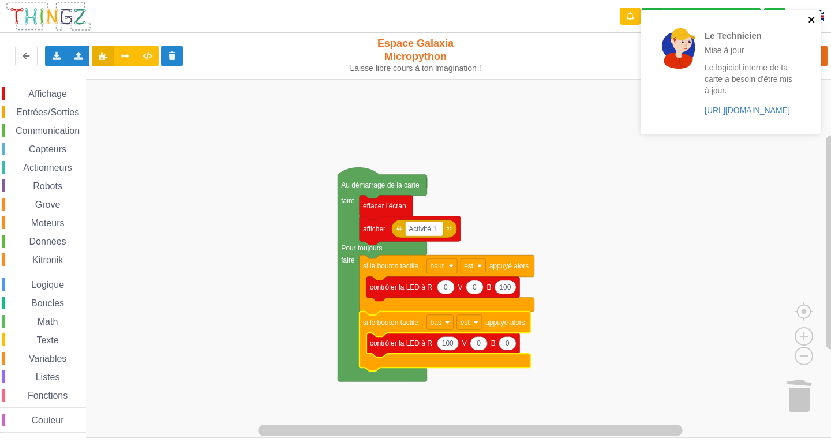
click at [815, 20] on icon "close" at bounding box center [812, 19] width 8 height 9
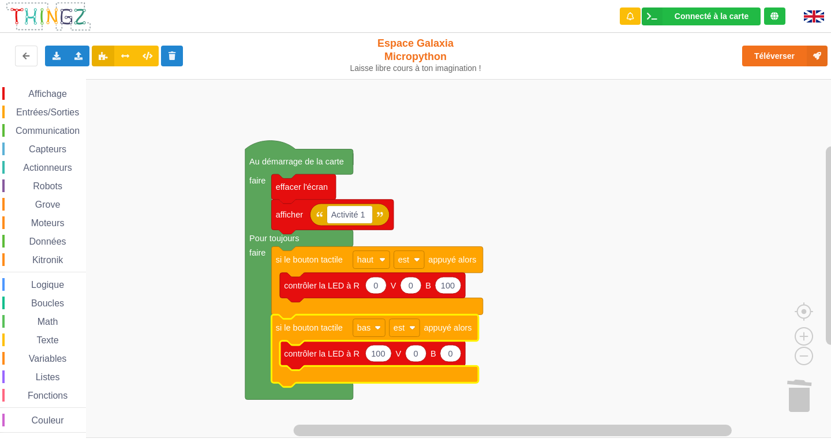
click at [55, 109] on span "Entrées/Sorties" at bounding box center [47, 112] width 66 height 10
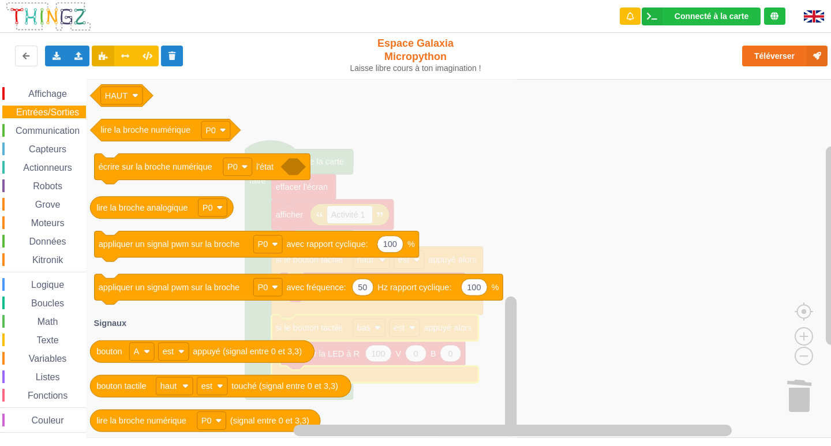
click at [61, 136] on div "Communication" at bounding box center [44, 130] width 84 height 13
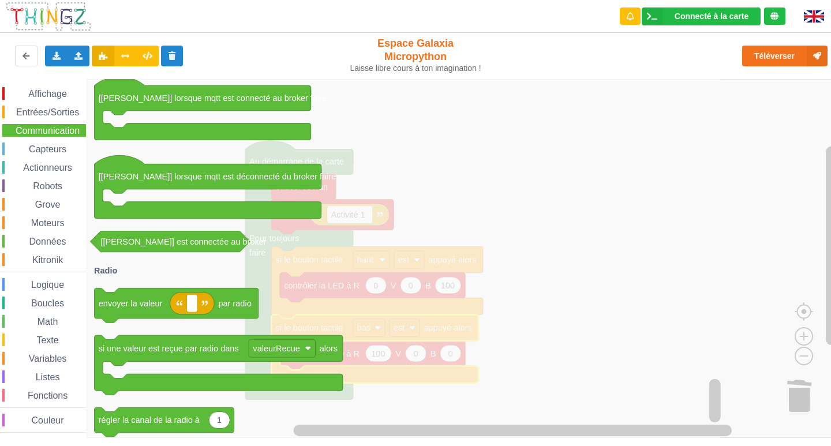
click at [30, 149] on span "Capteurs" at bounding box center [47, 149] width 41 height 10
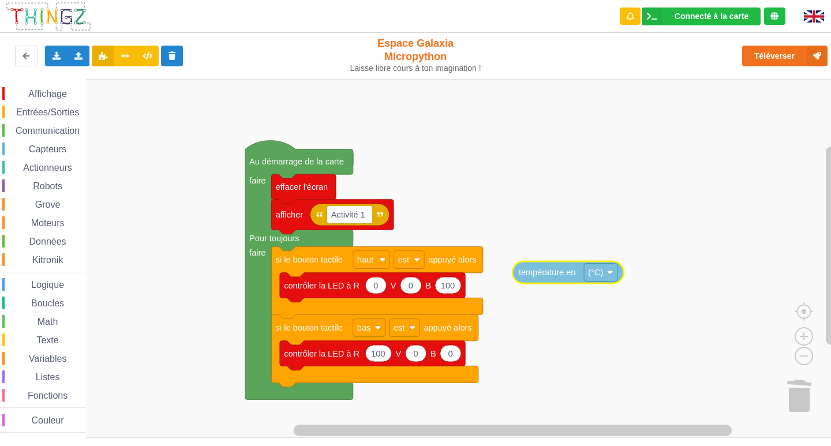
click at [561, 281] on div "Affichage Entrées/Sorties Communication Capteurs Actionneurs Robots Grove Moteu…" at bounding box center [419, 258] width 839 height 359
click at [39, 150] on span "Capteurs" at bounding box center [47, 149] width 41 height 10
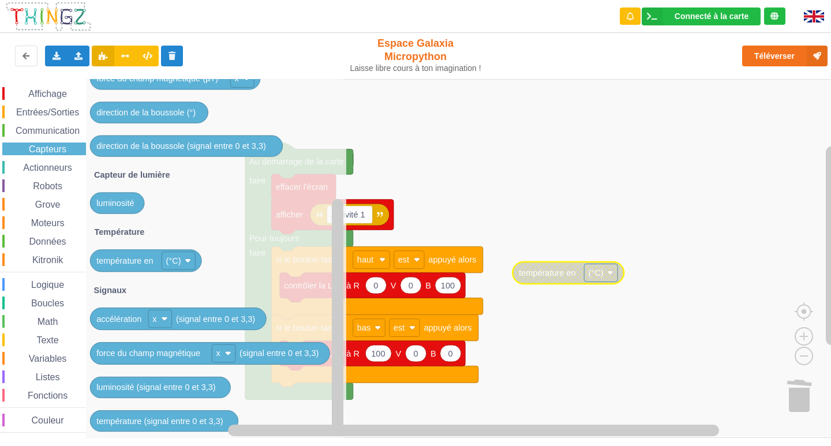
click at [45, 166] on span "Actionneurs" at bounding box center [47, 168] width 53 height 10
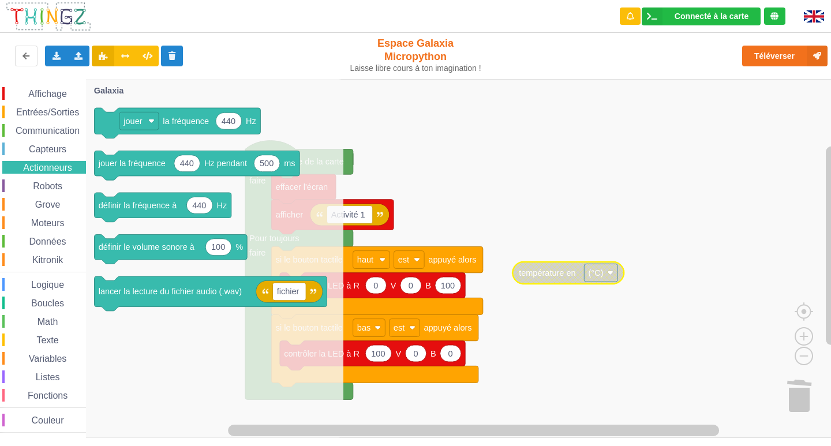
click at [40, 184] on span "Robots" at bounding box center [47, 186] width 33 height 10
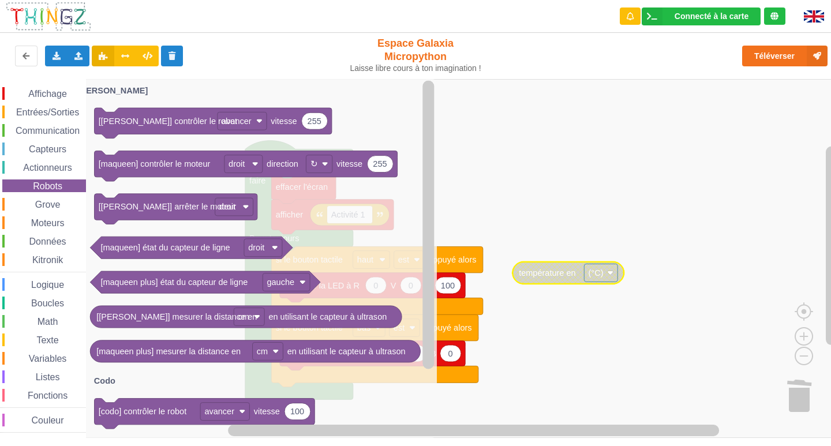
click at [45, 202] on span "Grove" at bounding box center [47, 205] width 29 height 10
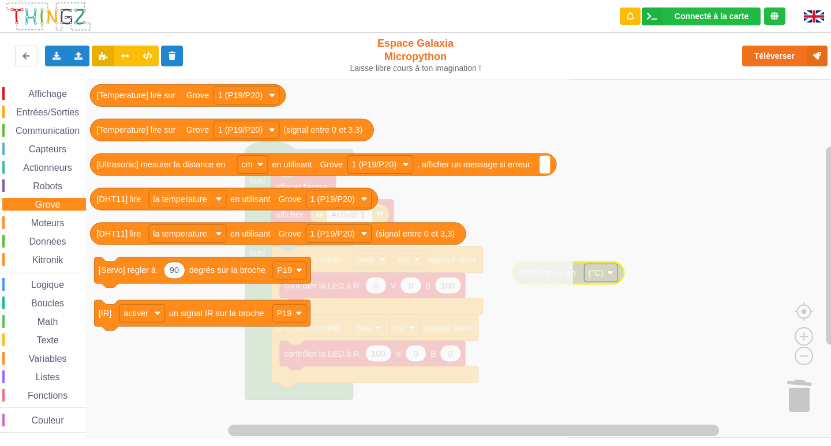
click at [24, 219] on span "Espace de travail de Blocky" at bounding box center [24, 223] width 9 height 9
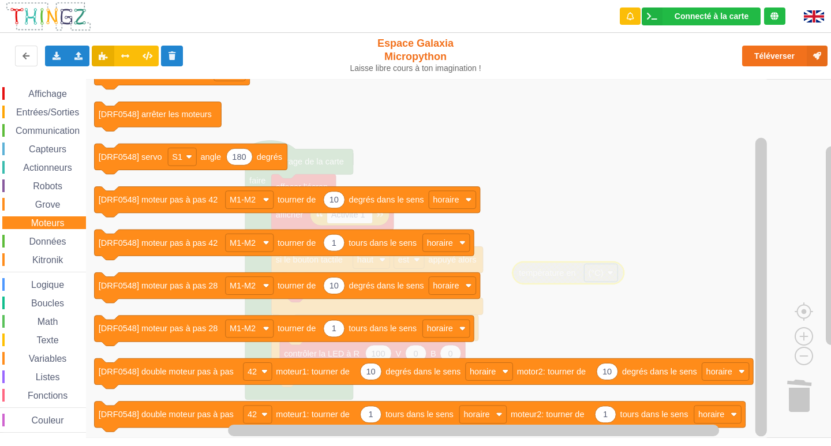
click at [44, 244] on span "Données" at bounding box center [48, 242] width 40 height 10
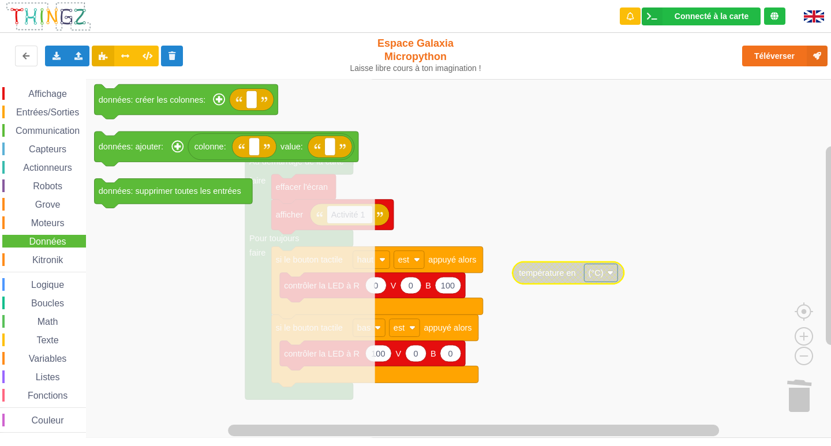
click at [35, 263] on span "Kitronik" at bounding box center [48, 260] width 34 height 10
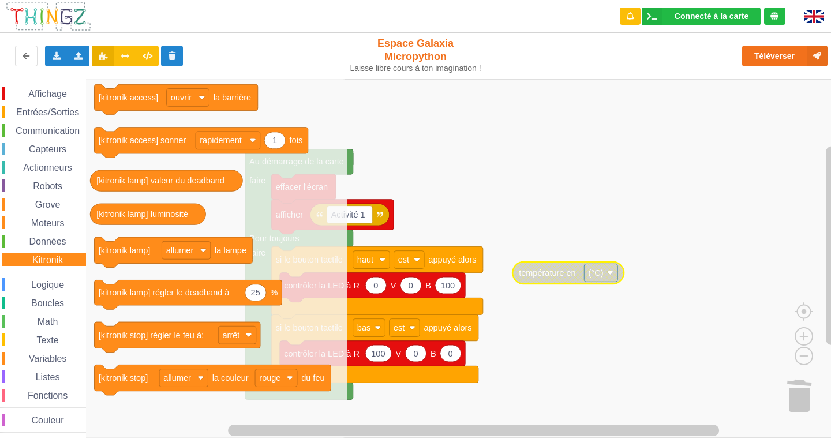
click at [61, 283] on span "Logique" at bounding box center [47, 285] width 36 height 10
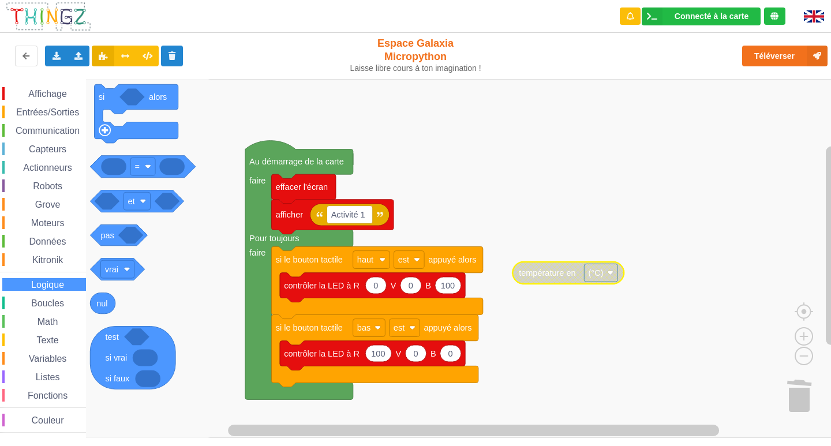
click at [47, 302] on span "Boucles" at bounding box center [47, 303] width 36 height 10
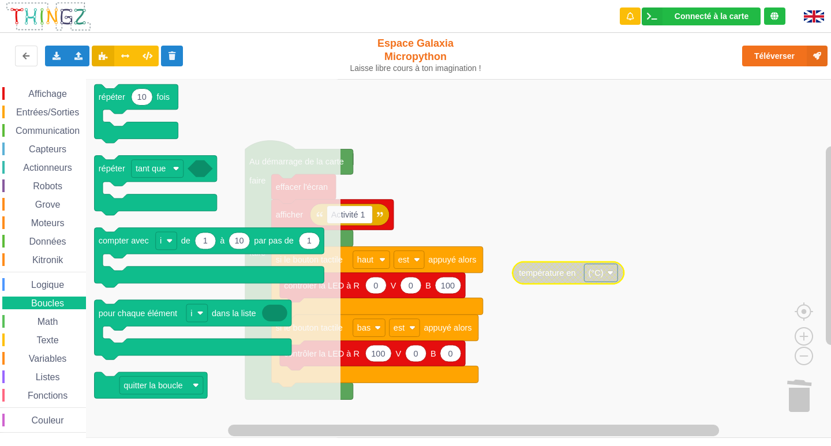
click at [39, 319] on span "Math" at bounding box center [48, 322] width 24 height 10
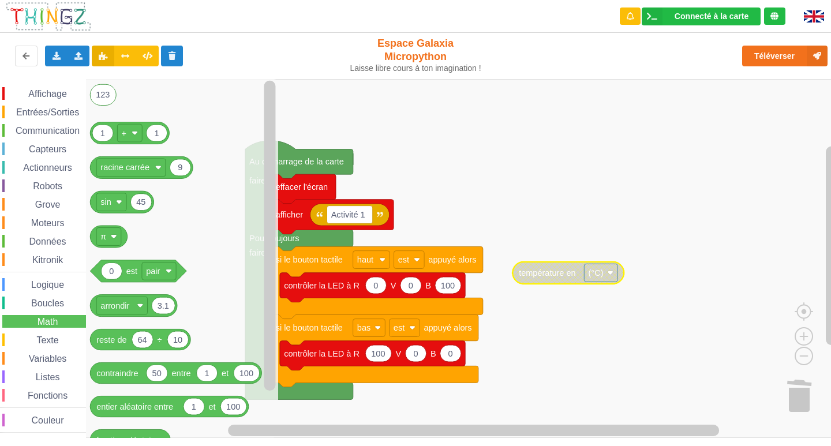
click at [47, 297] on div "Boucles" at bounding box center [44, 303] width 84 height 13
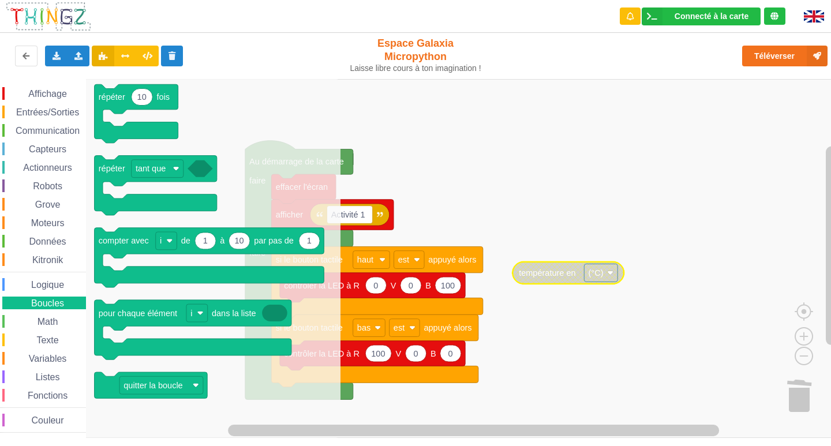
click at [44, 323] on span "Math" at bounding box center [48, 322] width 24 height 10
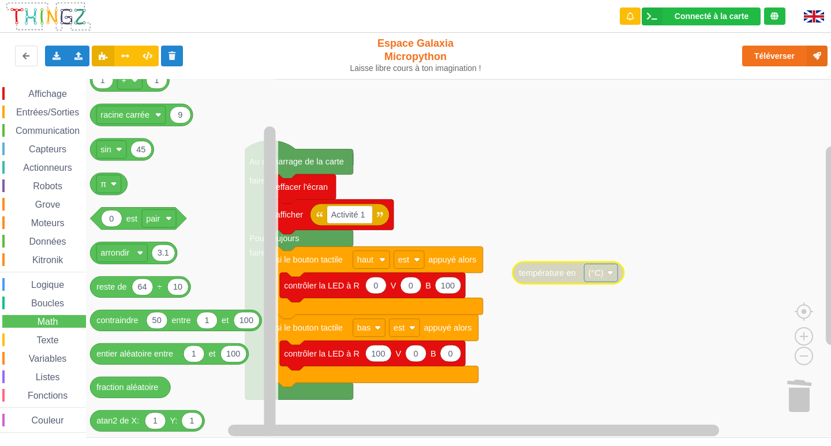
click at [38, 334] on div "Texte" at bounding box center [44, 340] width 84 height 13
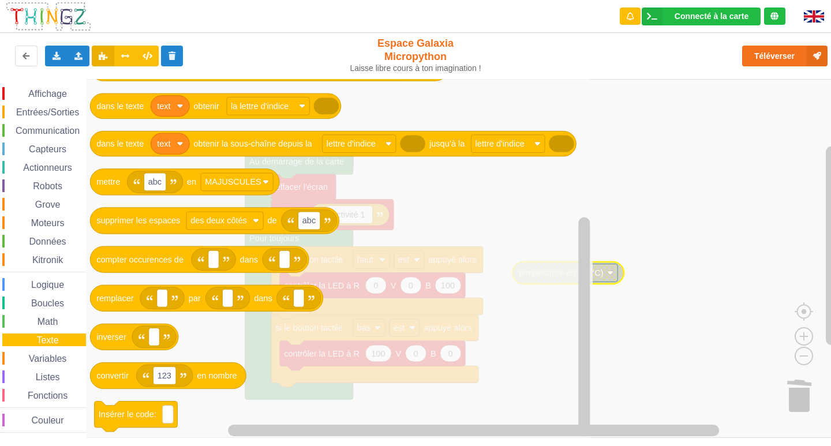
click at [54, 356] on span "Variables" at bounding box center [48, 359] width 42 height 10
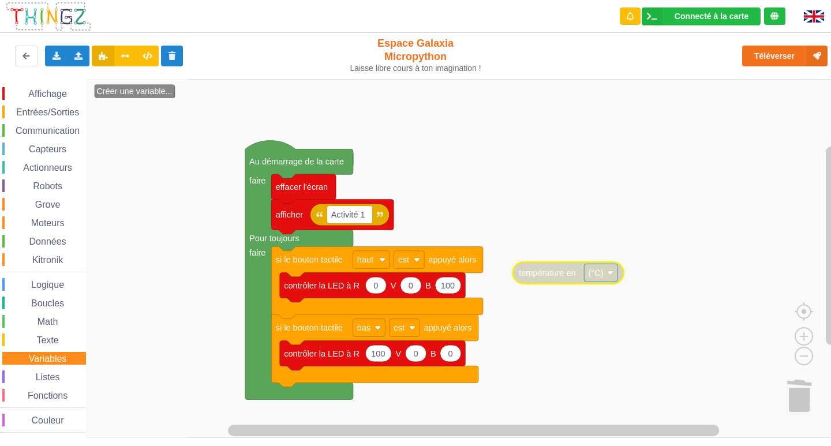
click at [54, 356] on span "Variables" at bounding box center [48, 359] width 42 height 10
click at [44, 363] on span "Variables" at bounding box center [48, 359] width 42 height 10
click at [57, 377] on span "Listes" at bounding box center [48, 377] width 28 height 10
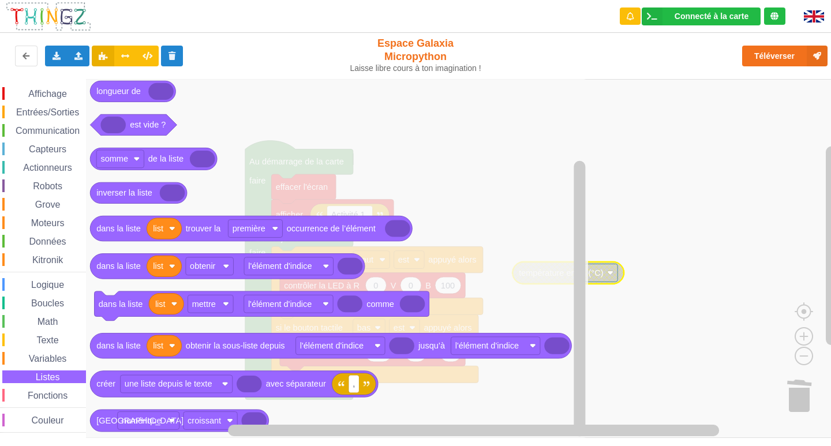
click at [44, 392] on span "Fonctions" at bounding box center [47, 396] width 43 height 10
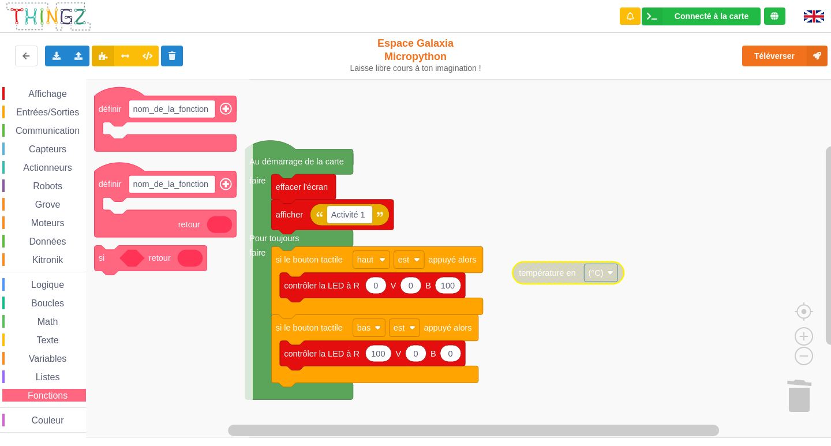
click at [29, 417] on span "Espace de travail de Blocky" at bounding box center [25, 420] width 9 height 9
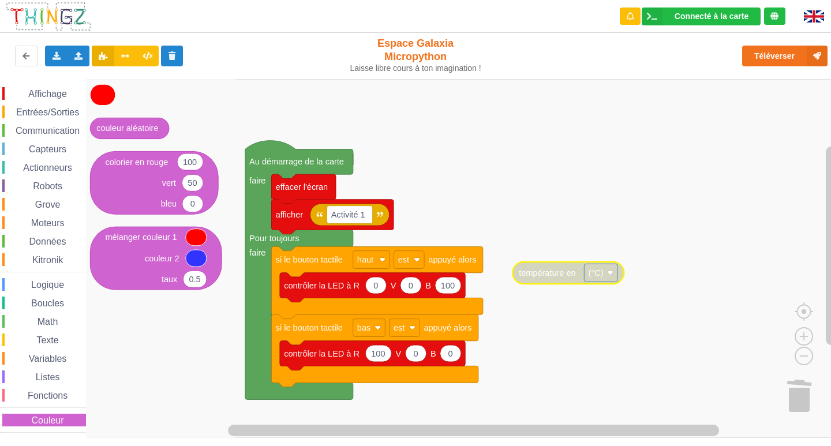
click at [32, 93] on span "Affichage" at bounding box center [48, 94] width 42 height 10
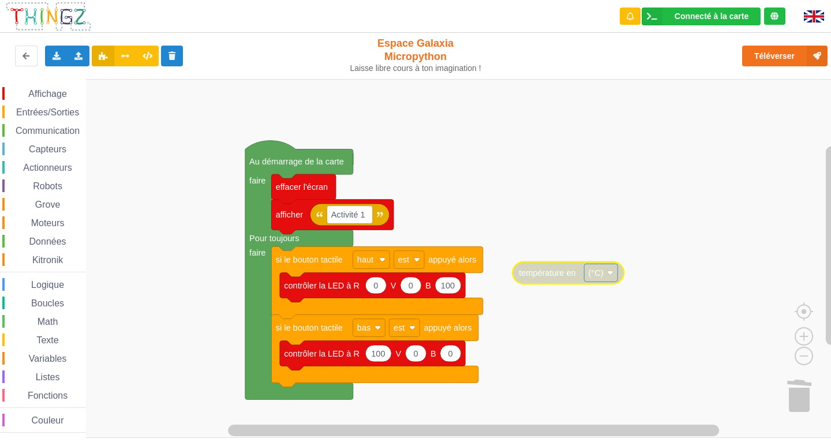
click at [645, 164] on rect "Espace de travail de Blocky" at bounding box center [419, 258] width 839 height 359
click at [13, 107] on div "Entrées/Sorties" at bounding box center [44, 112] width 84 height 13
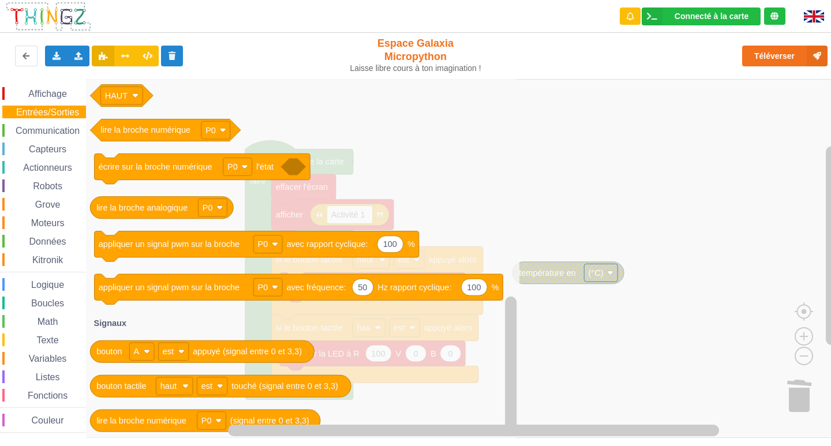
click at [62, 94] on span "Affichage" at bounding box center [48, 94] width 42 height 10
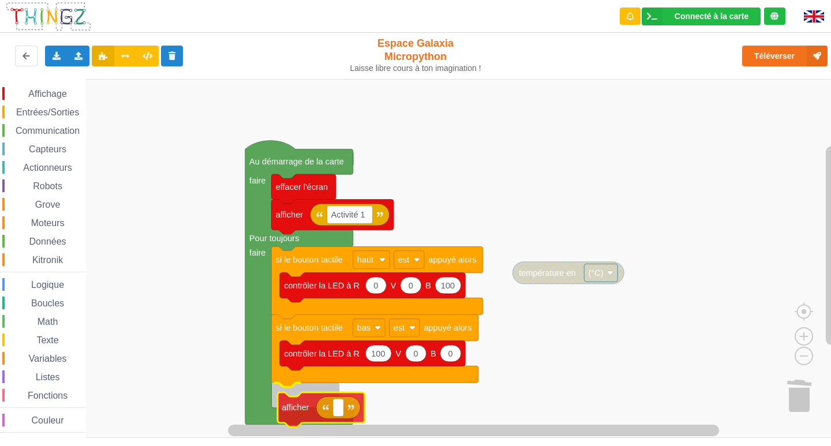
click at [307, 409] on div "Affichage Entrées/Sorties Communication Capteurs Actionneurs Robots Grove Moteu…" at bounding box center [419, 258] width 839 height 359
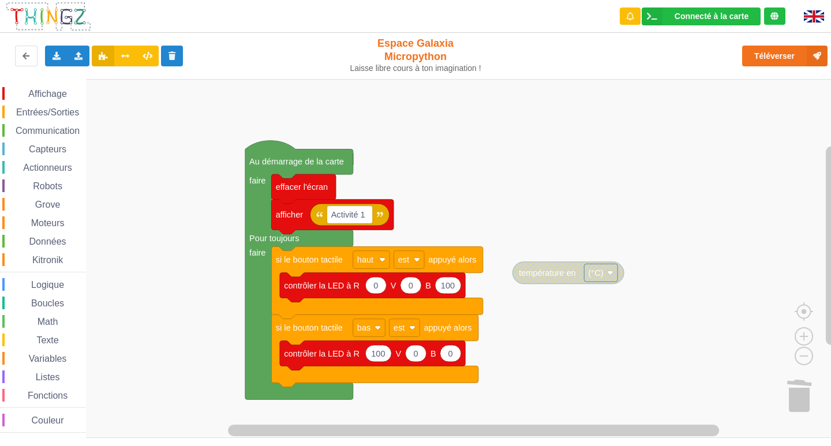
click at [59, 95] on span "Affichage" at bounding box center [48, 94] width 42 height 10
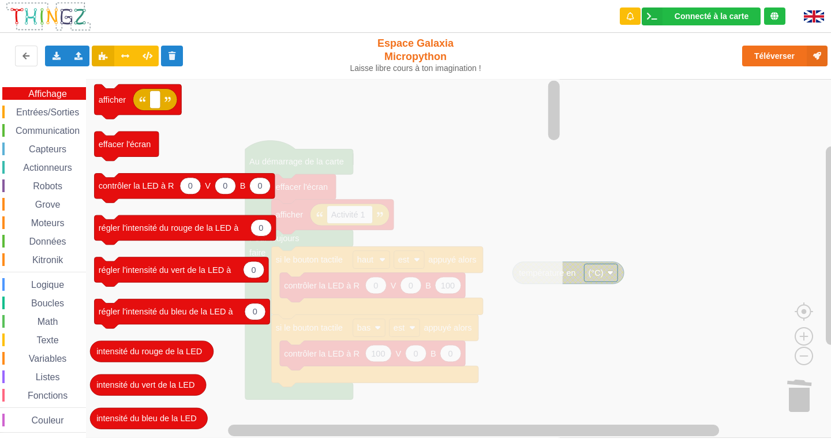
click at [255, 249] on icon "afficher effacer l'écran 0 0 0 contrôler la LED à R V B 0 régler l'intensité du…" at bounding box center [324, 258] width 477 height 359
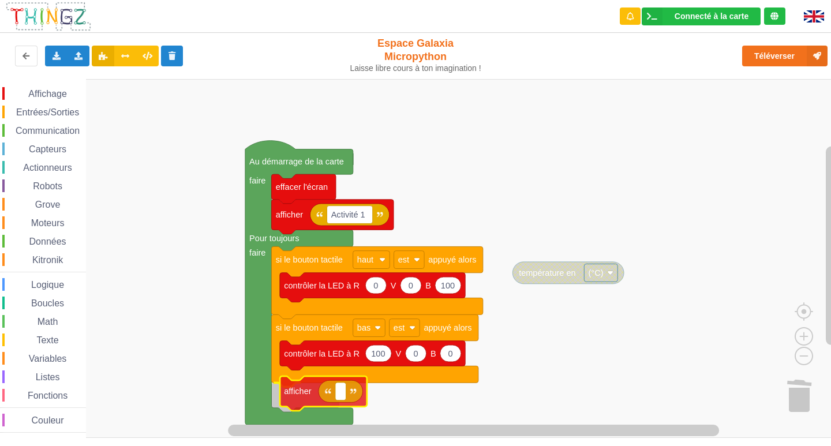
click at [294, 391] on div "Affichage Entrées/Sorties Communication Capteurs Actionneurs Robots Grove Moteu…" at bounding box center [419, 258] width 839 height 359
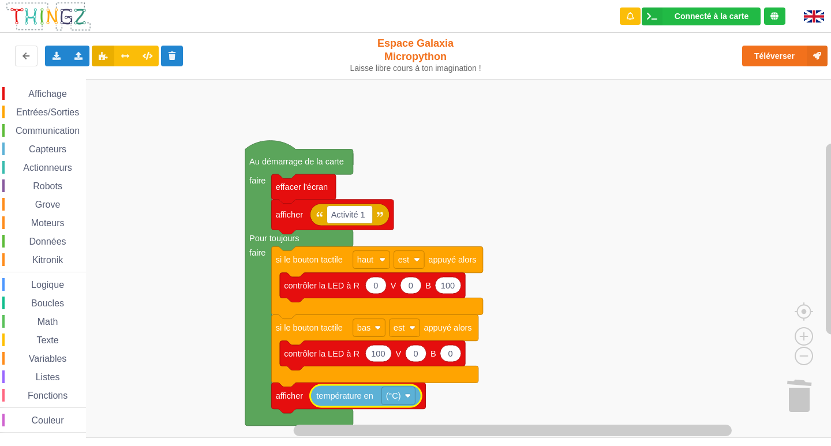
click at [537, 392] on rect "Espace de travail de Blocky" at bounding box center [419, 258] width 839 height 359
click at [68, 93] on span "Affichage" at bounding box center [48, 94] width 42 height 10
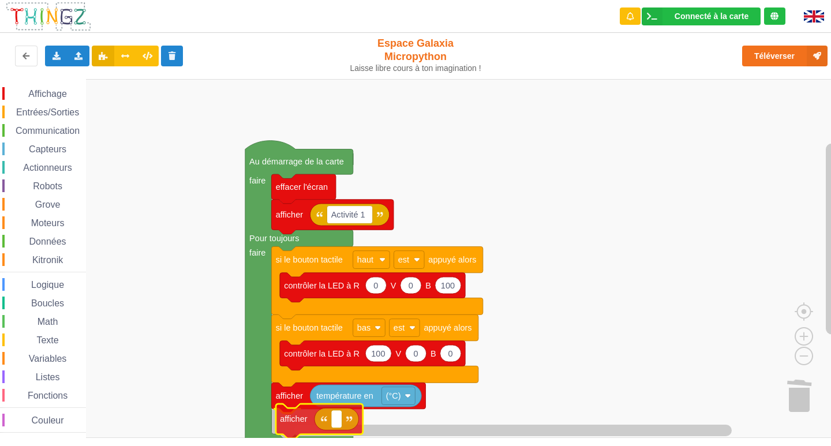
click at [290, 415] on div "Affichage Entrées/Sorties Communication Capteurs Actionneurs Robots Grove Moteu…" at bounding box center [419, 258] width 839 height 359
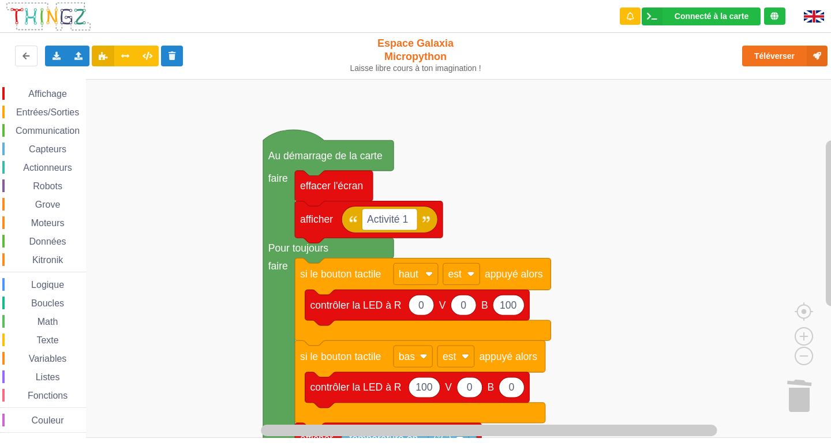
click at [49, 146] on span "Capteurs" at bounding box center [47, 149] width 41 height 10
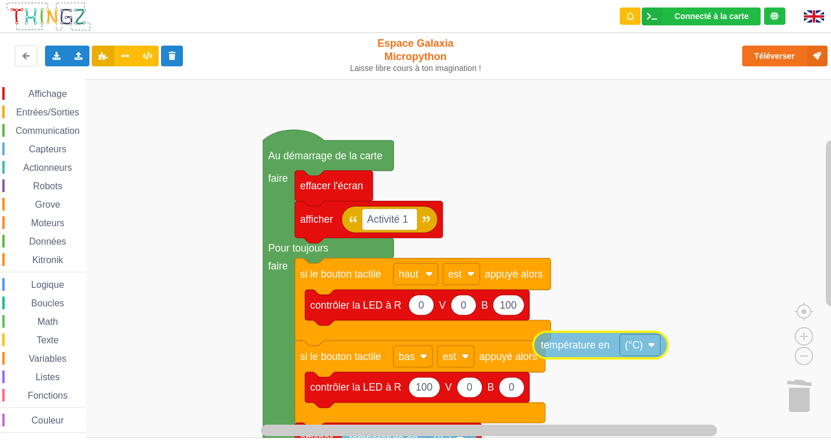
click at [649, 346] on div "Affichage Entrées/Sorties Communication Capteurs Actionneurs Robots Grove Moteu…" at bounding box center [419, 258] width 839 height 359
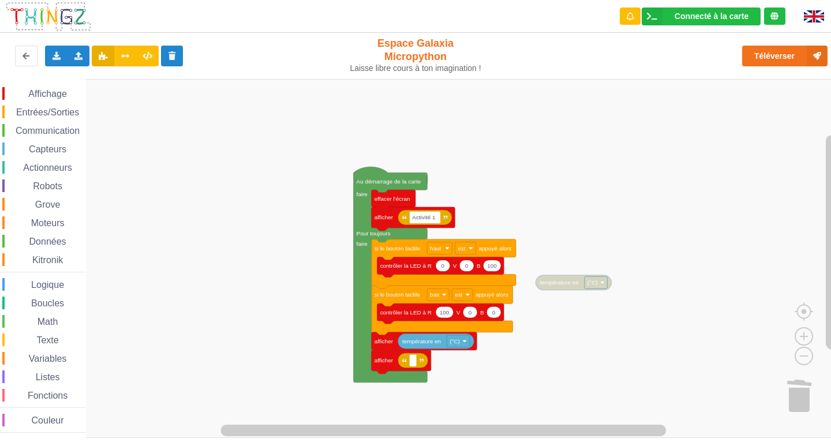
click at [548, 310] on div "Affichage Entrées/Sorties Communication Capteurs Actionneurs Robots Grove Moteu…" at bounding box center [419, 258] width 839 height 359
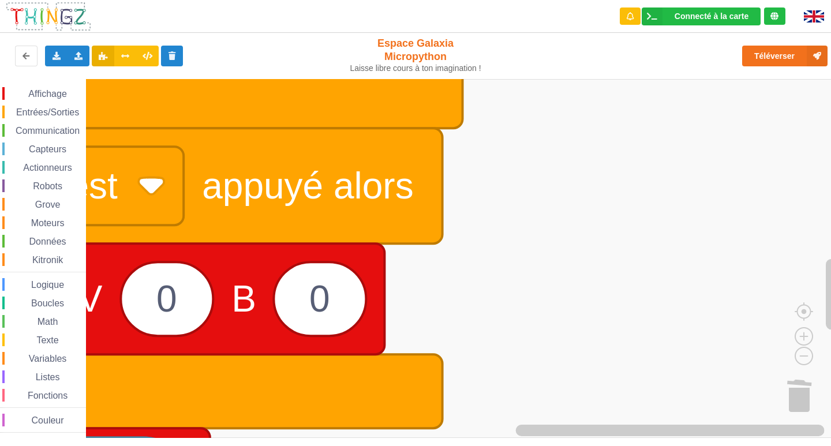
click at [582, 342] on rect "Espace de travail de Blocky" at bounding box center [419, 258] width 839 height 359
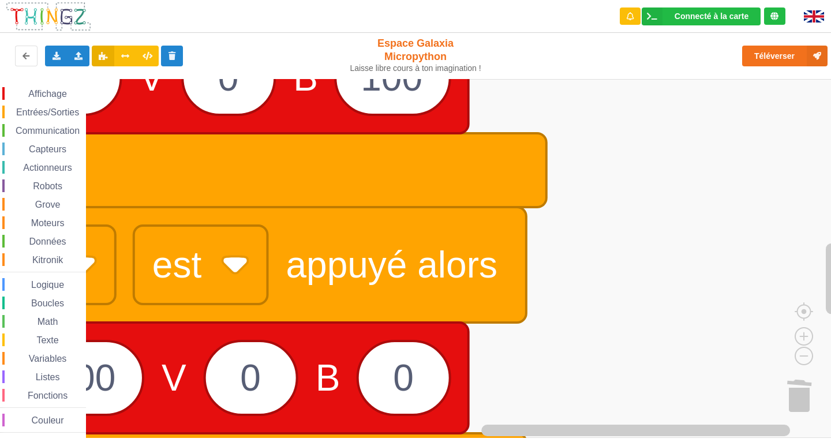
click at [687, 410] on rect "Espace de travail de Blocky" at bounding box center [419, 258] width 839 height 359
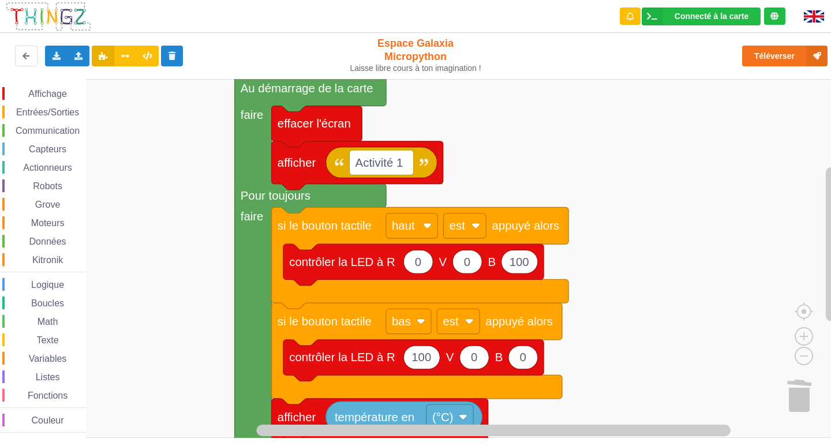
click at [568, 383] on rect "Espace de travail de Blocky" at bounding box center [419, 258] width 839 height 359
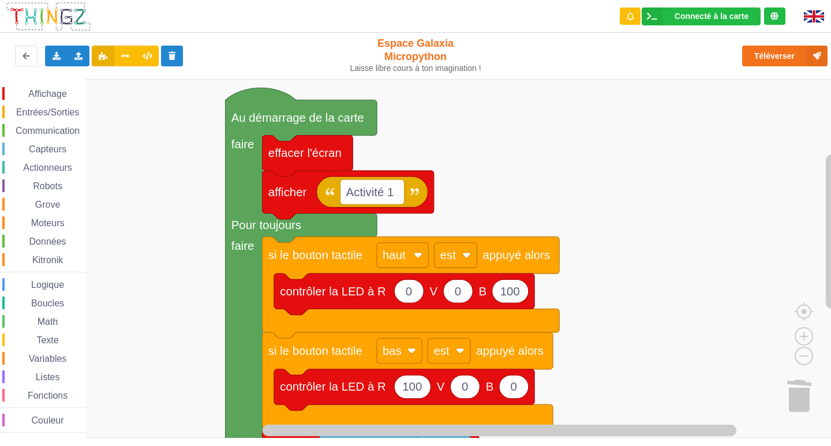
click at [59, 115] on span "Entrées/Sorties" at bounding box center [47, 112] width 66 height 10
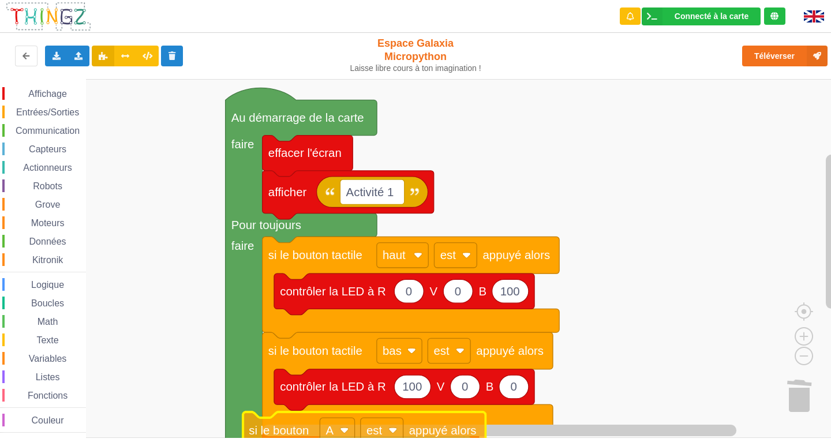
click at [351, 446] on html "Connecté à la carte Réglages Ouvrir le moniteur automatiquement Connexion autom…" at bounding box center [415, 223] width 831 height 446
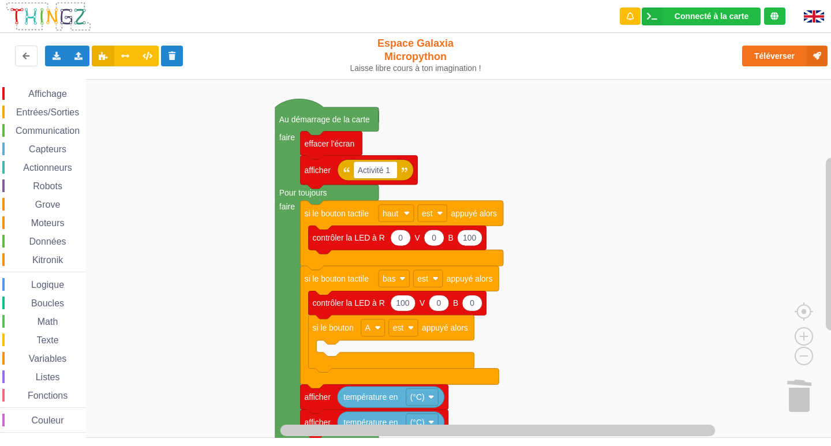
click at [547, 256] on div "Affichage Entrées/Sorties Communication Capteurs Actionneurs Robots Grove Moteu…" at bounding box center [419, 258] width 839 height 359
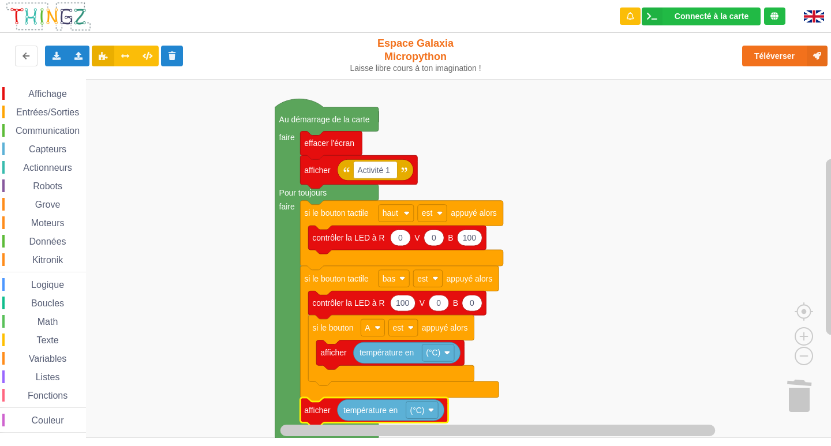
click at [727, 315] on rect "Espace de travail de Blocky" at bounding box center [419, 258] width 839 height 359
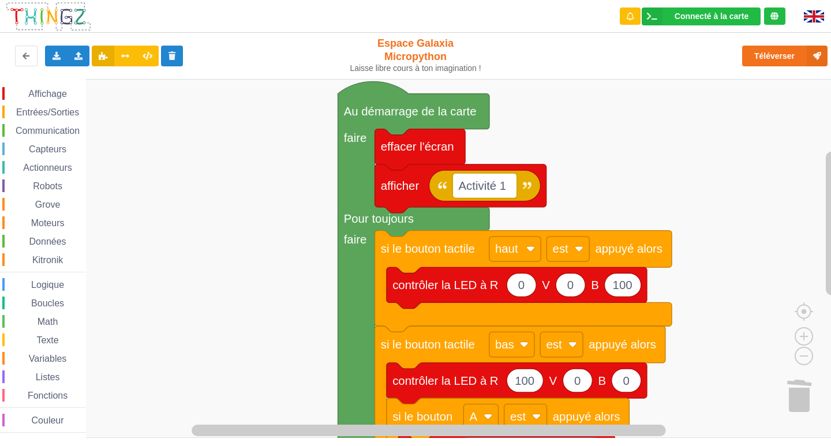
click at [36, 113] on span "Entrées/Sorties" at bounding box center [47, 112] width 66 height 10
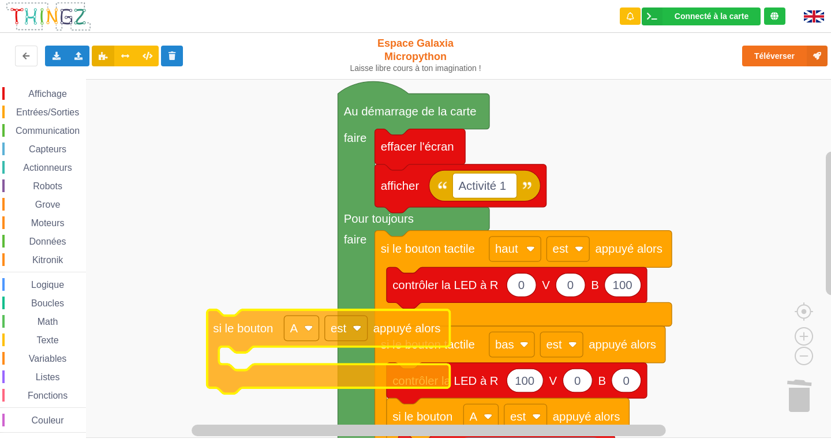
click at [229, 353] on div "Affichage Entrées/Sorties Communication Capteurs Actionneurs Robots Grove Moteu…" at bounding box center [419, 258] width 839 height 359
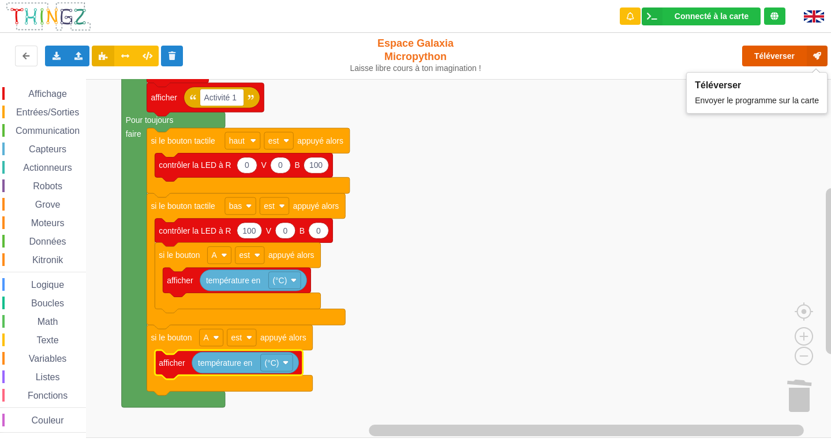
click at [754, 60] on button "Téléverser" at bounding box center [784, 56] width 85 height 21
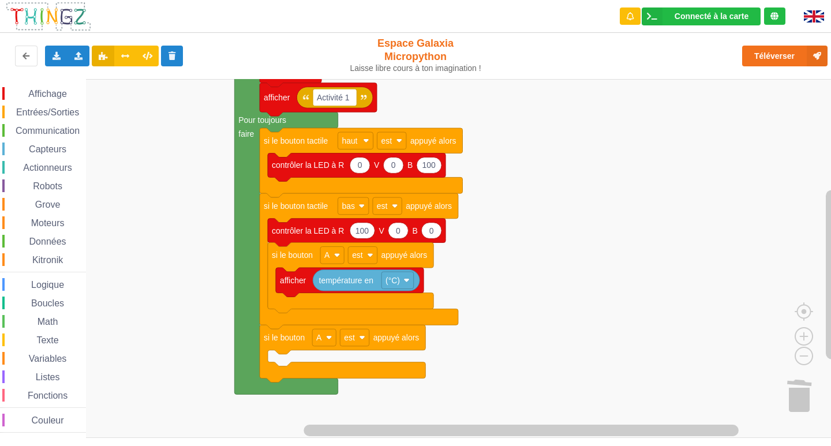
click at [64, 114] on span "Entrées/Sorties" at bounding box center [47, 112] width 66 height 10
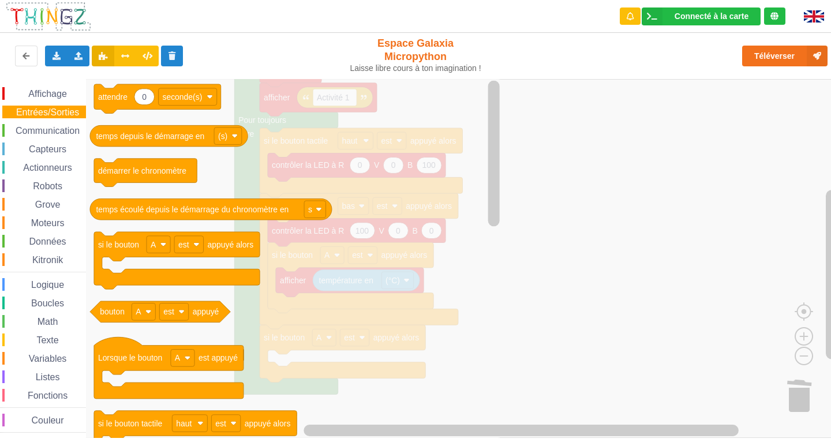
click at [60, 98] on span "Affichage" at bounding box center [48, 94] width 42 height 10
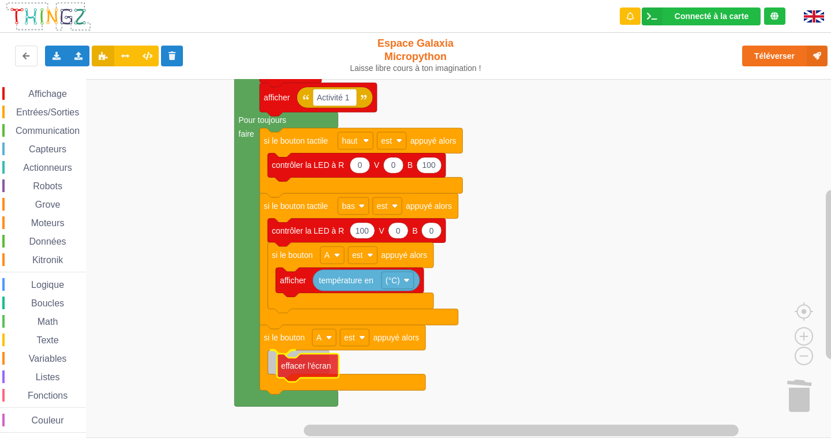
click at [309, 375] on div "Affichage Entrées/Sorties Communication Capteurs Actionneurs Robots Grove Moteu…" at bounding box center [419, 258] width 839 height 359
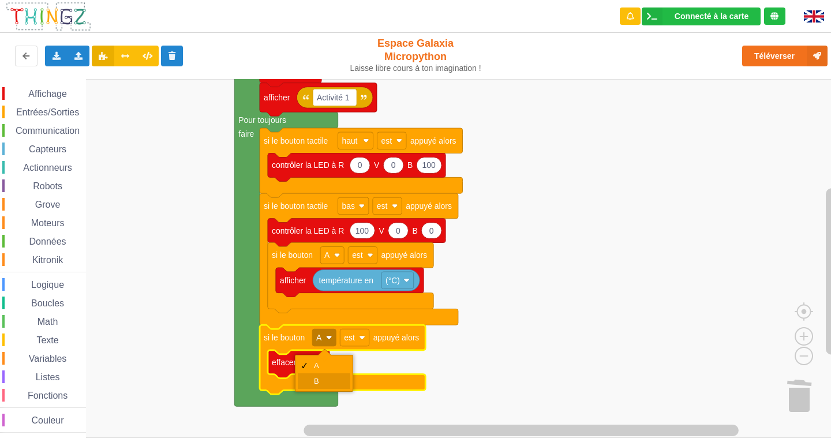
click at [316, 378] on div "B" at bounding box center [328, 381] width 28 height 9
click at [583, 222] on rect "Espace de travail de Blocky" at bounding box center [419, 258] width 839 height 359
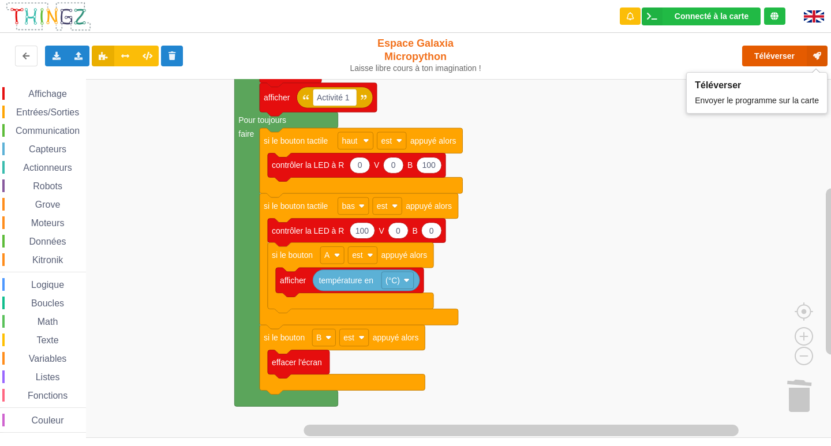
click at [773, 54] on button "Téléverser" at bounding box center [784, 56] width 85 height 21
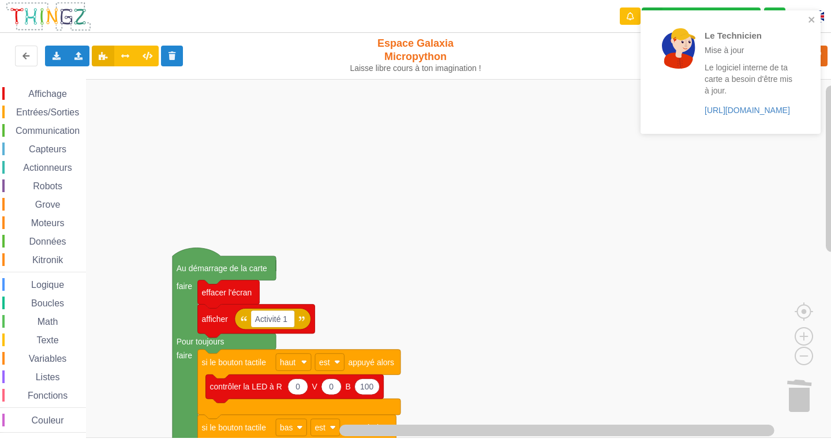
click at [635, 407] on div "Affichage Entrées/Sorties Communication Capteurs Actionneurs Robots Grove Moteu…" at bounding box center [419, 258] width 839 height 359
click at [809, 18] on icon "close" at bounding box center [812, 20] width 6 height 6
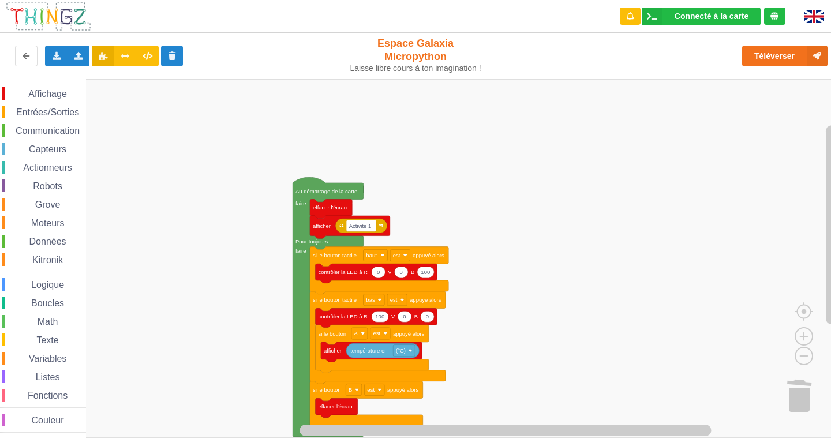
click at [569, 210] on div "Affichage Entrées/Sorties Communication Capteurs Actionneurs Robots Grove Moteu…" at bounding box center [419, 258] width 839 height 359
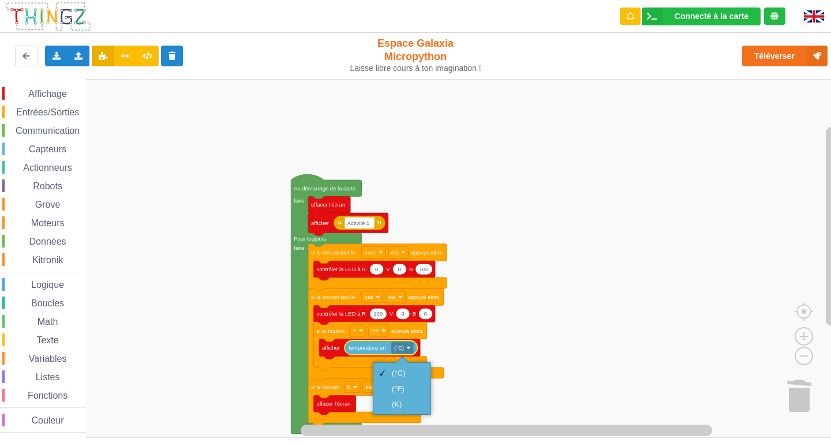
click at [457, 339] on rect "Espace de travail de Blocky" at bounding box center [419, 258] width 839 height 359
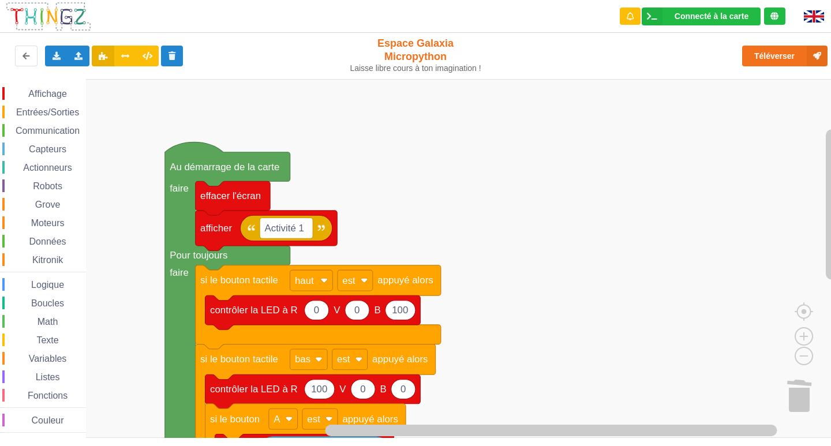
click at [480, 428] on div "Affichage Entrées/Sorties Communication Capteurs Actionneurs Robots Grove Moteu…" at bounding box center [419, 258] width 839 height 359
click at [765, 51] on button "Téléverser" at bounding box center [784, 56] width 85 height 21
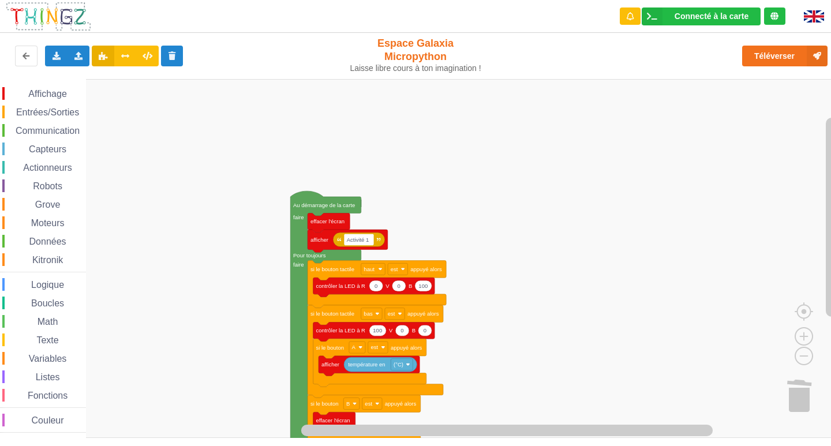
click at [493, 277] on div "Affichage Entrées/Sorties Communication Capteurs Actionneurs Robots Grove Moteu…" at bounding box center [419, 258] width 839 height 359
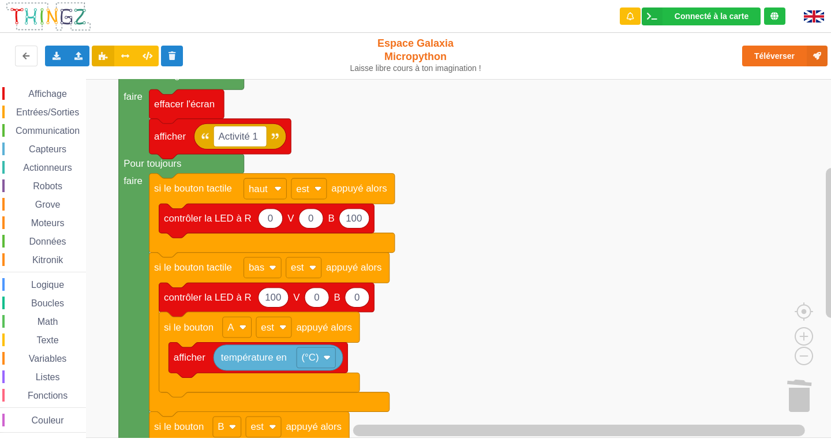
click at [473, 278] on rect "Espace de travail de Blocky" at bounding box center [419, 258] width 839 height 359
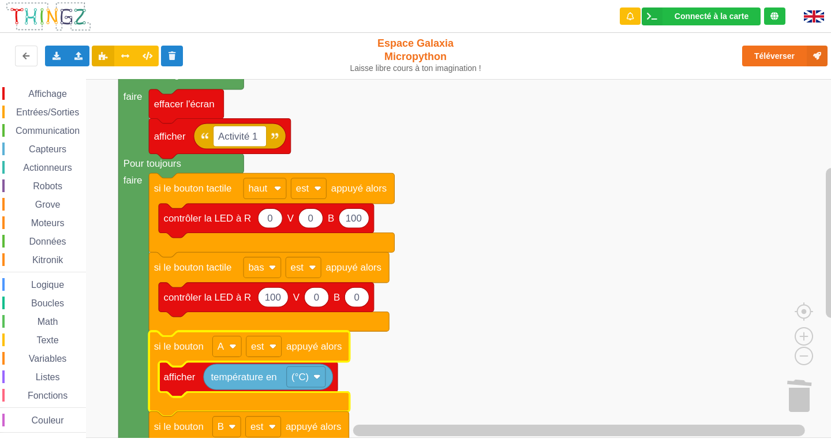
click at [506, 304] on rect "Espace de travail de Blocky" at bounding box center [419, 258] width 839 height 359
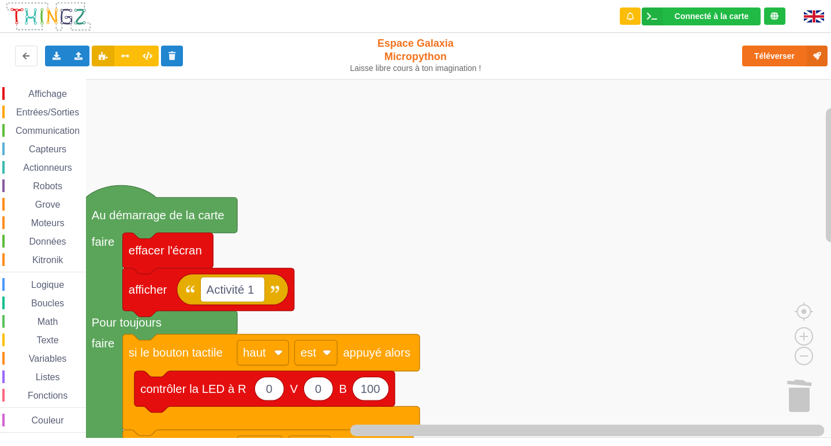
click at [517, 372] on rect "Espace de travail de Blocky" at bounding box center [419, 258] width 839 height 359
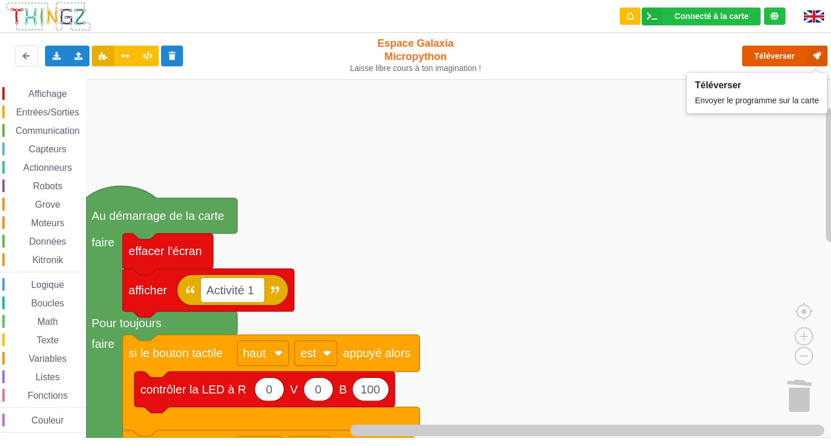
click at [753, 60] on button "Téléverser" at bounding box center [784, 56] width 85 height 21
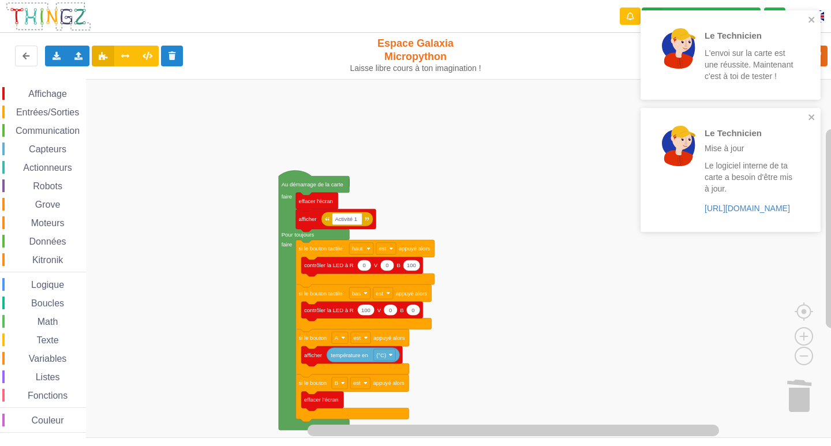
click at [58, 96] on span "Affichage" at bounding box center [48, 94] width 42 height 10
click at [317, 414] on div "Affichage Entrées/Sorties Communication Capteurs Actionneurs Robots Grove Moteu…" at bounding box center [419, 258] width 839 height 359
click at [342, 422] on rect "Espace de travail de Blocky" at bounding box center [341, 418] width 7 height 12
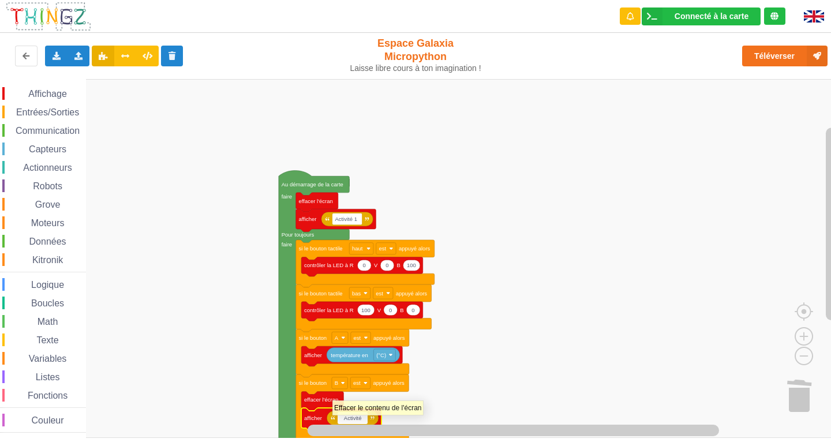
type input "Activité 1"
click at [555, 377] on rect "Espace de travail de Blocky" at bounding box center [419, 258] width 839 height 359
click at [544, 373] on div "Affichage Entrées/Sorties Communication Capteurs Actionneurs Robots Grove Moteu…" at bounding box center [419, 258] width 839 height 359
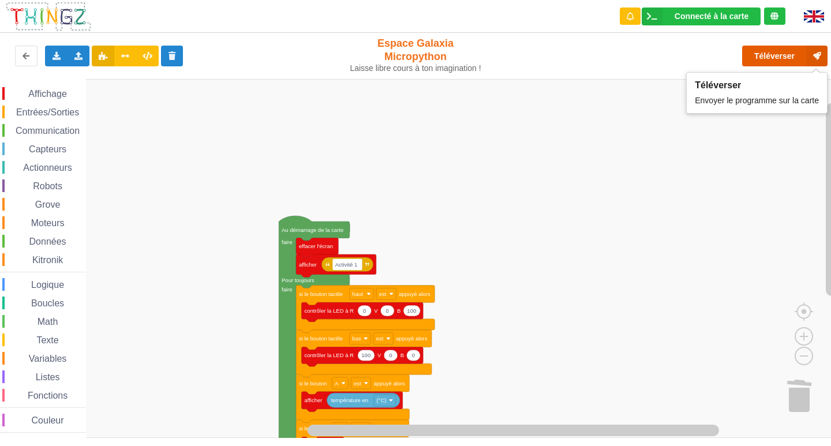
click at [764, 59] on button "Téléverser" at bounding box center [784, 56] width 85 height 21
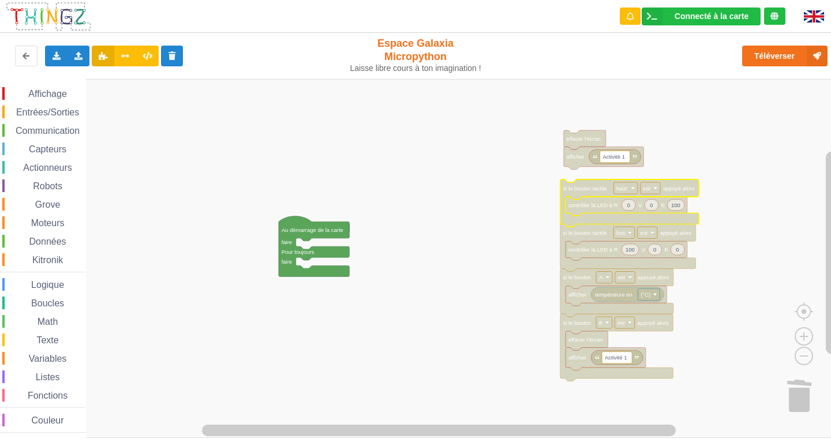
click at [48, 132] on span "Communication" at bounding box center [48, 131] width 68 height 10
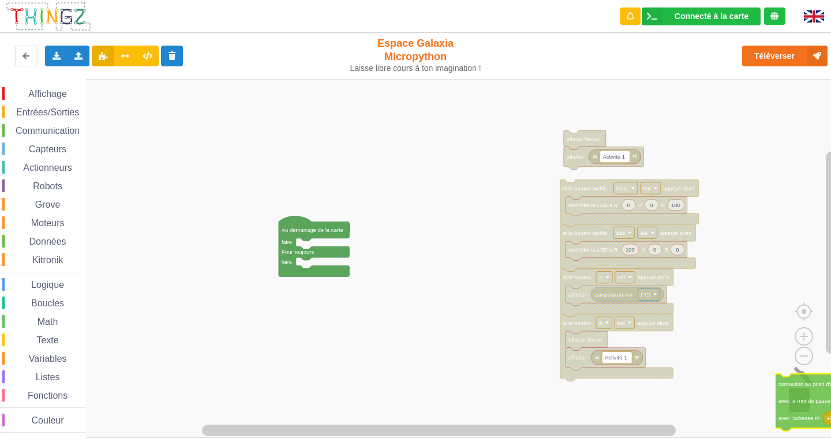
click at [795, 411] on div "Affichage Entrées/Sorties Communication Capteurs Actionneurs Robots Grove Moteu…" at bounding box center [419, 258] width 839 height 359
click at [53, 130] on span "Communication" at bounding box center [48, 131] width 68 height 10
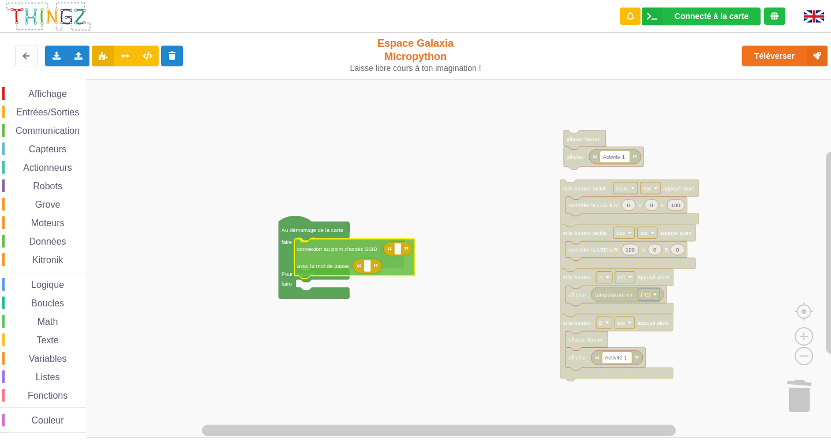
click at [323, 244] on div "Affichage Entrées/Sorties Communication Capteurs Actionneurs Robots Grove Moteu…" at bounding box center [419, 258] width 839 height 359
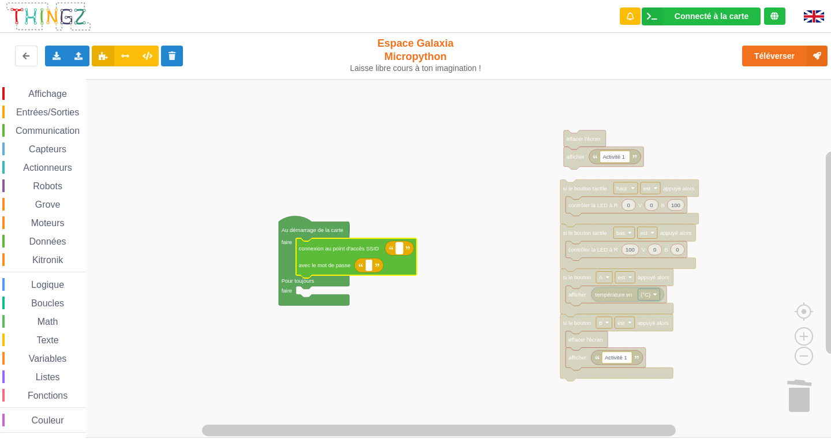
click at [400, 252] on text "Espace de travail de Blocky" at bounding box center [400, 248] width 2 height 6
type input "NETGEAR38"
click at [365, 266] on rect "Espace de travail de Blocky" at bounding box center [368, 266] width 7 height 12
type input "joyoustuba995"
click at [349, 163] on rect "Espace de travail de Blocky" at bounding box center [419, 258] width 839 height 359
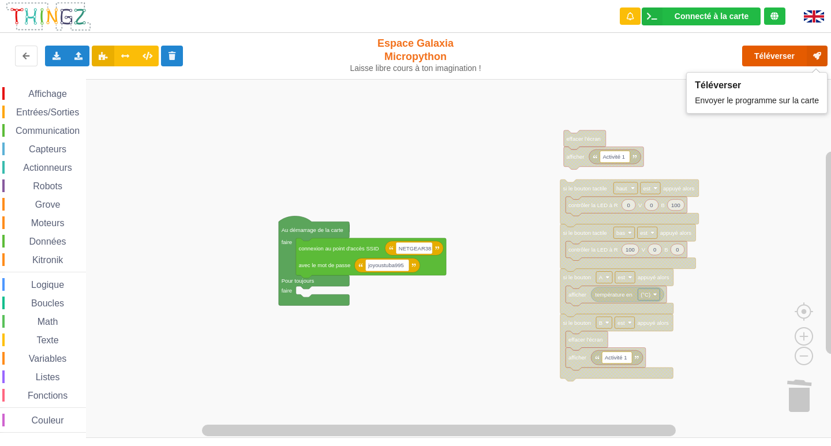
click at [756, 59] on button "Téléverser" at bounding box center [784, 56] width 85 height 21
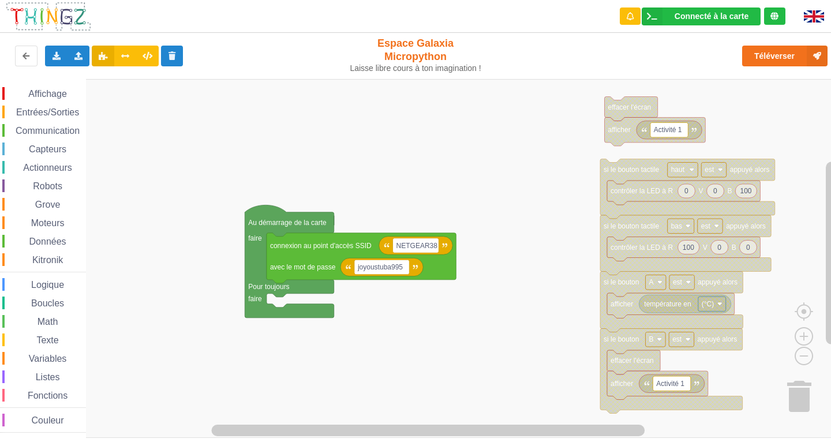
click at [463, 167] on div "Affichage Entrées/Sorties Communication Capteurs Actionneurs Robots Grove Moteu…" at bounding box center [419, 258] width 839 height 359
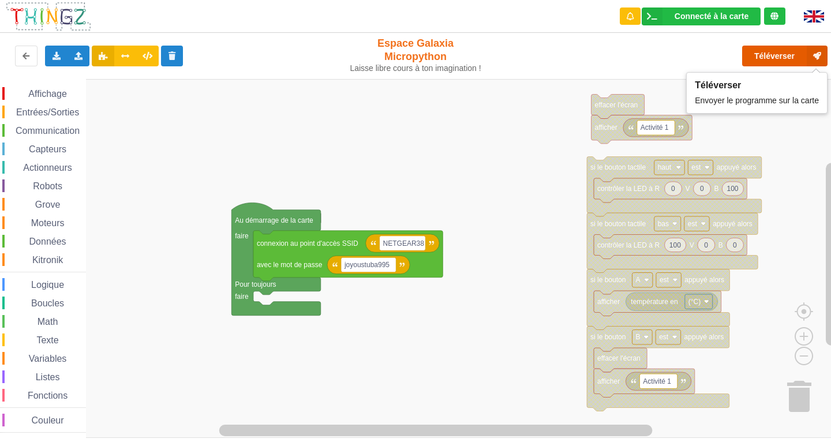
click at [803, 58] on button "Téléverser" at bounding box center [784, 56] width 85 height 21
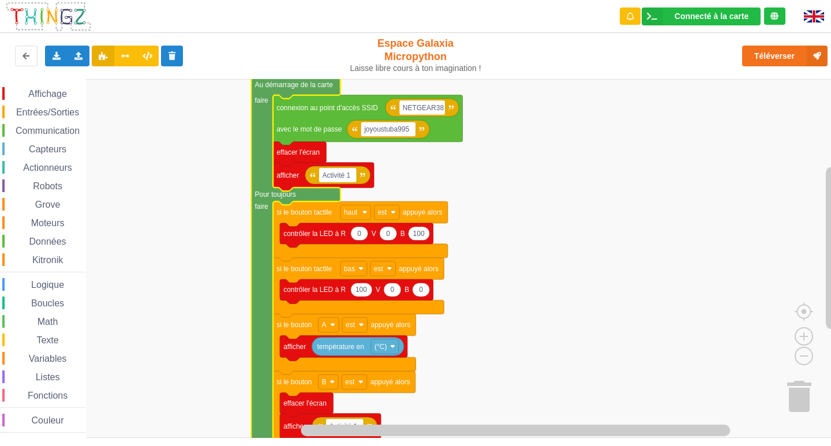
click at [42, 88] on div "Affichage" at bounding box center [44, 93] width 84 height 13
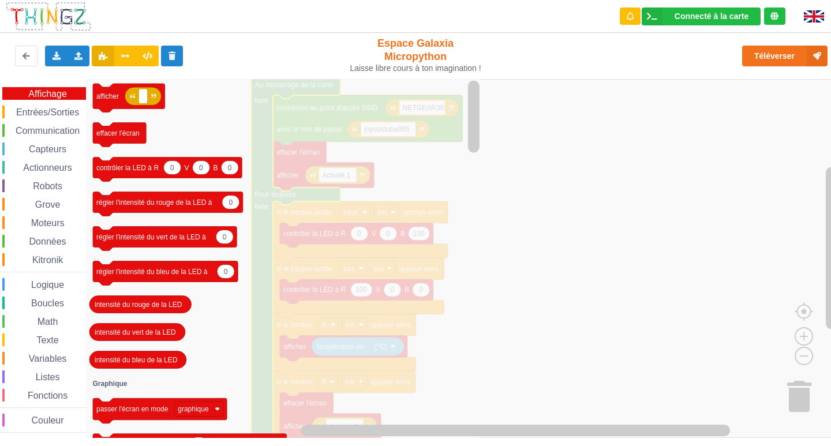
click at [22, 110] on span "Entrées/Sorties" at bounding box center [47, 112] width 66 height 10
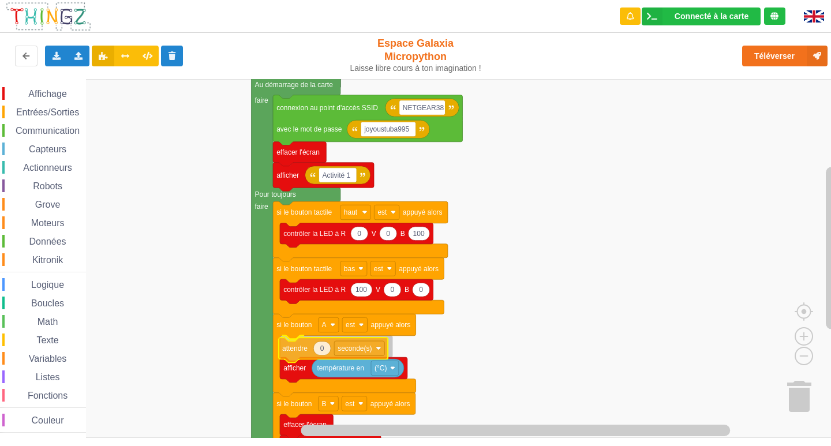
click at [301, 351] on div "Affichage Entrées/Sorties Communication Capteurs Actionneurs Robots Grove Moteu…" at bounding box center [419, 258] width 839 height 359
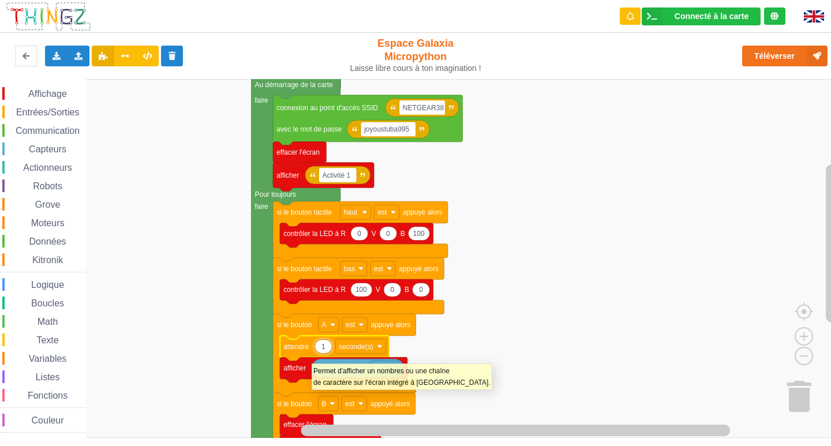
type input "10"
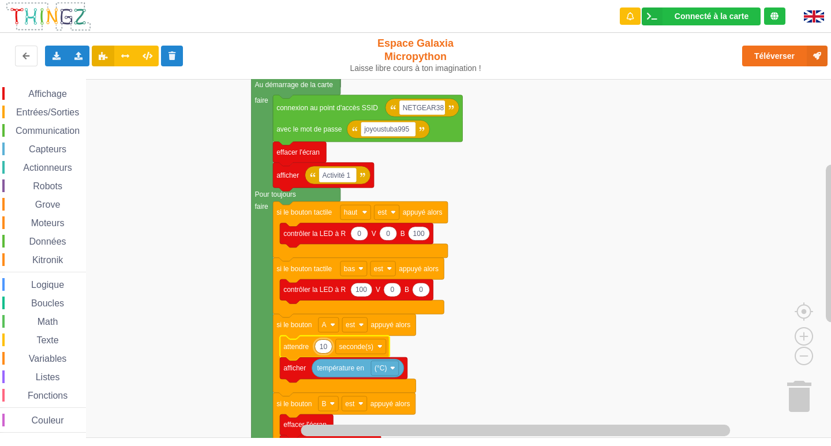
click at [750, 215] on rect "Espace de travail de Blocky" at bounding box center [419, 258] width 839 height 359
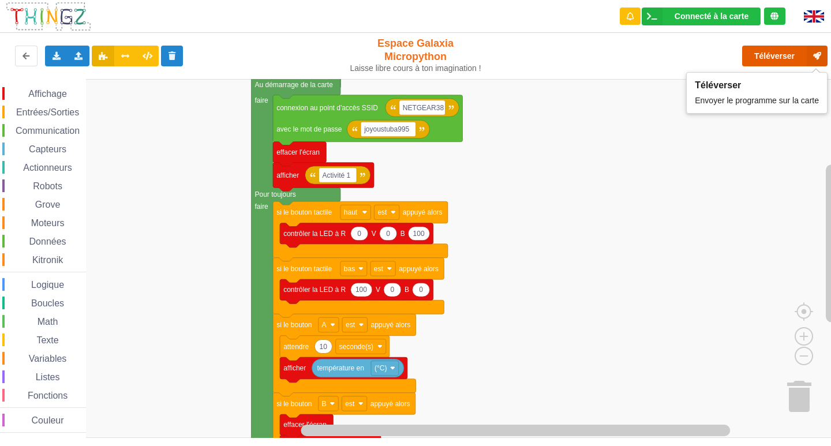
click at [756, 61] on button "Téléverser" at bounding box center [784, 56] width 85 height 21
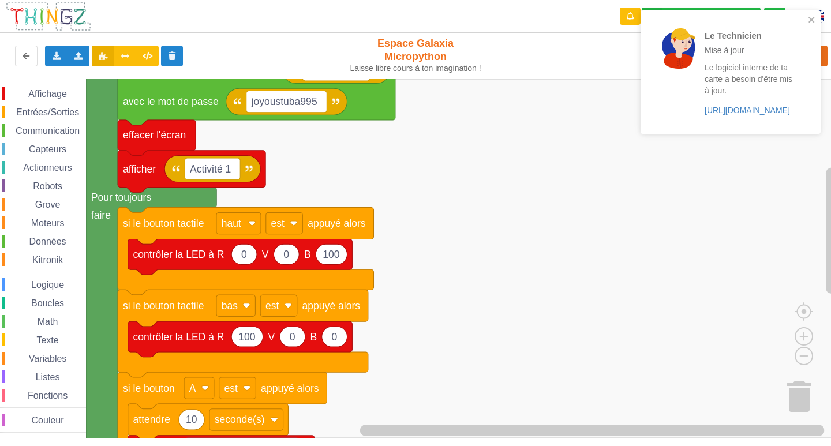
click at [807, 19] on div "Le Technicien Mise à jour Le logiciel interne de ta carte a besoin d'être mis à…" at bounding box center [726, 72] width 163 height 114
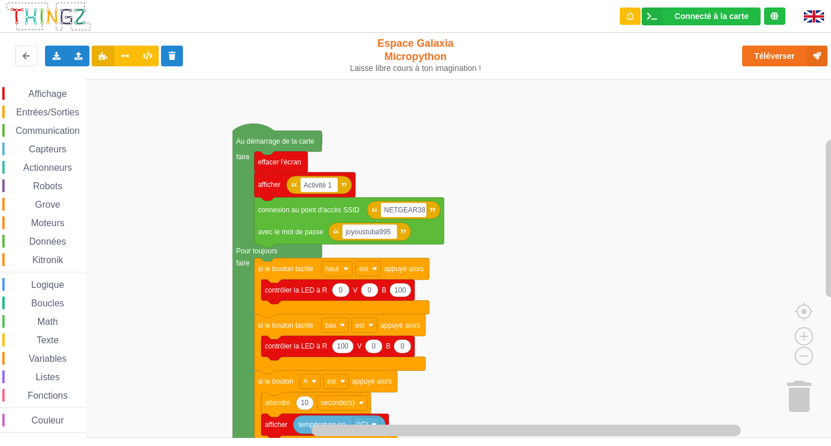
click at [458, 446] on html "Connecté à la carte Réglages Ouvrir le moniteur automatiquement Connexion autom…" at bounding box center [415, 223] width 831 height 446
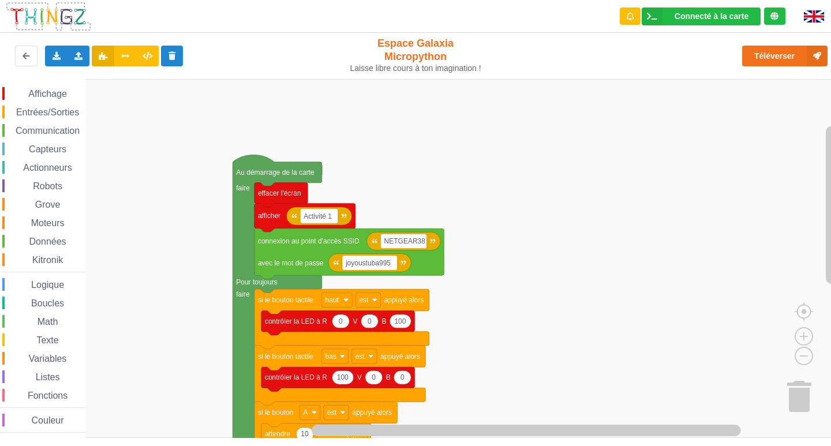
click at [476, 334] on div "Affichage Entrées/Sorties Communication Capteurs Actionneurs Robots Grove Moteu…" at bounding box center [419, 258] width 839 height 359
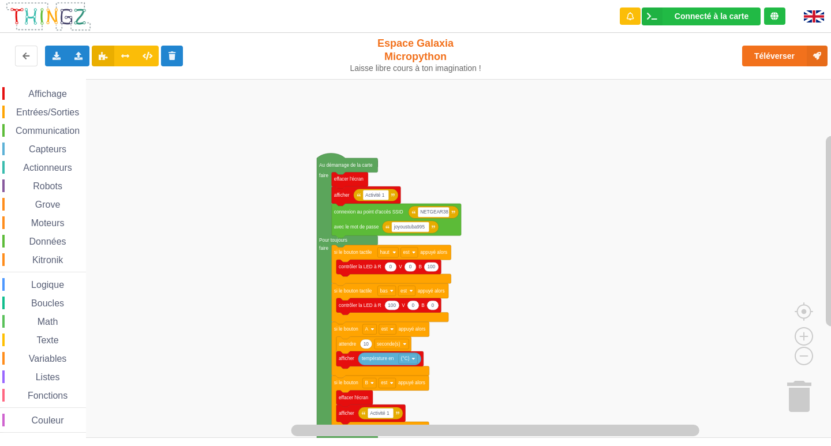
click at [493, 270] on div "Affichage Entrées/Sorties Communication Capteurs Actionneurs Robots Grove Moteu…" at bounding box center [419, 258] width 839 height 359
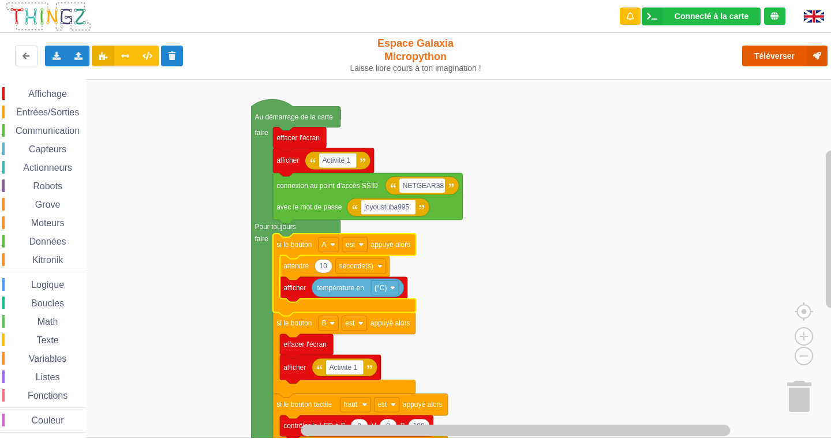
click at [755, 66] on button "Téléverser" at bounding box center [784, 56] width 85 height 21
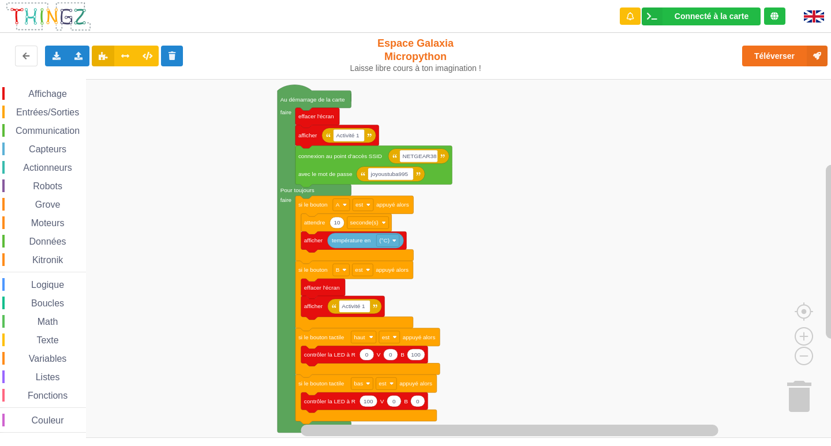
click at [447, 207] on div "Affichage Entrées/Sorties Communication Capteurs Actionneurs Robots Grove Moteu…" at bounding box center [419, 258] width 839 height 359
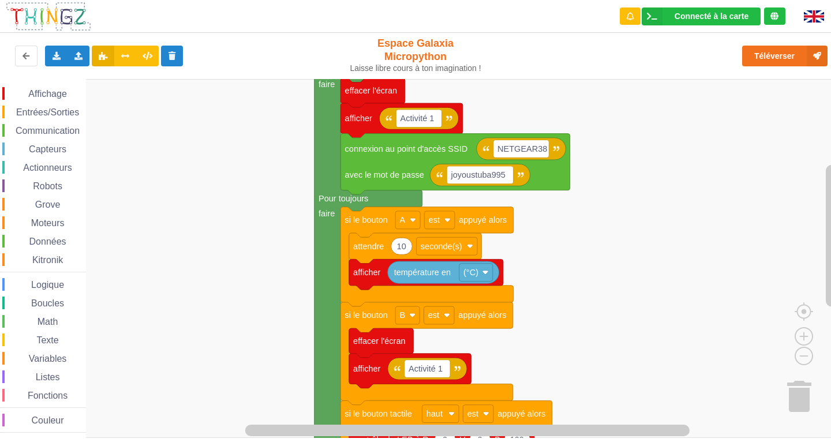
click at [177, 271] on div "Affichage Entrées/Sorties Communication Capteurs Actionneurs Robots Grove Moteu…" at bounding box center [419, 258] width 839 height 359
click at [761, 57] on button "Téléverser" at bounding box center [784, 56] width 85 height 21
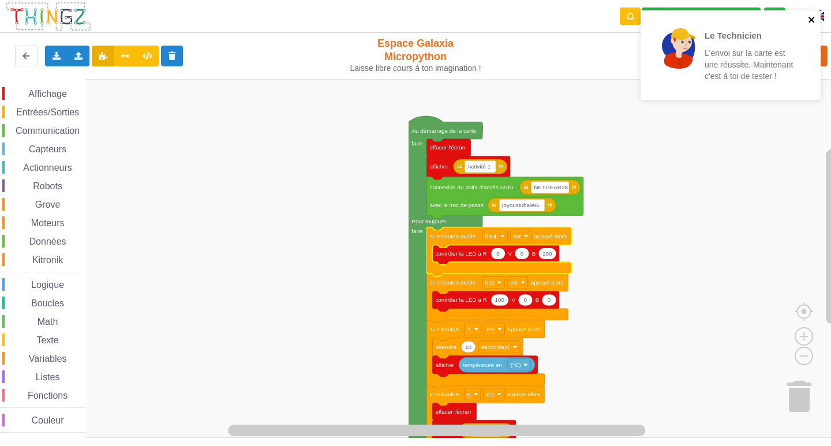
click at [814, 21] on icon "close" at bounding box center [812, 19] width 8 height 9
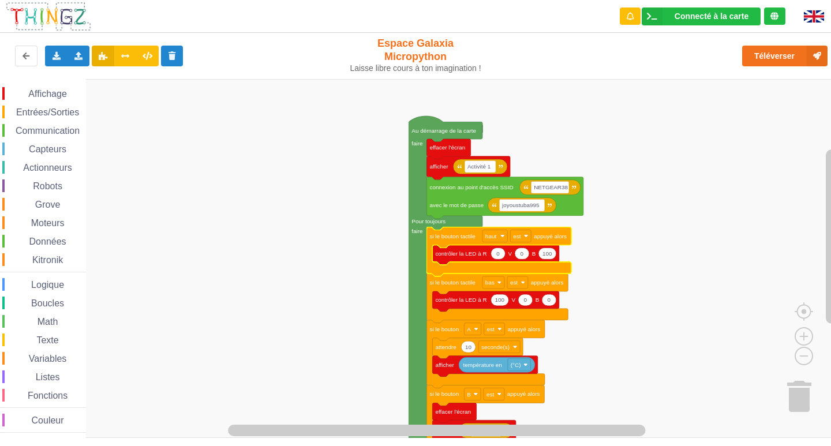
click at [785, 52] on div "Le Technicien L'envoi sur la carte est une réussite. Maintenant c'est à toi de …" at bounding box center [415, 215] width 847 height 446
click at [780, 57] on button "Téléverser" at bounding box center [784, 56] width 85 height 21
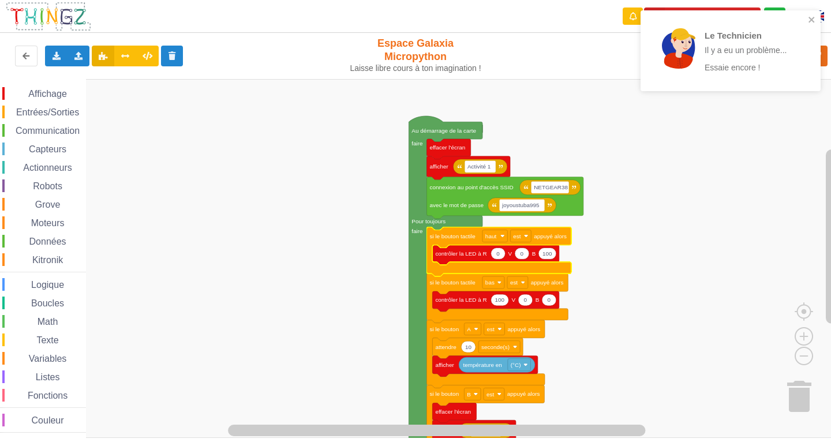
click at [653, 280] on rect "Espace de travail de Blocky" at bounding box center [419, 258] width 839 height 359
click at [810, 22] on icon "close" at bounding box center [812, 19] width 8 height 9
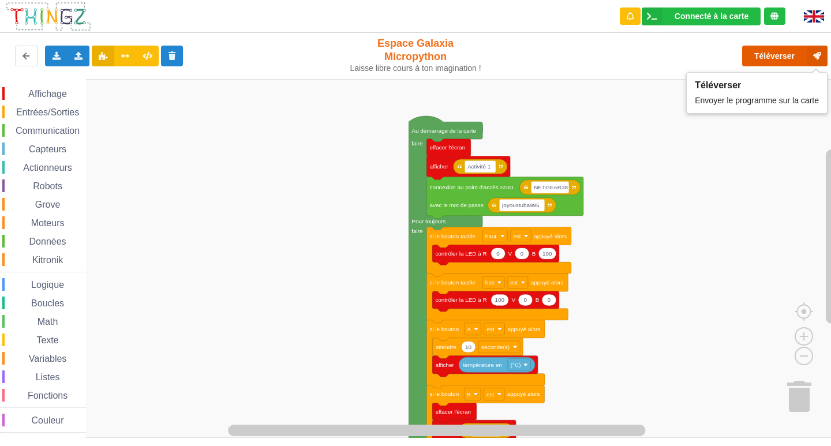
click at [779, 55] on button "Téléverser" at bounding box center [784, 56] width 85 height 21
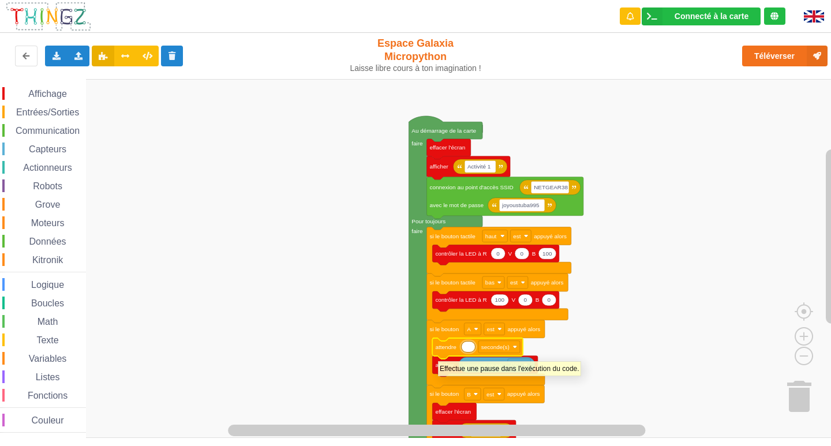
type input "1"
click at [615, 311] on rect "Espace de travail de Blocky" at bounding box center [419, 258] width 839 height 359
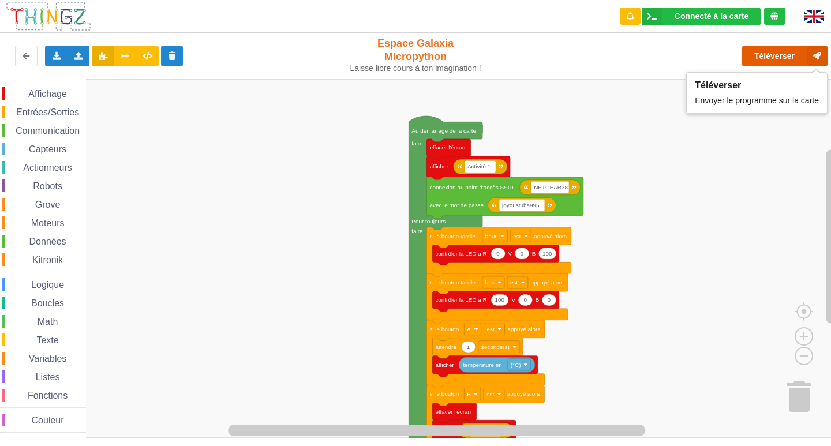
click at [765, 59] on button "Téléverser" at bounding box center [784, 56] width 85 height 21
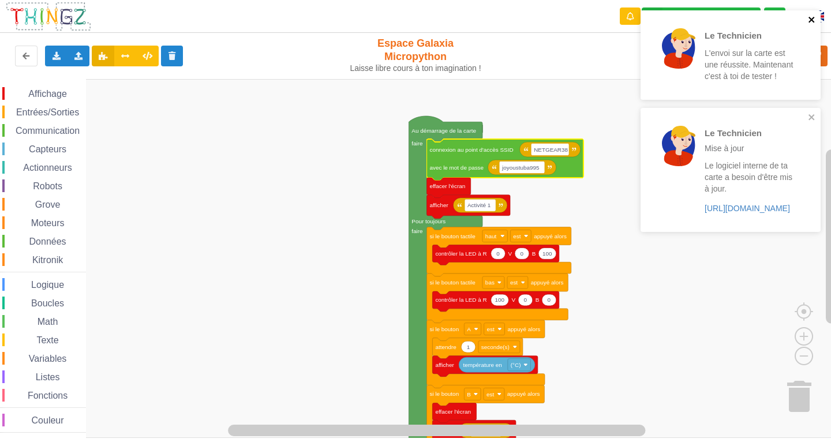
click at [808, 15] on icon "close" at bounding box center [812, 19] width 8 height 9
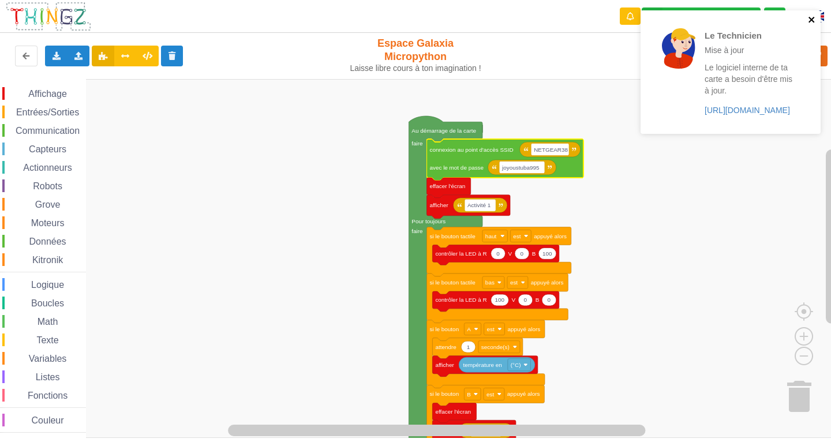
click at [814, 20] on icon "close" at bounding box center [812, 19] width 8 height 9
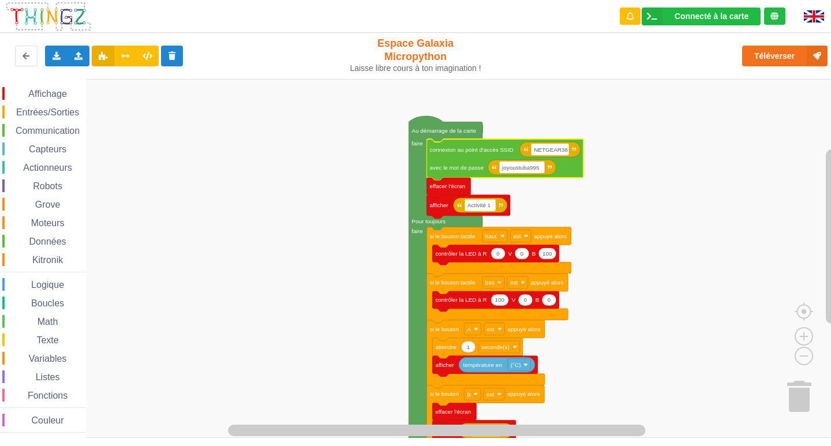
click at [776, 54] on div "Le Technicien Mise à jour Le logiciel interne de ta carte a besoin d'être mis à…" at bounding box center [730, 76] width 185 height 136
click at [770, 62] on button "Téléverser" at bounding box center [784, 56] width 85 height 21
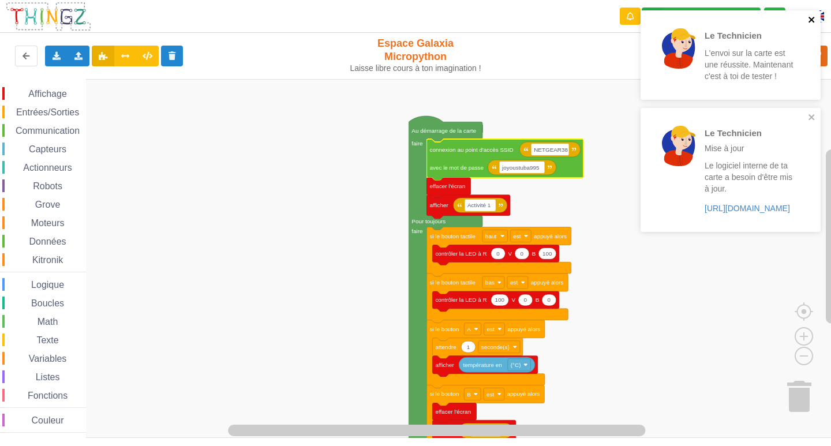
click at [812, 16] on icon "close" at bounding box center [812, 19] width 8 height 9
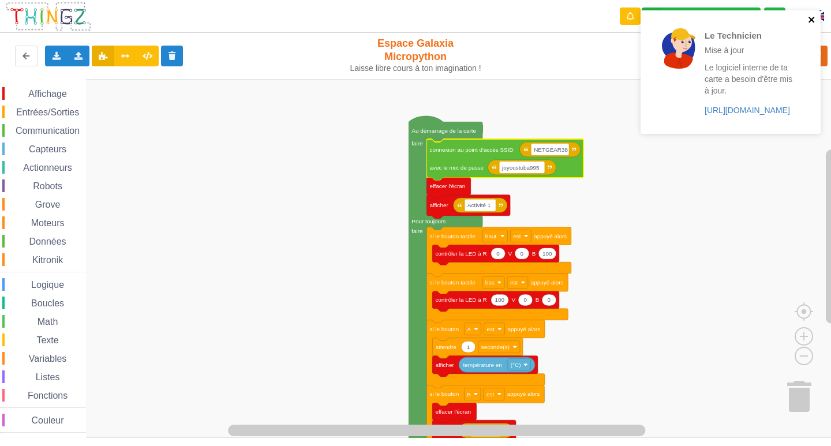
click at [812, 16] on icon "close" at bounding box center [812, 19] width 8 height 9
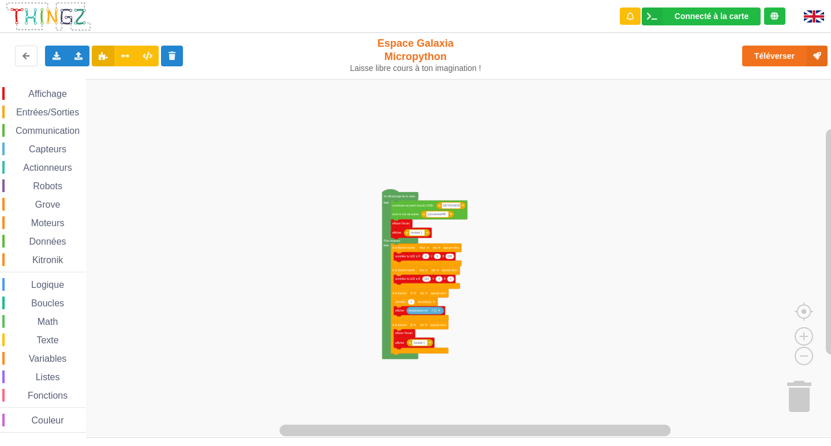
click at [544, 328] on div "Affichage Entrées/Sorties Communication Capteurs Actionneurs Robots Grove Moteu…" at bounding box center [419, 258] width 839 height 359
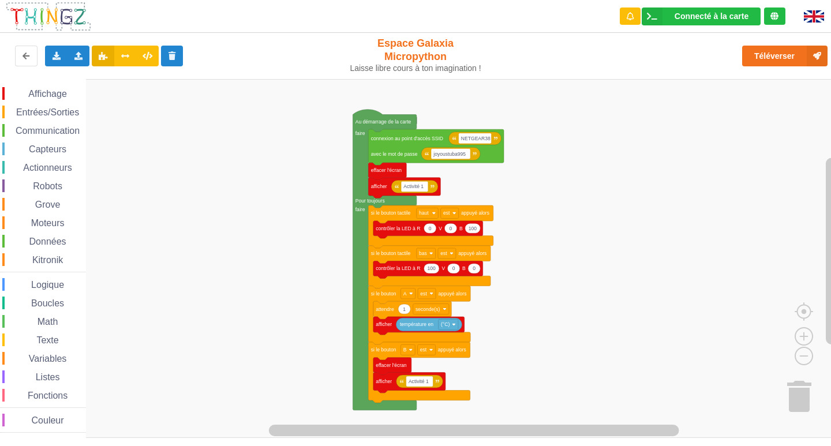
click at [618, 352] on div "Affichage Entrées/Sorties Communication Capteurs Actionneurs Robots Grove Moteu…" at bounding box center [419, 258] width 839 height 359
click at [54, 51] on div "Exporter l'assemblage de blocs Exporter l'assemblage de blocs au format Python" at bounding box center [56, 56] width 23 height 21
click at [70, 84] on div "Exporter l'assemblage de blocs" at bounding box center [151, 77] width 210 height 21
click at [55, 42] on div "Exporter l'assemblage de blocs Exporter l'assemblage de blocs au format Python …" at bounding box center [166, 56] width 342 height 37
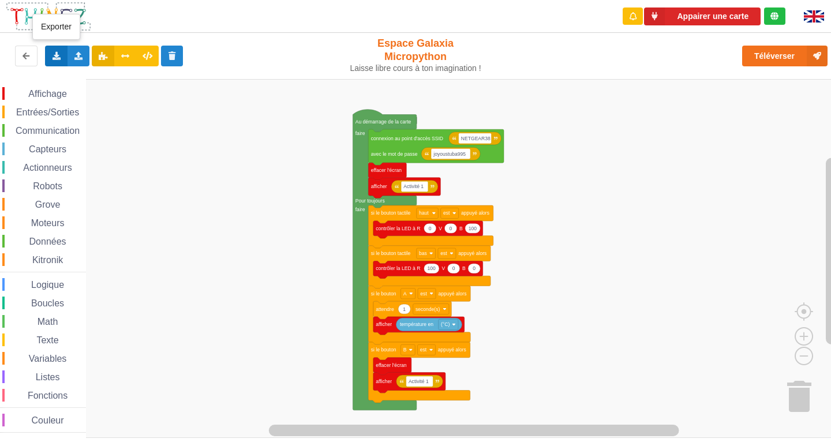
click at [45, 58] on div "Exporter l'assemblage de blocs Exporter l'assemblage de blocs au format Python" at bounding box center [56, 56] width 23 height 21
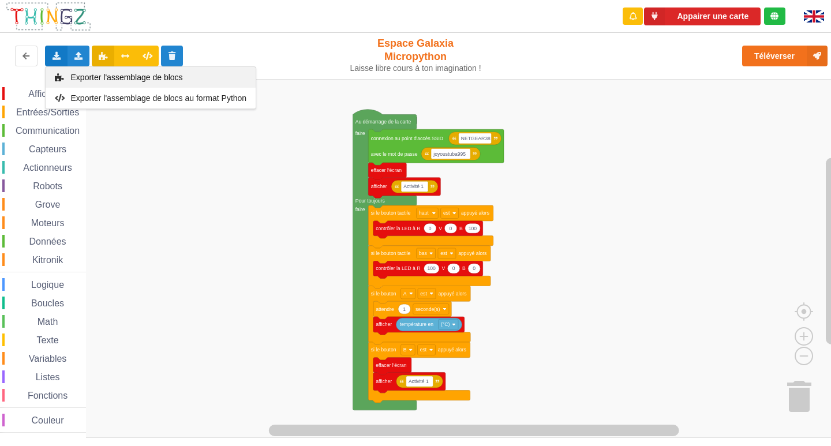
click at [66, 83] on div "Exporter l'assemblage de blocs" at bounding box center [151, 77] width 210 height 21
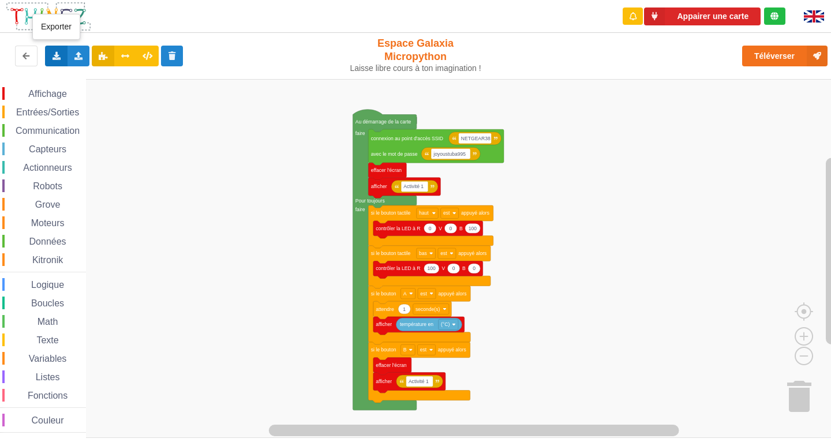
click at [52, 53] on icon at bounding box center [56, 55] width 10 height 7
click at [80, 73] on span "Exporter l'assemblage de blocs" at bounding box center [127, 77] width 112 height 9
